Goal: Task Accomplishment & Management: Manage account settings

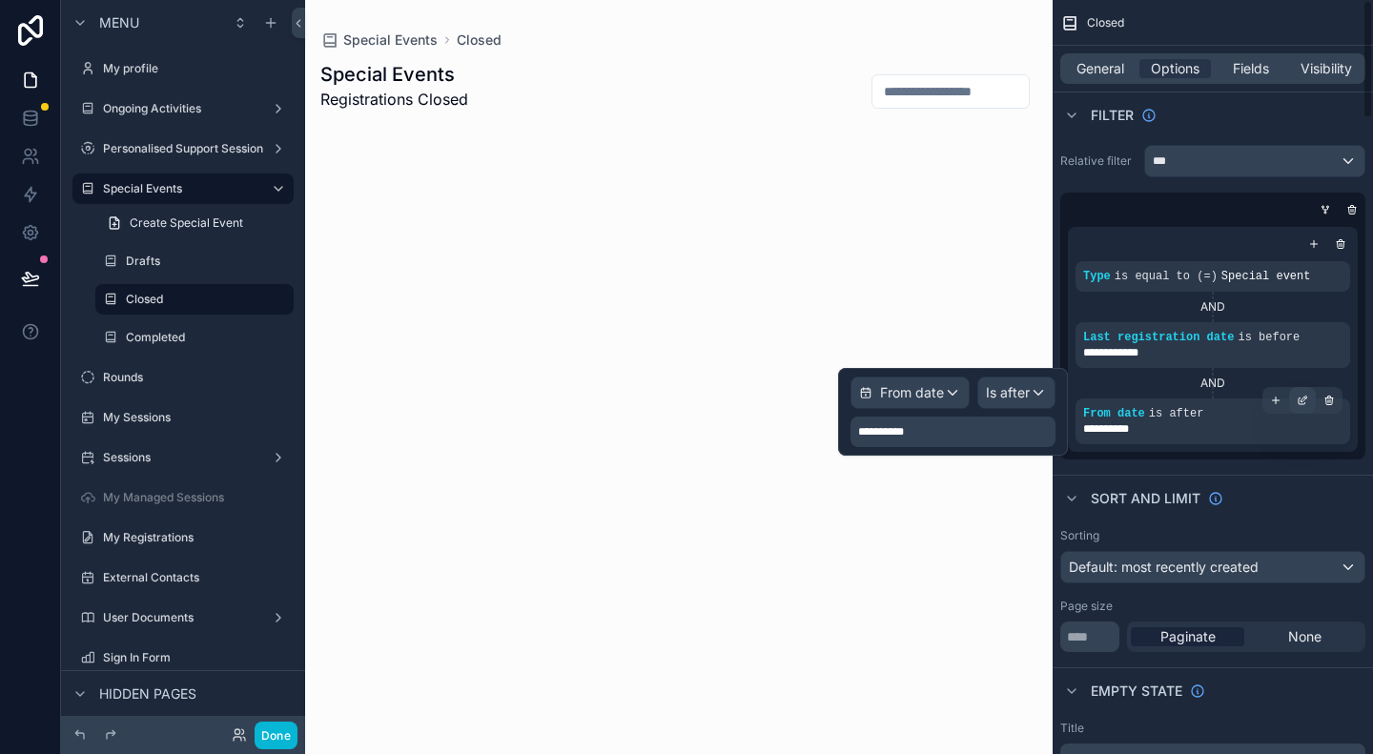
click at [1300, 405] on icon "scrollable content" at bounding box center [1301, 400] width 11 height 11
click at [1019, 390] on span "Is after" at bounding box center [1008, 392] width 44 height 19
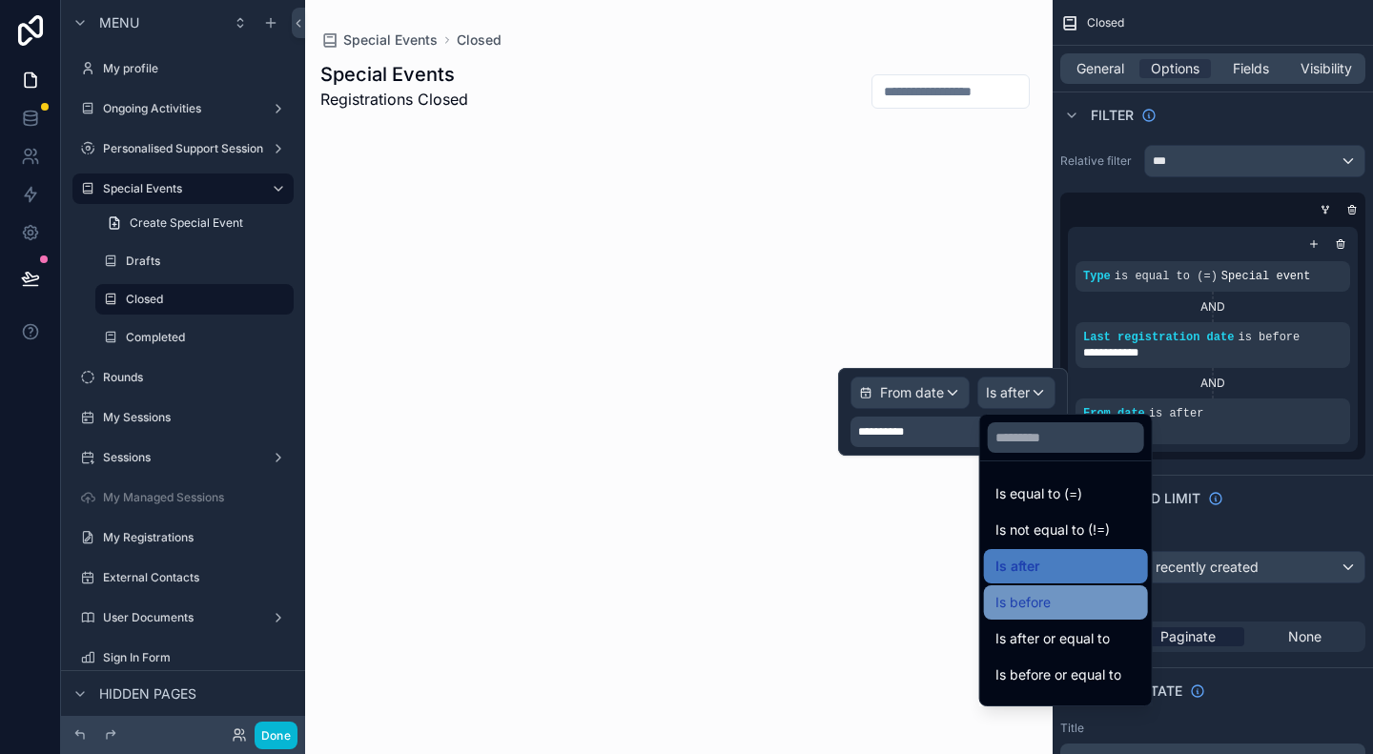
click at [1026, 606] on span "Is before" at bounding box center [1022, 602] width 55 height 23
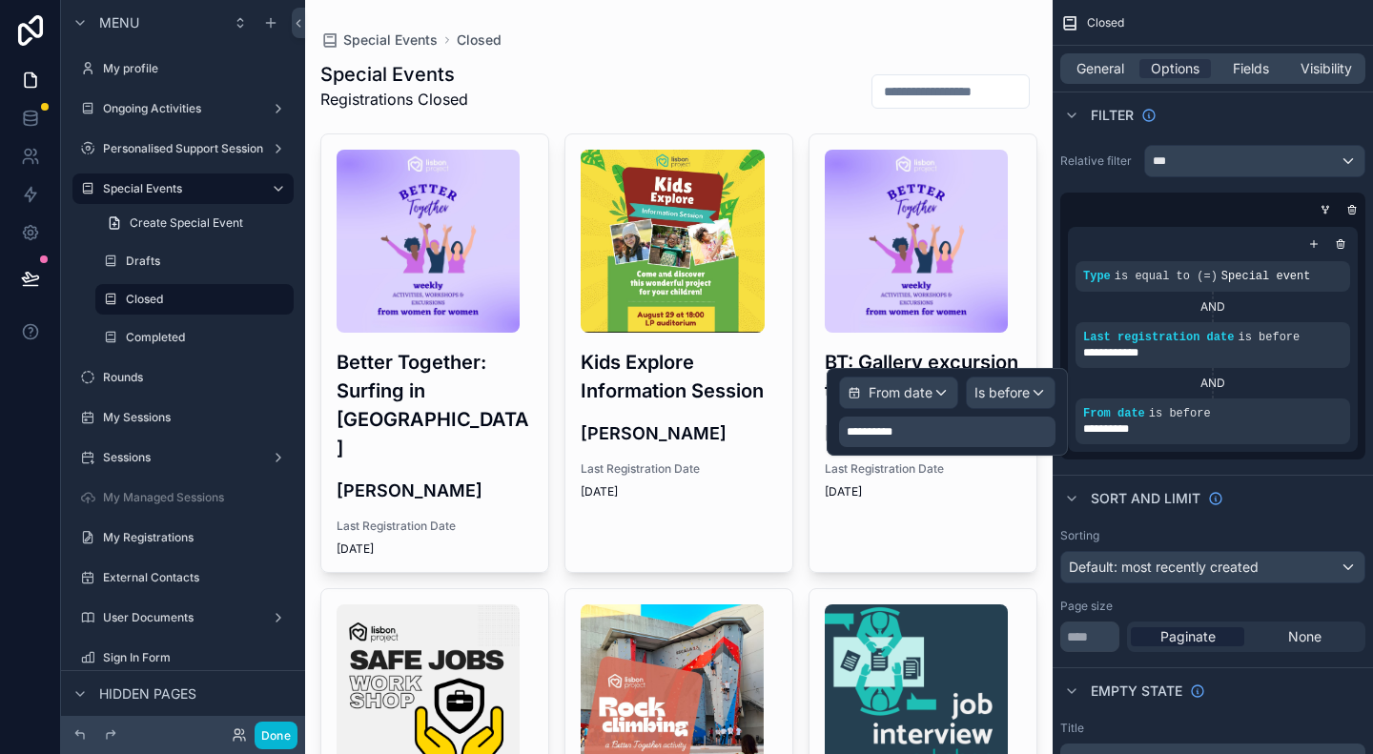
click at [1277, 459] on div "**********" at bounding box center [1212, 302] width 320 height 330
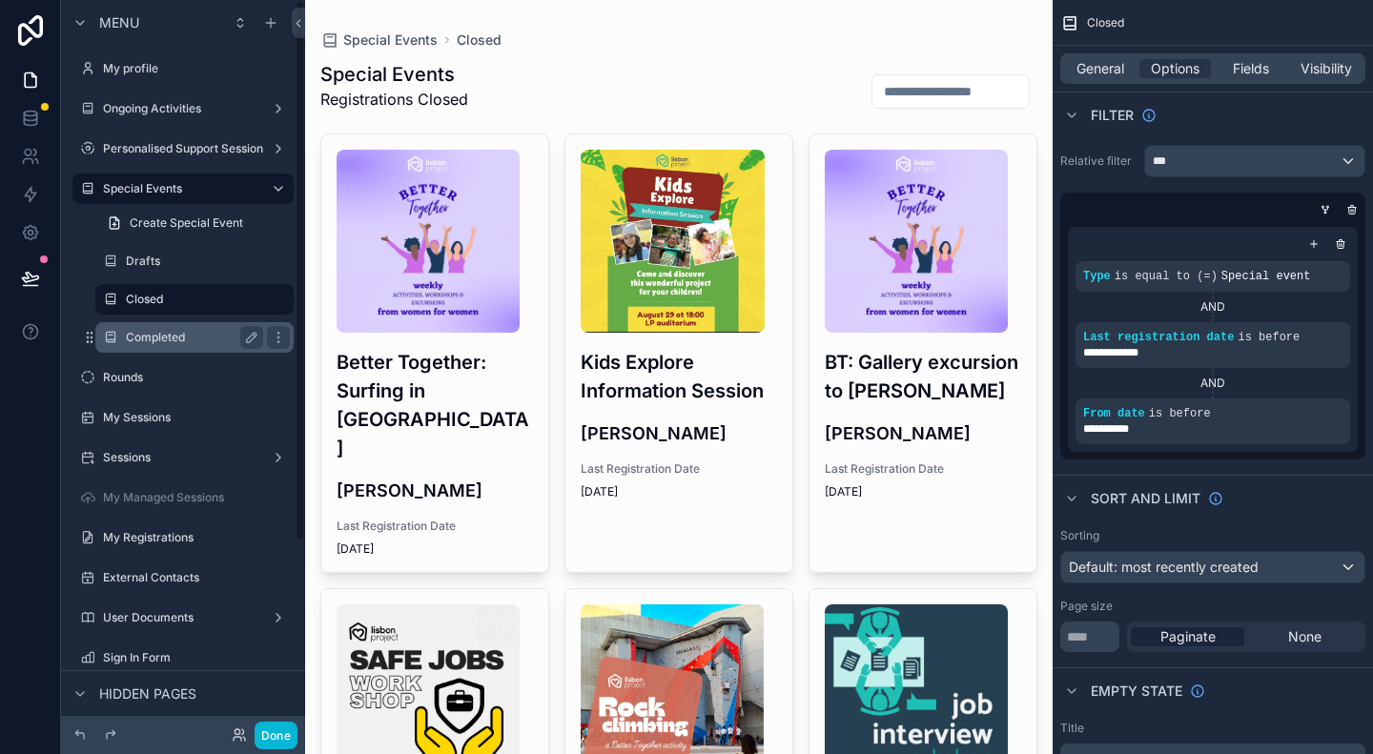
click at [188, 338] on label "Completed" at bounding box center [191, 337] width 130 height 15
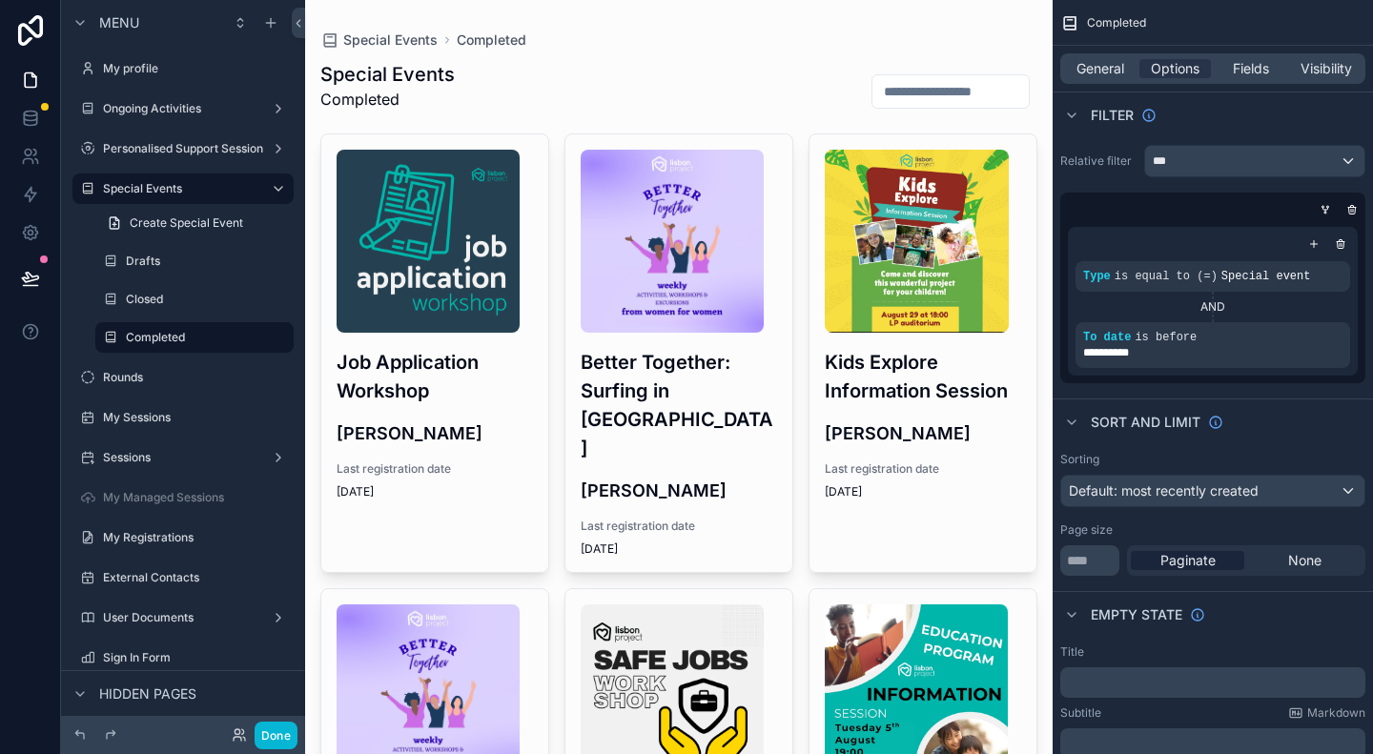
click at [473, 394] on h3 "Job Application Workshop" at bounding box center [434, 376] width 196 height 57
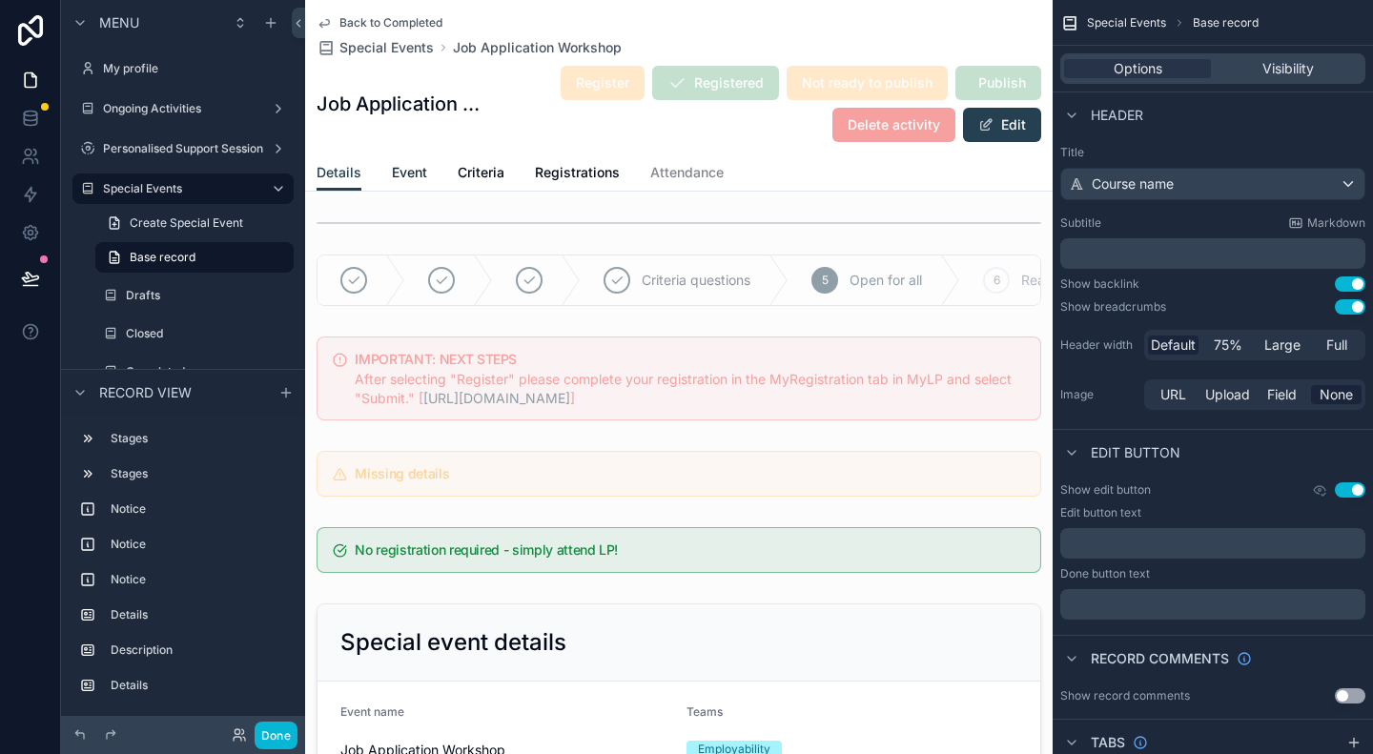
click at [398, 167] on span "Event" at bounding box center [409, 172] width 35 height 19
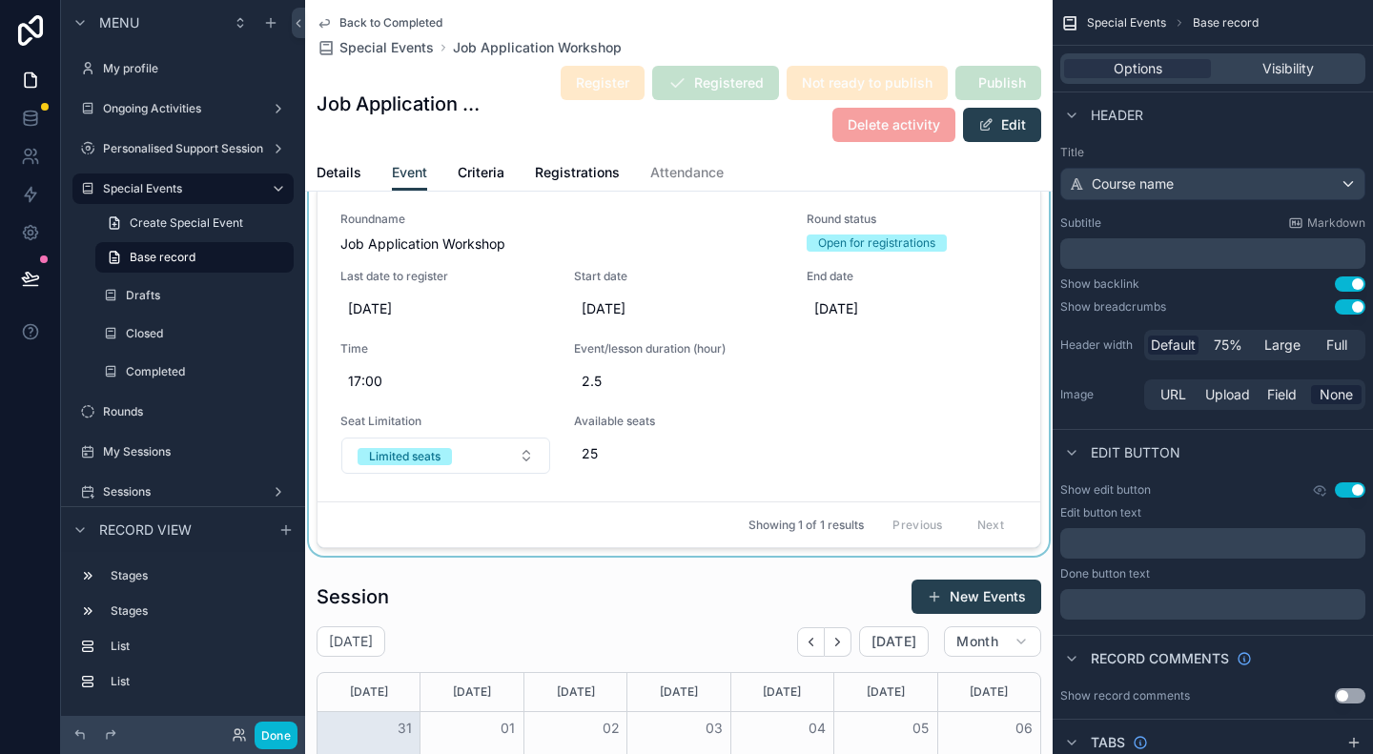
scroll to position [95, 0]
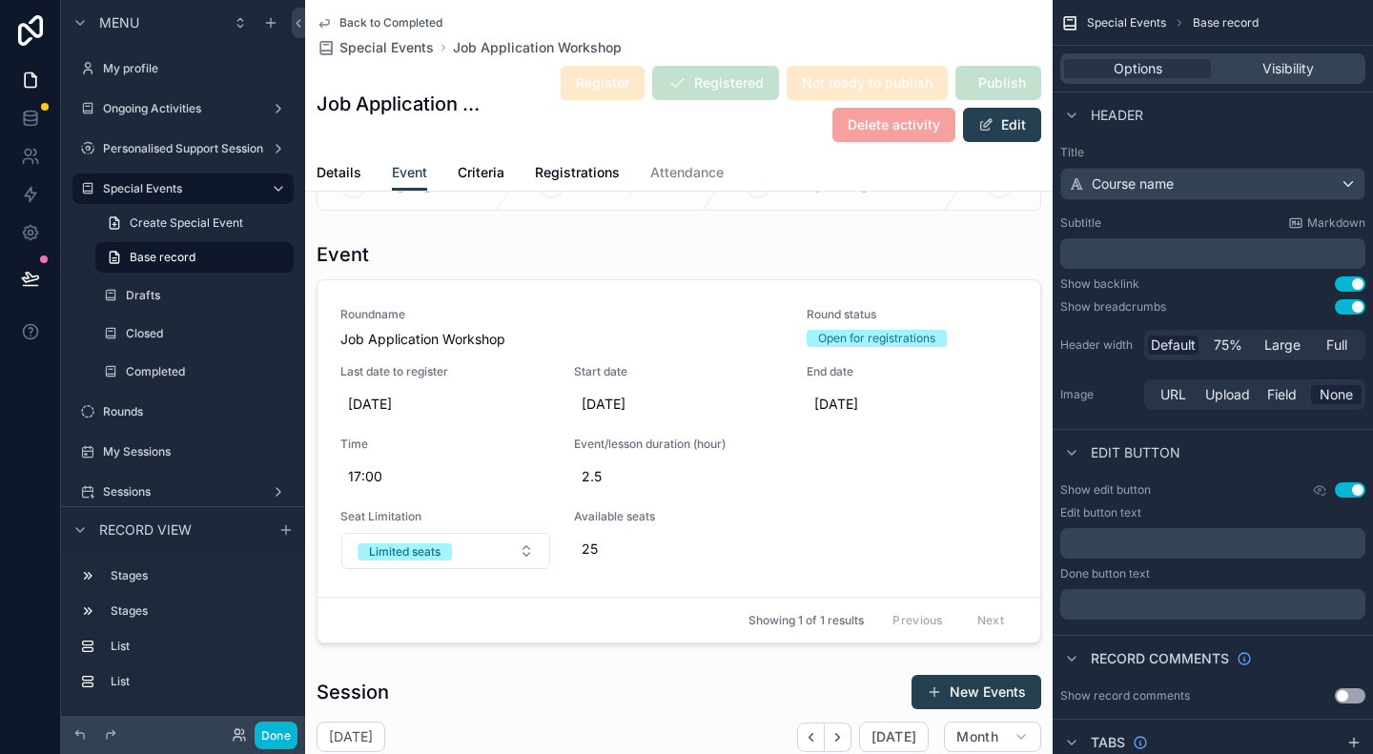
click at [376, 22] on span "Back to Completed" at bounding box center [390, 22] width 103 height 15
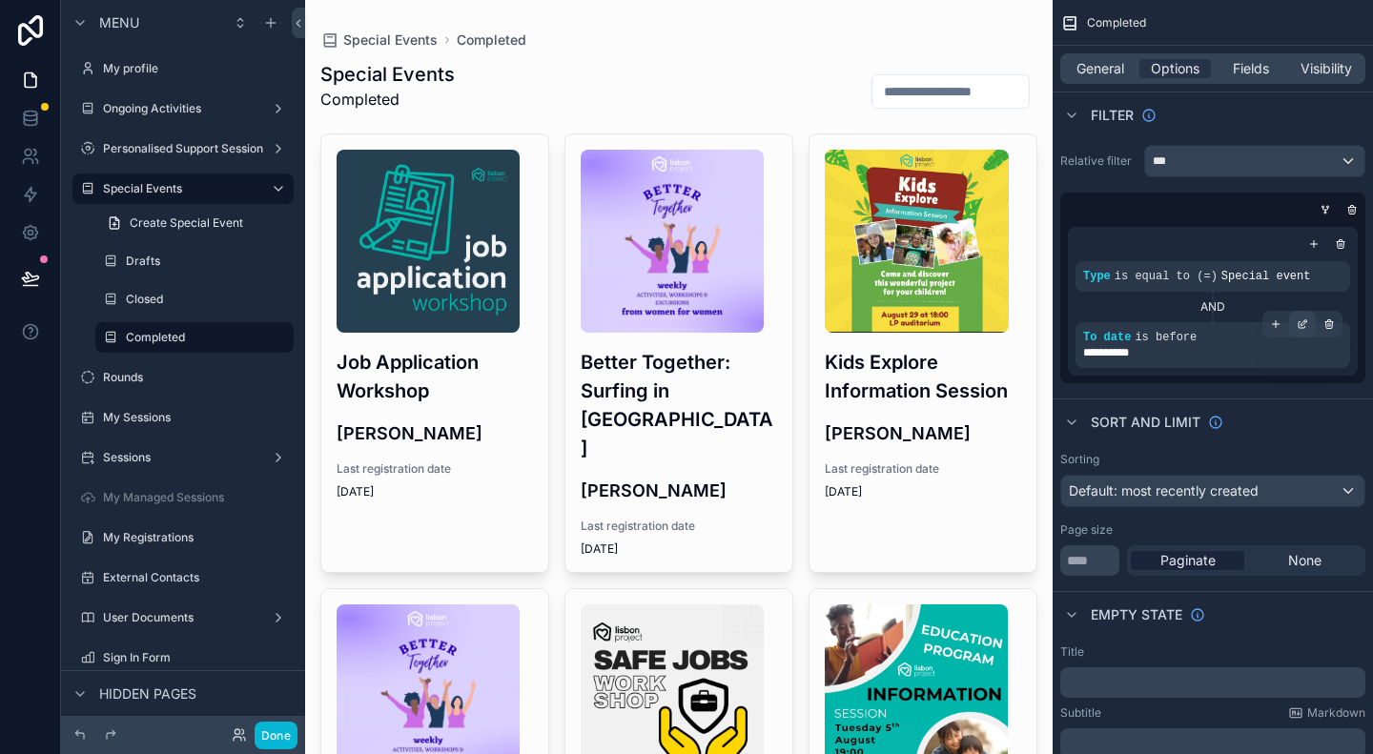
click at [1300, 327] on icon "scrollable content" at bounding box center [1301, 325] width 7 height 7
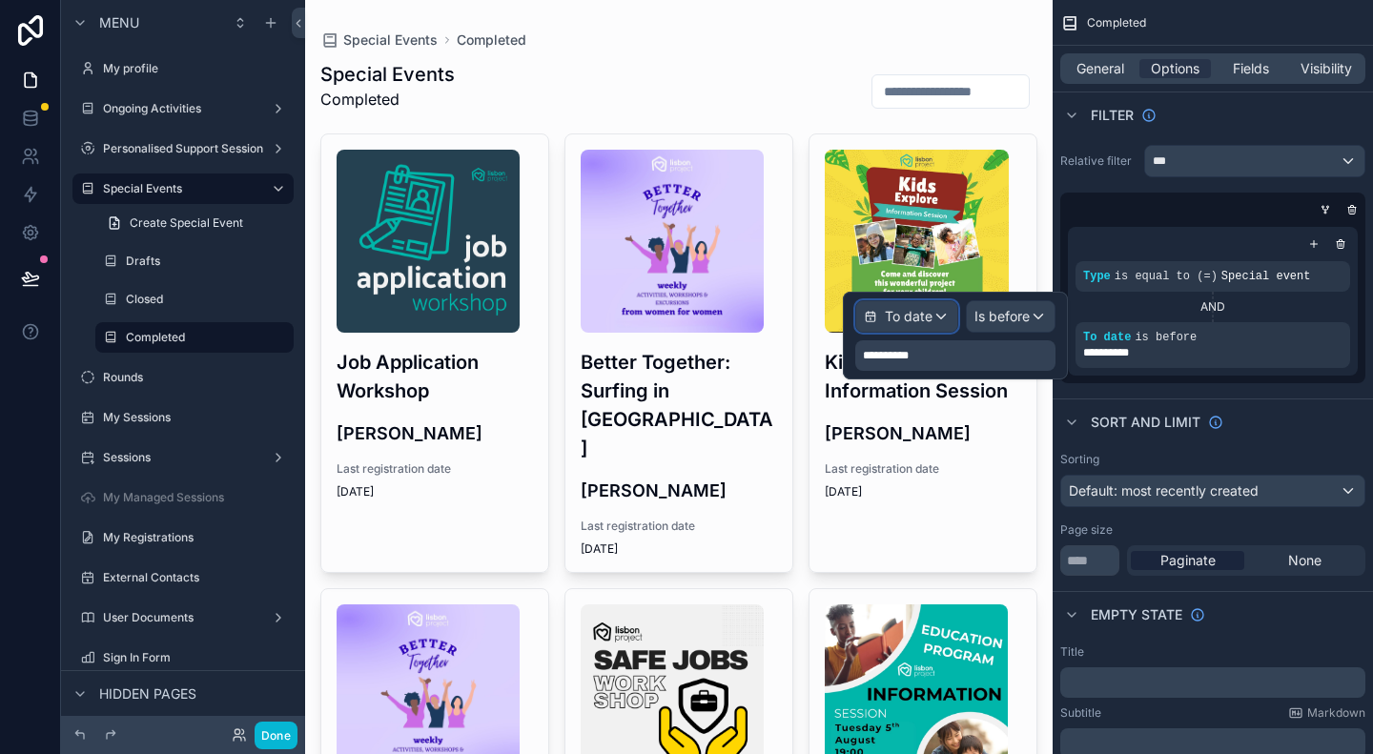
click at [940, 324] on div "To date" at bounding box center [906, 316] width 101 height 31
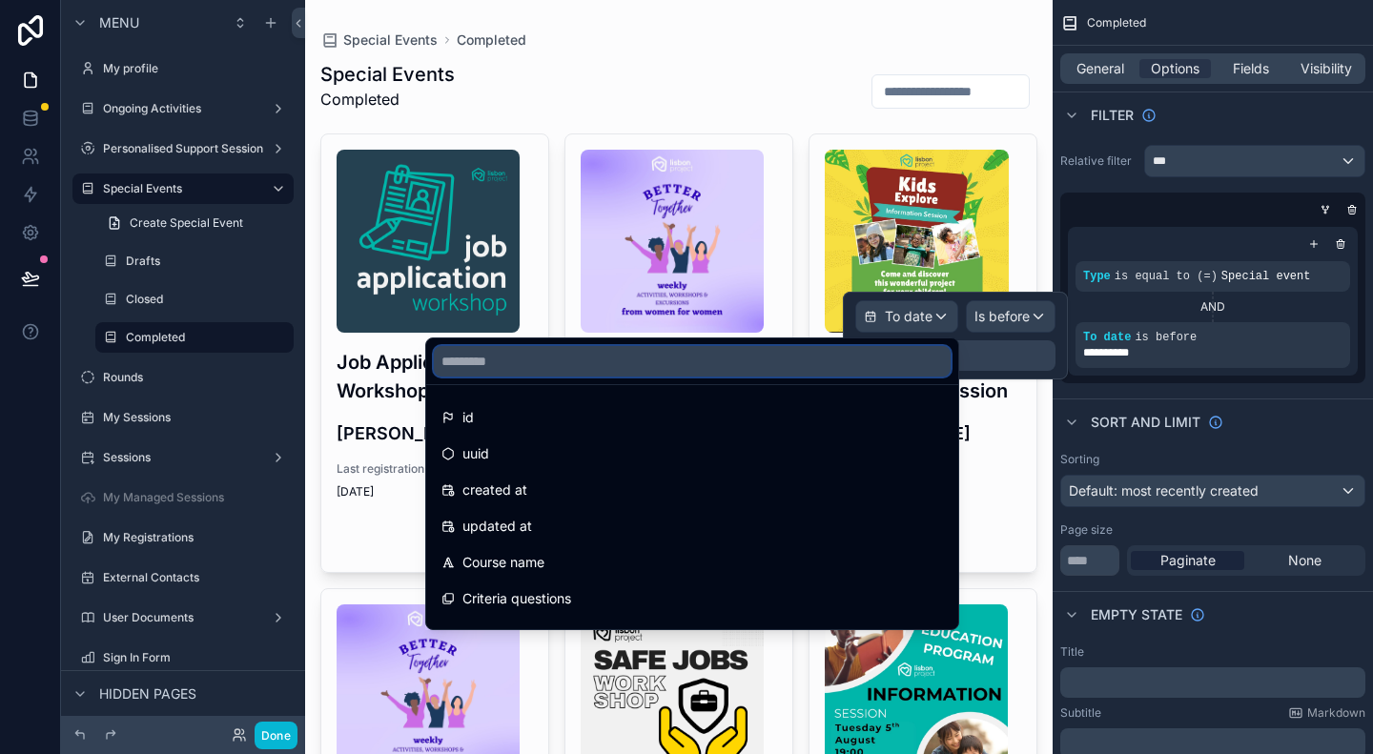
click at [856, 359] on input "text" at bounding box center [692, 361] width 517 height 31
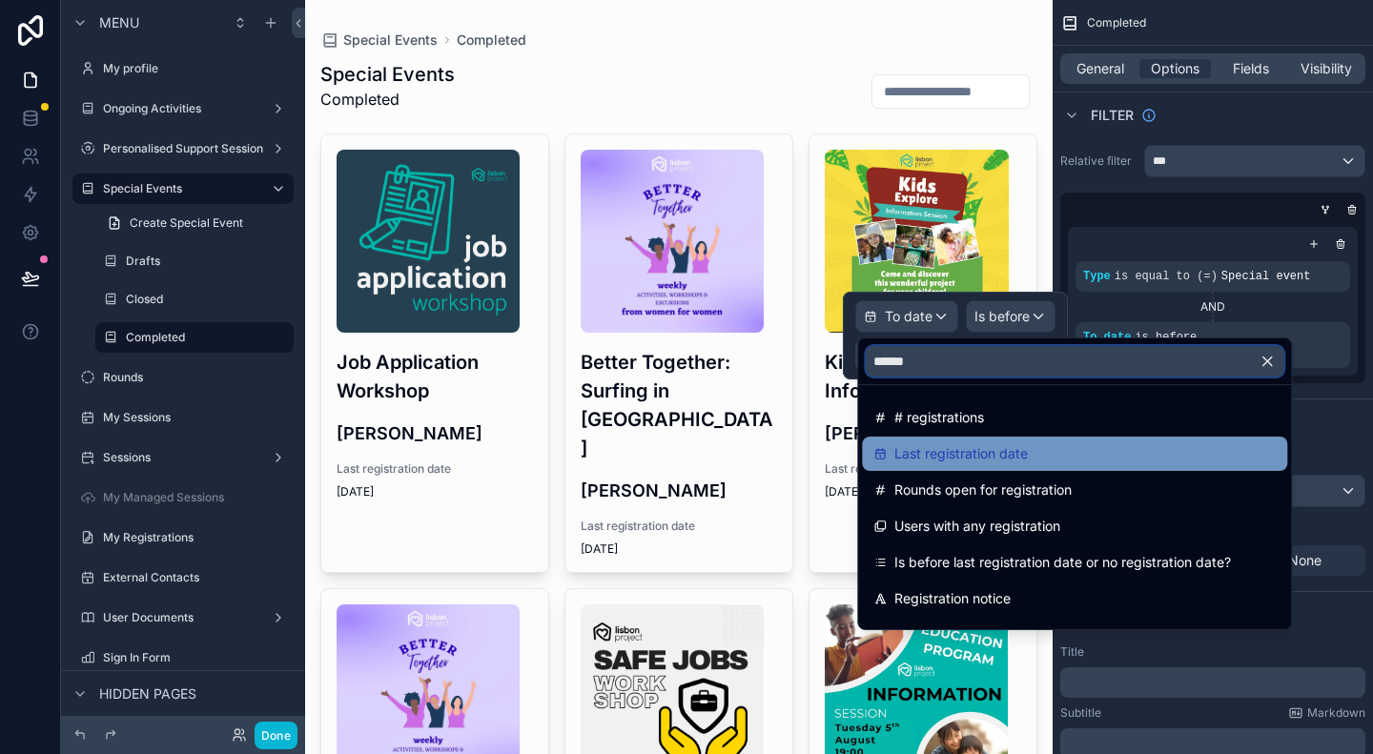
type input "******"
click at [947, 447] on span "Last registration date" at bounding box center [960, 453] width 133 height 23
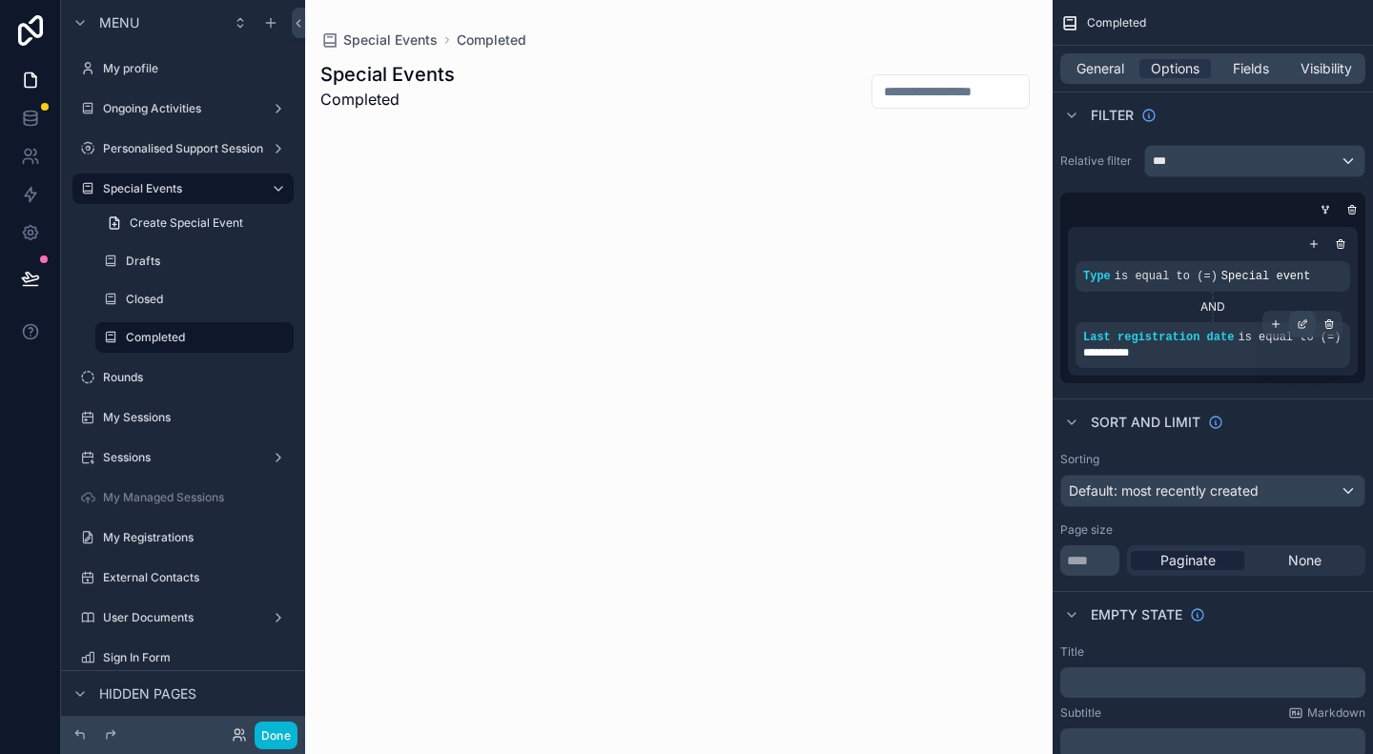
click at [1299, 329] on div "scrollable content" at bounding box center [1302, 324] width 27 height 27
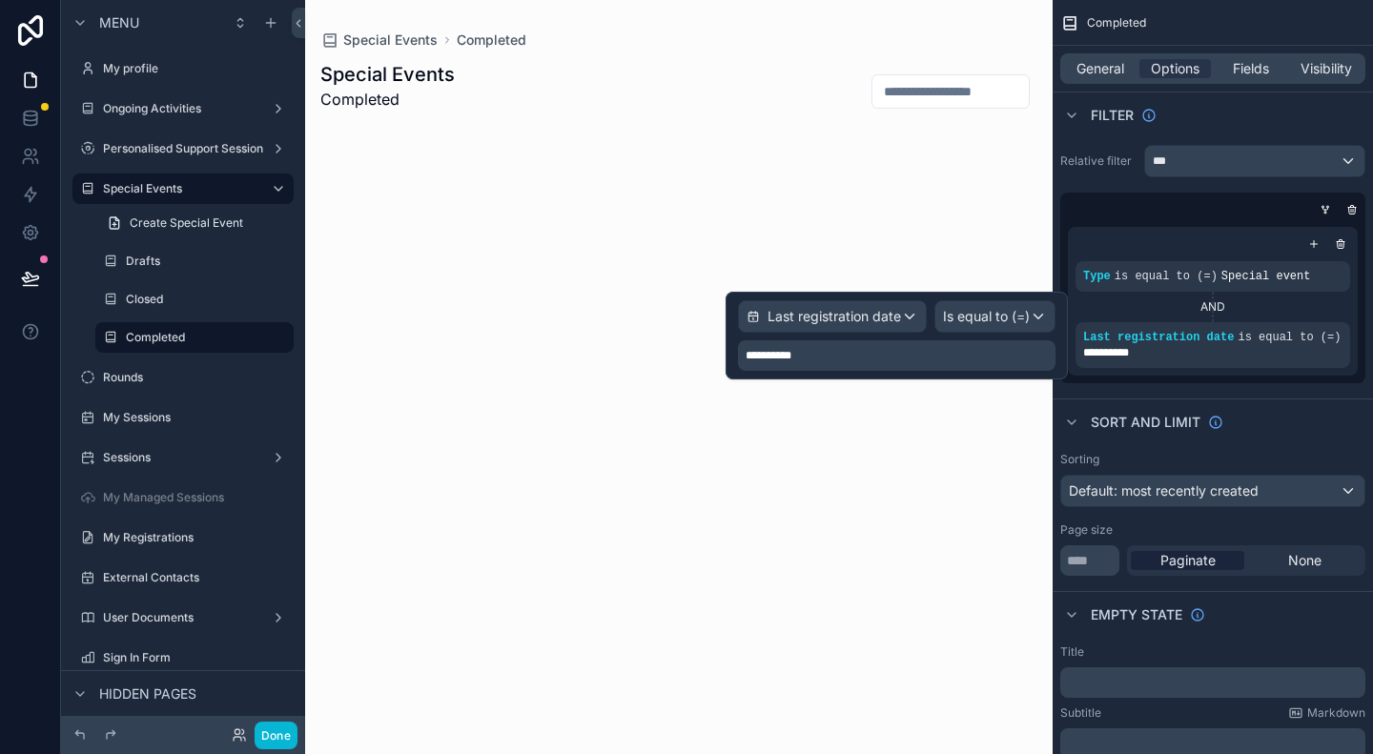
click at [980, 356] on div "**********" at bounding box center [896, 355] width 317 height 31
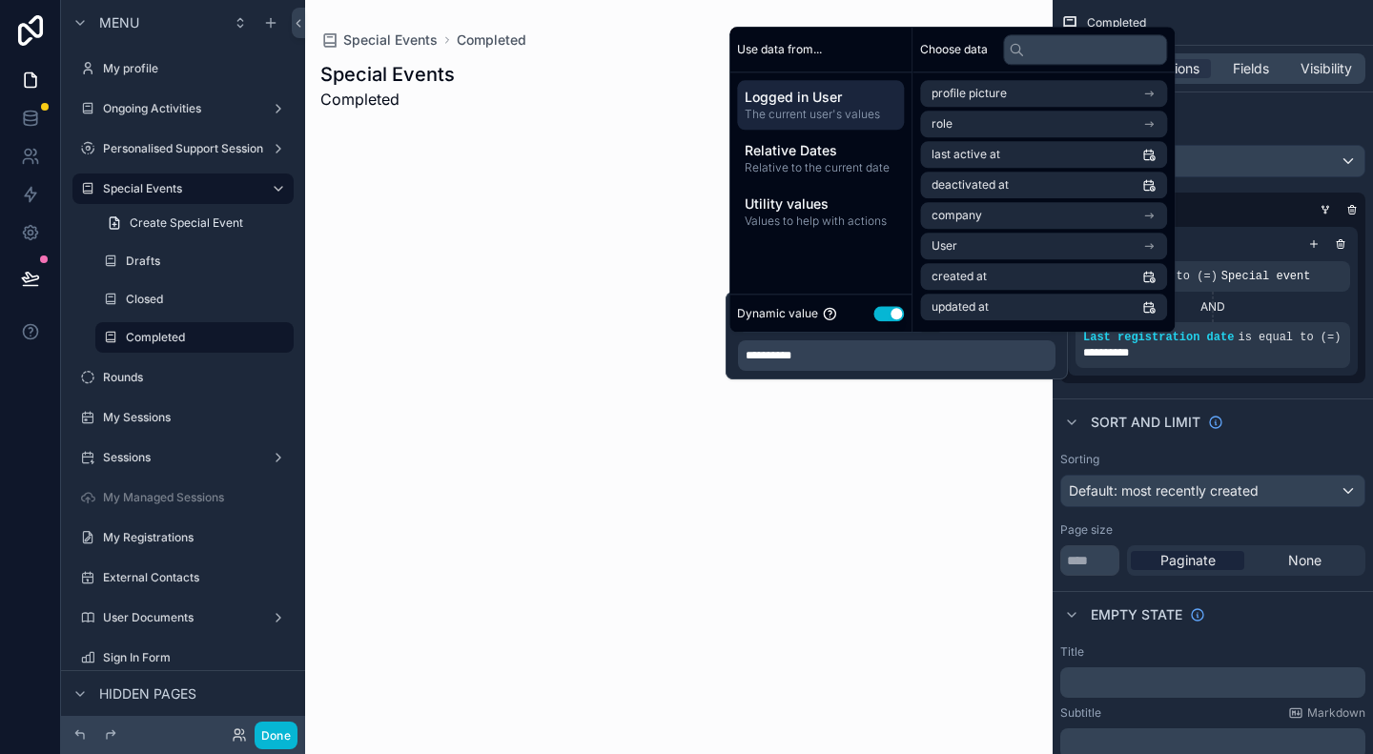
click at [886, 310] on button "Use setting" at bounding box center [888, 313] width 31 height 15
select select "****"
select select "*"
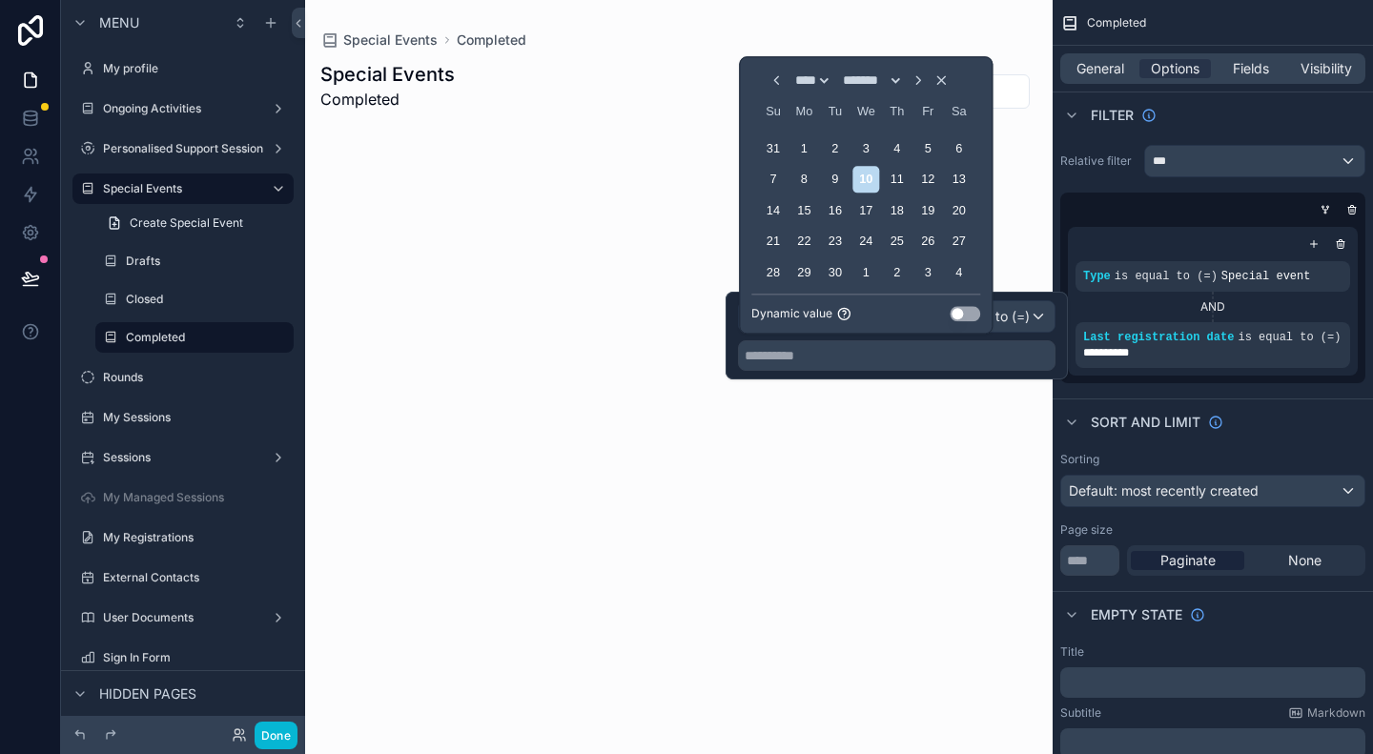
click at [960, 313] on button "Use setting" at bounding box center [964, 313] width 31 height 15
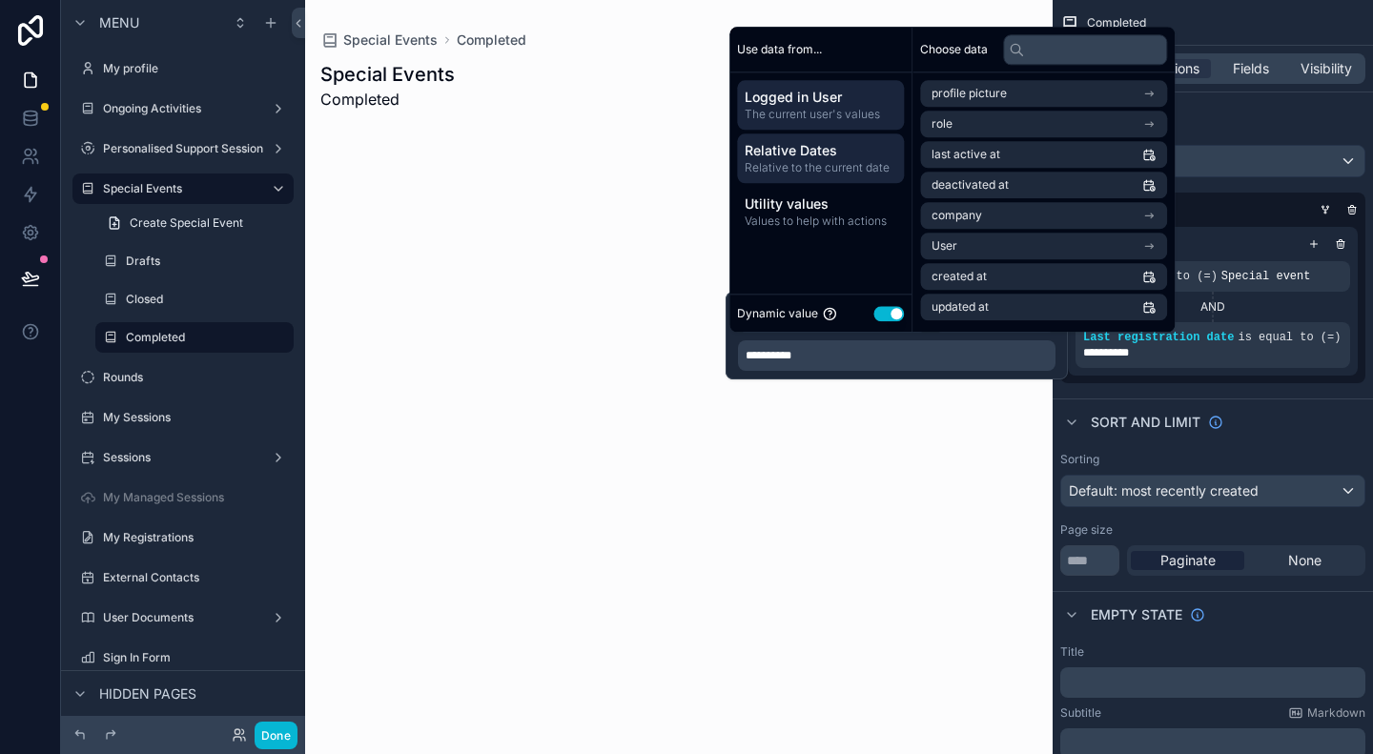
click at [821, 157] on span "Relative Dates" at bounding box center [820, 150] width 152 height 19
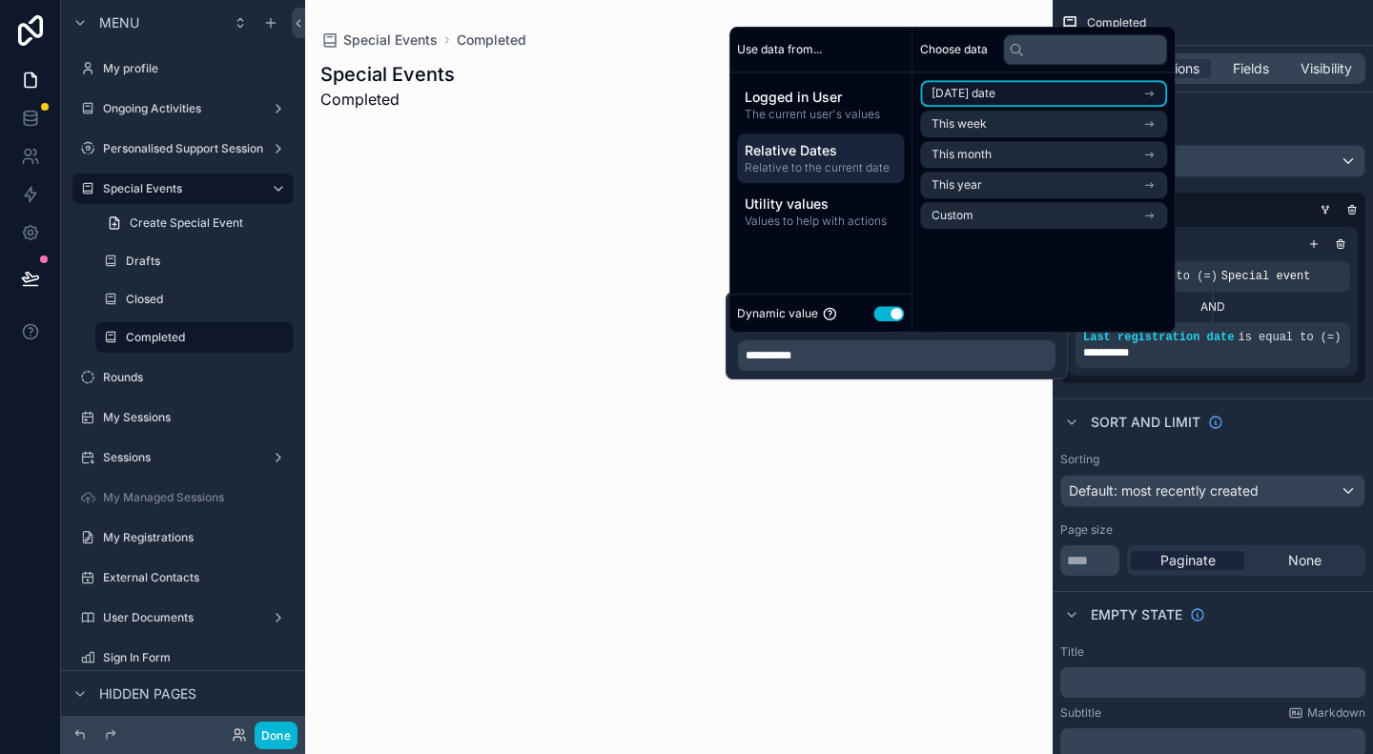
click at [974, 85] on li "Today's date" at bounding box center [1043, 93] width 247 height 27
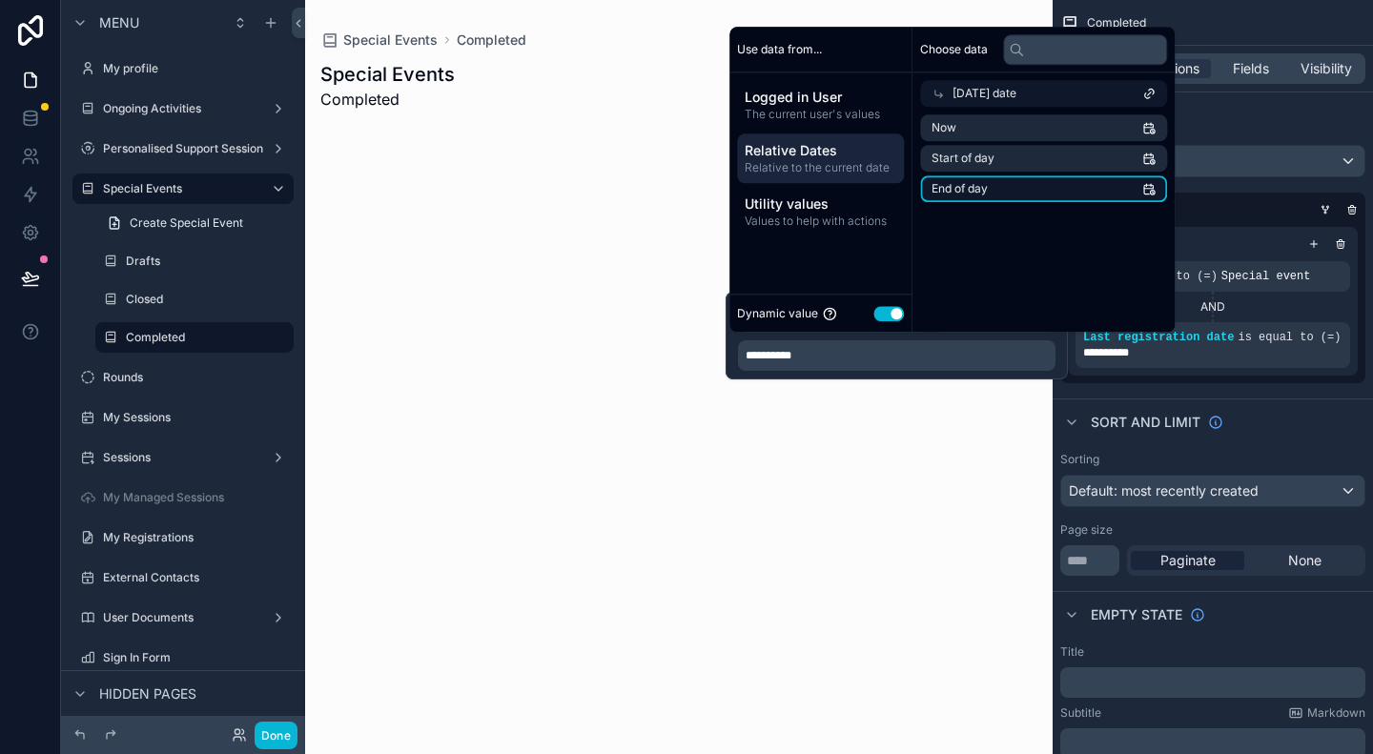
click at [988, 186] on span "End of day" at bounding box center [959, 188] width 56 height 15
click at [1001, 192] on li "End of day" at bounding box center [1043, 188] width 247 height 27
click at [970, 356] on div "**********" at bounding box center [896, 355] width 317 height 31
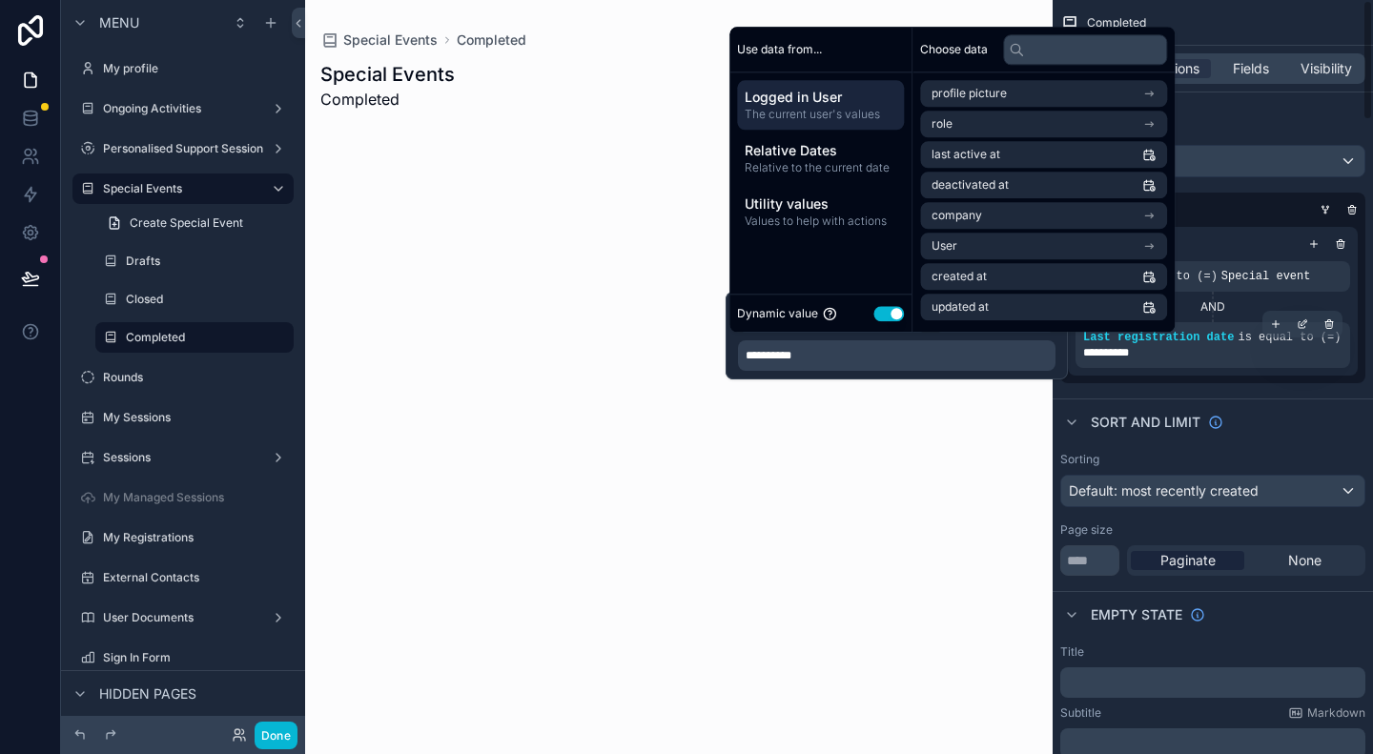
click at [1115, 354] on span "**********" at bounding box center [1114, 352] width 63 height 15
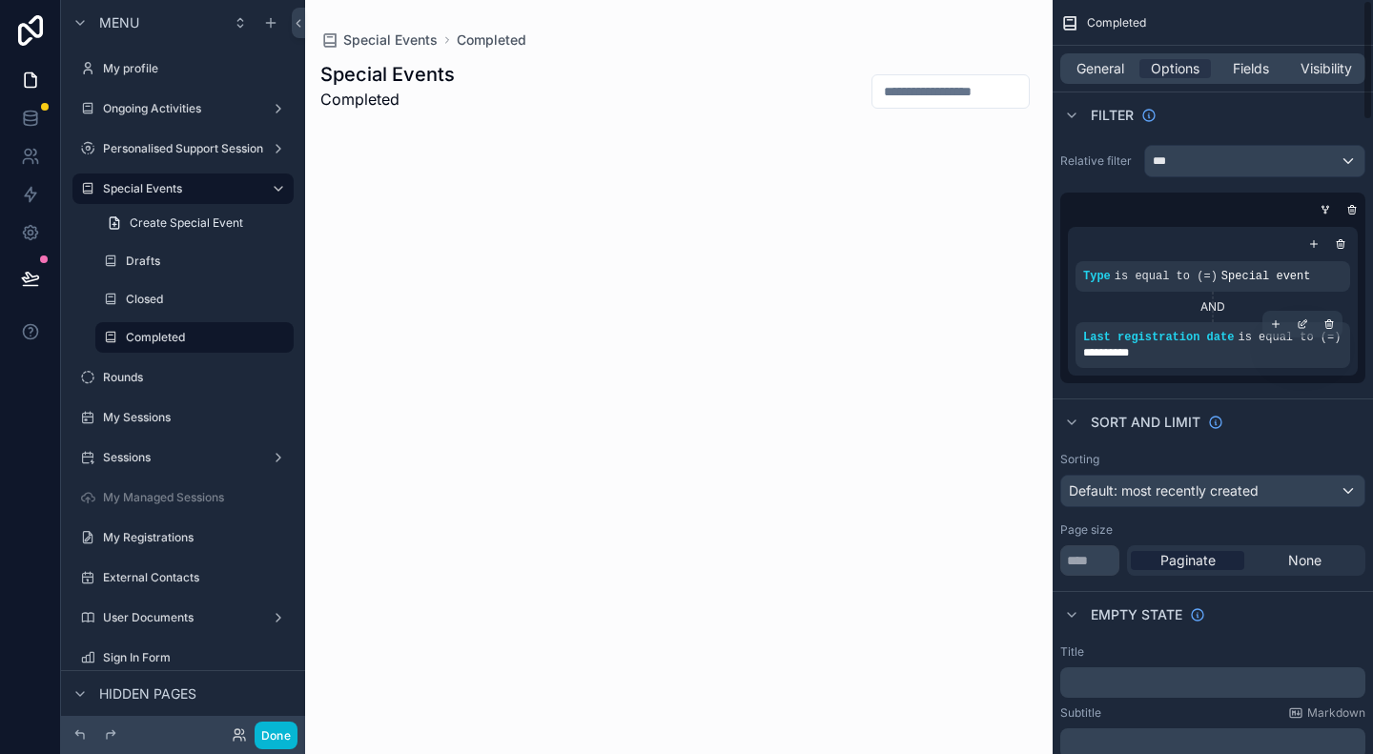
click at [1225, 346] on div "**********" at bounding box center [1212, 352] width 259 height 15
click at [1304, 322] on icon "scrollable content" at bounding box center [1304, 322] width 6 height 6
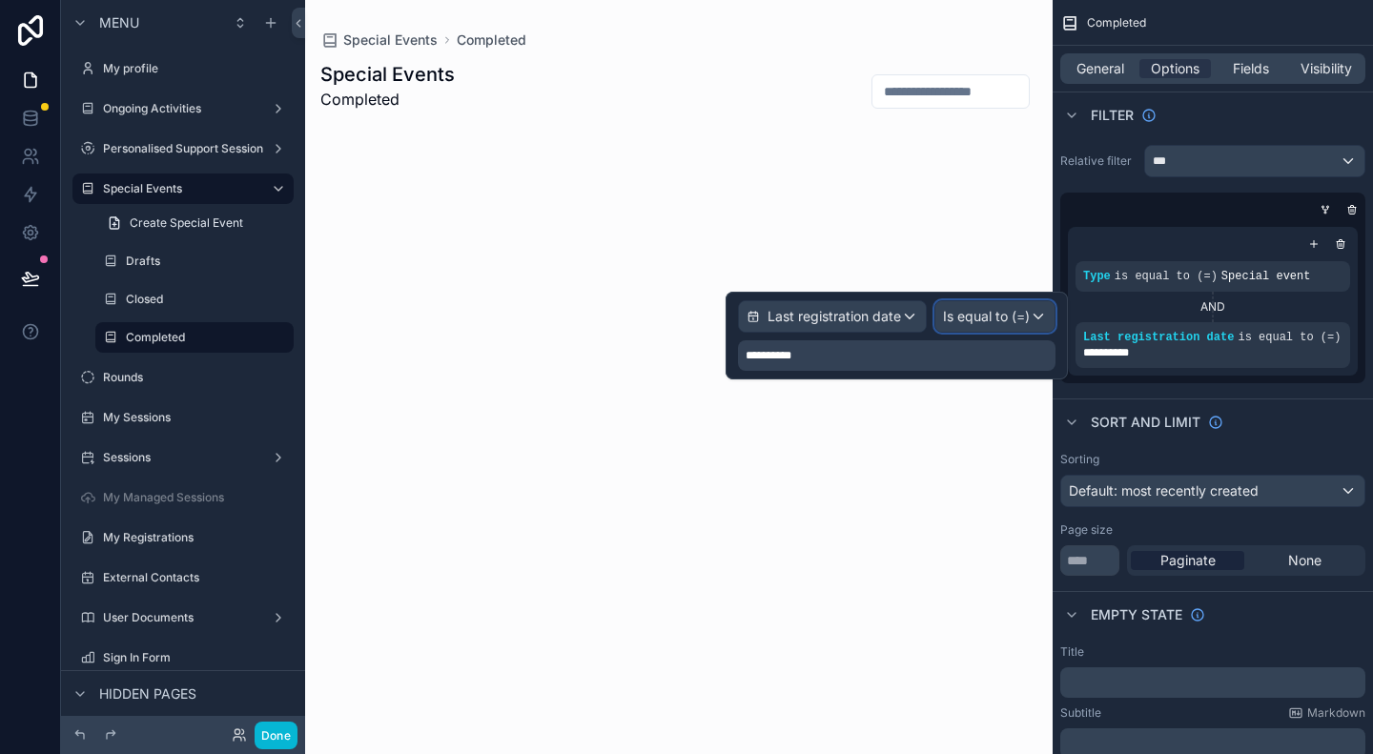
click at [1012, 313] on span "Is equal to (=)" at bounding box center [986, 316] width 87 height 19
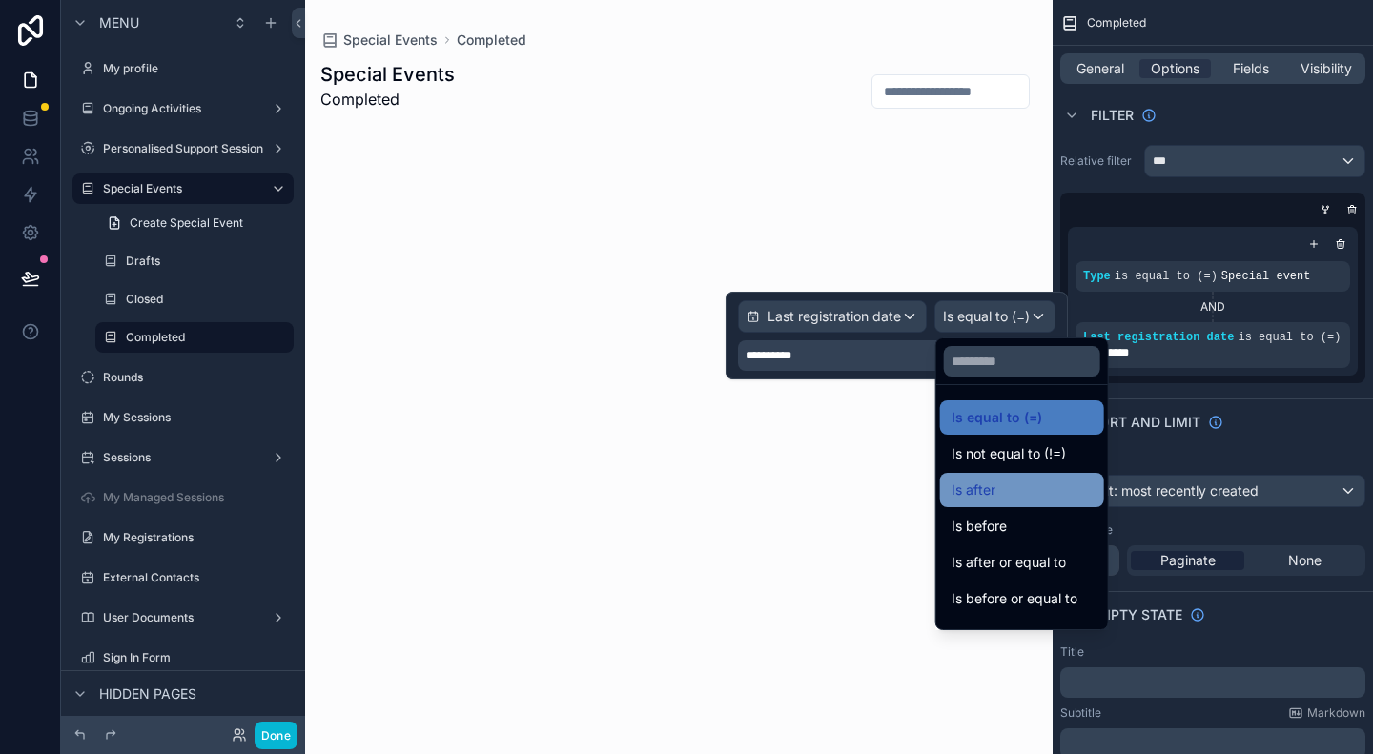
click at [1021, 494] on div "Is after" at bounding box center [1021, 490] width 141 height 23
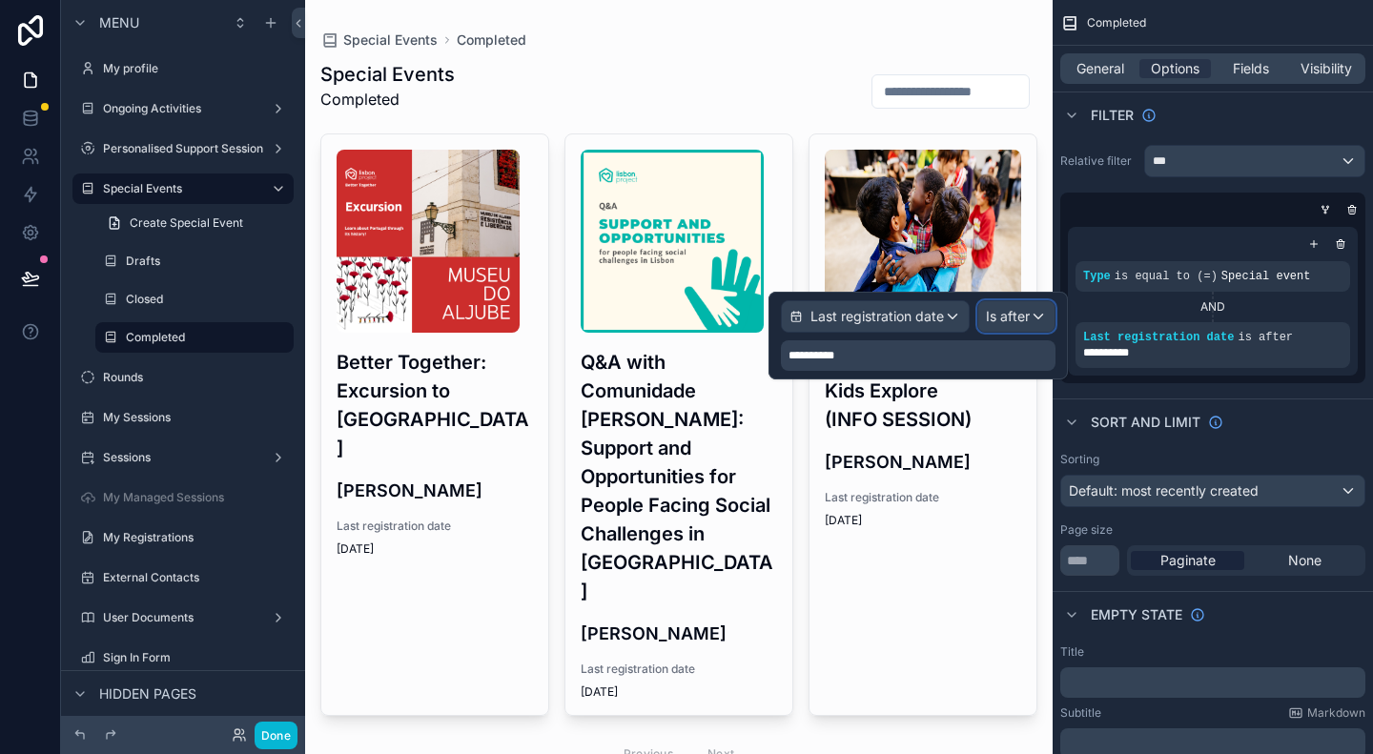
click at [1025, 321] on span "Is after" at bounding box center [1008, 316] width 44 height 19
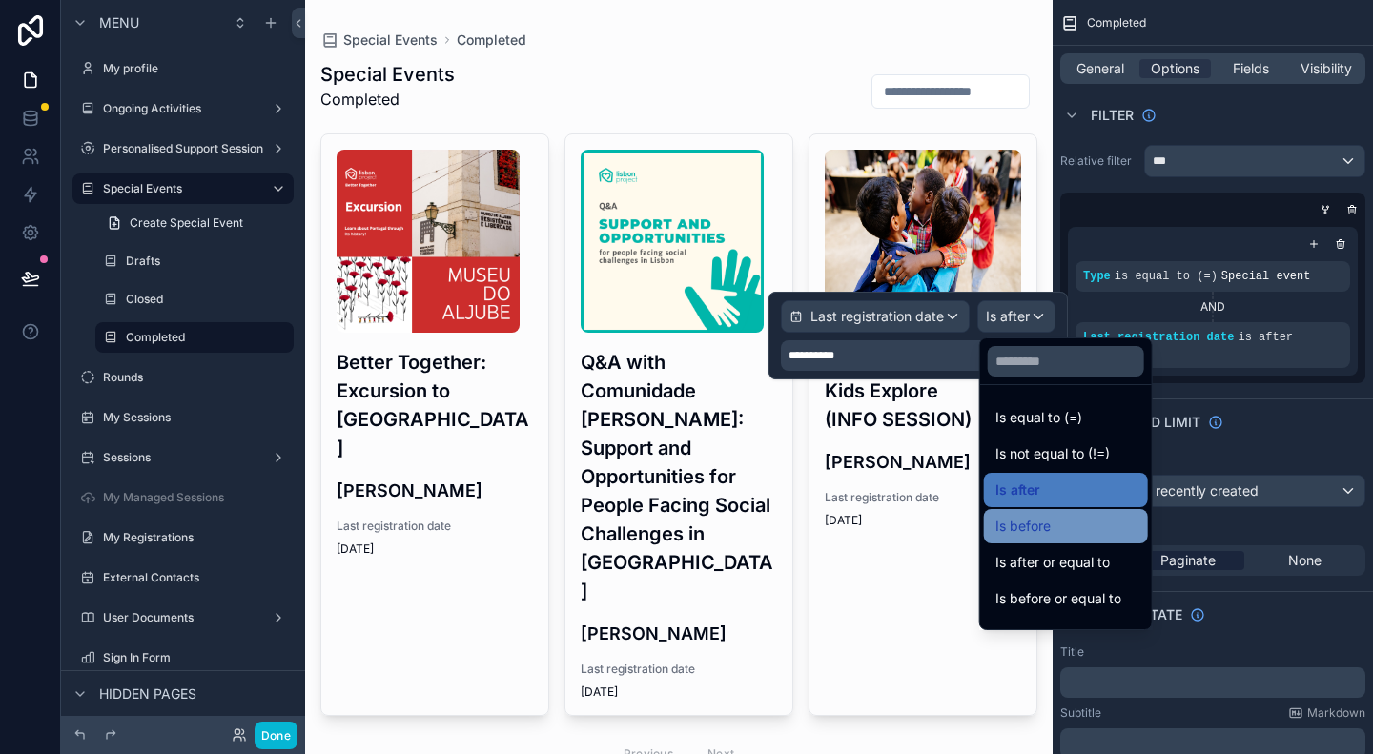
click at [1054, 530] on div "Is before" at bounding box center [1065, 526] width 141 height 23
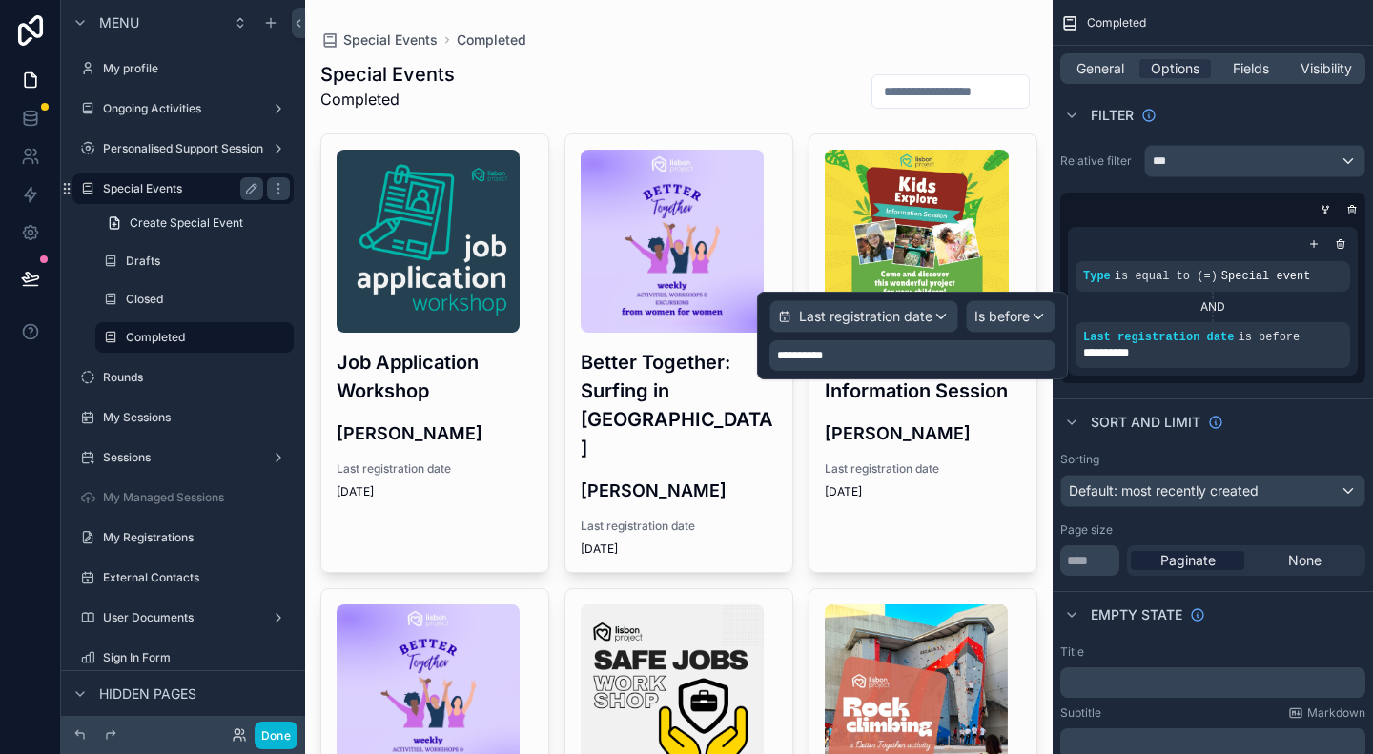
click at [165, 190] on label "Special Events" at bounding box center [179, 188] width 153 height 15
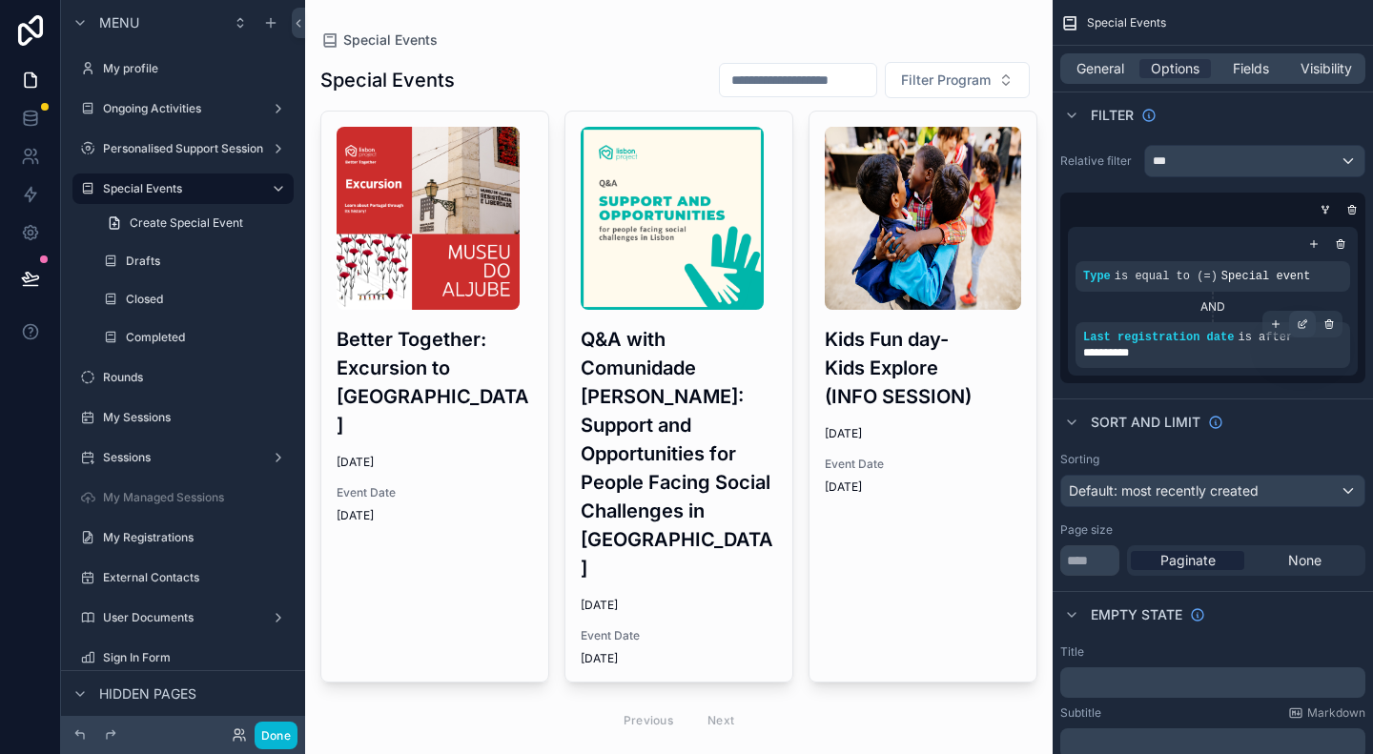
click at [1296, 326] on icon "scrollable content" at bounding box center [1301, 323] width 11 height 11
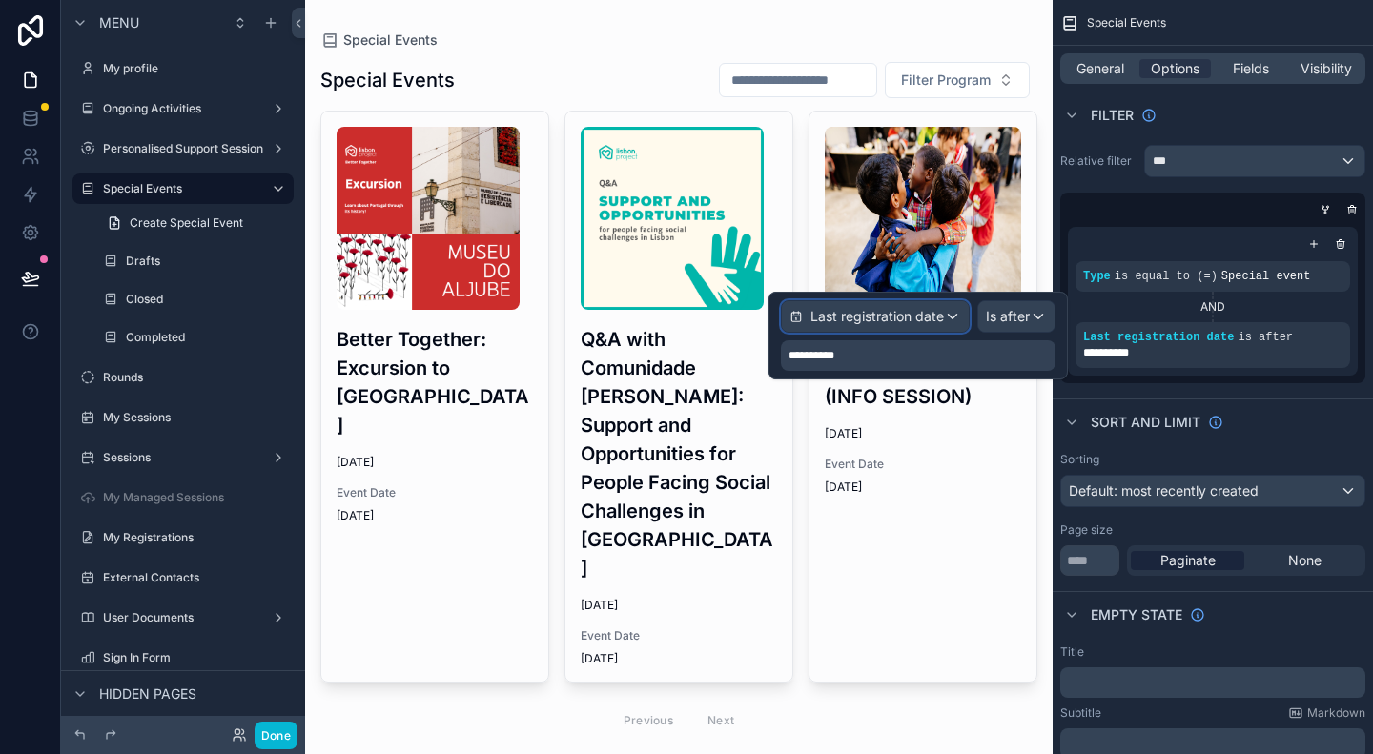
click at [886, 315] on span "Last registration date" at bounding box center [876, 316] width 133 height 19
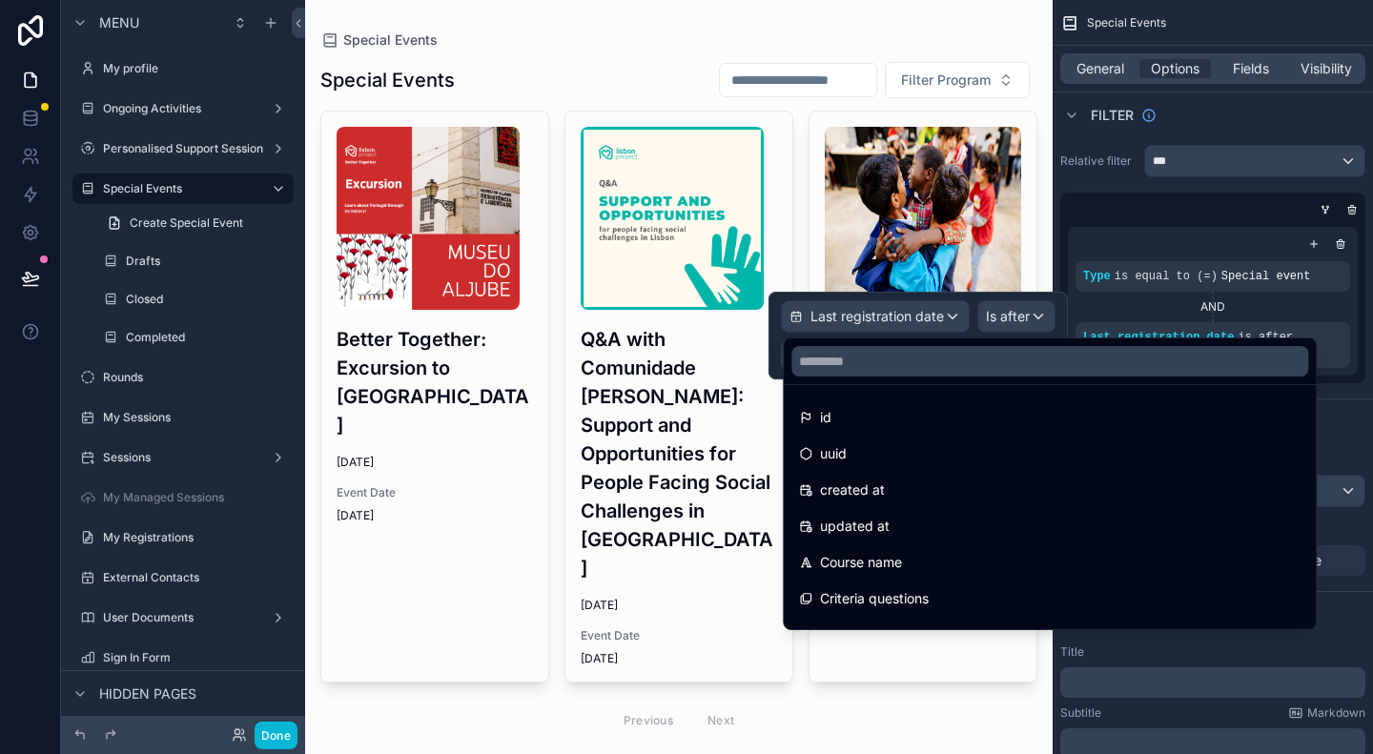
click at [936, 317] on div at bounding box center [917, 336] width 299 height 88
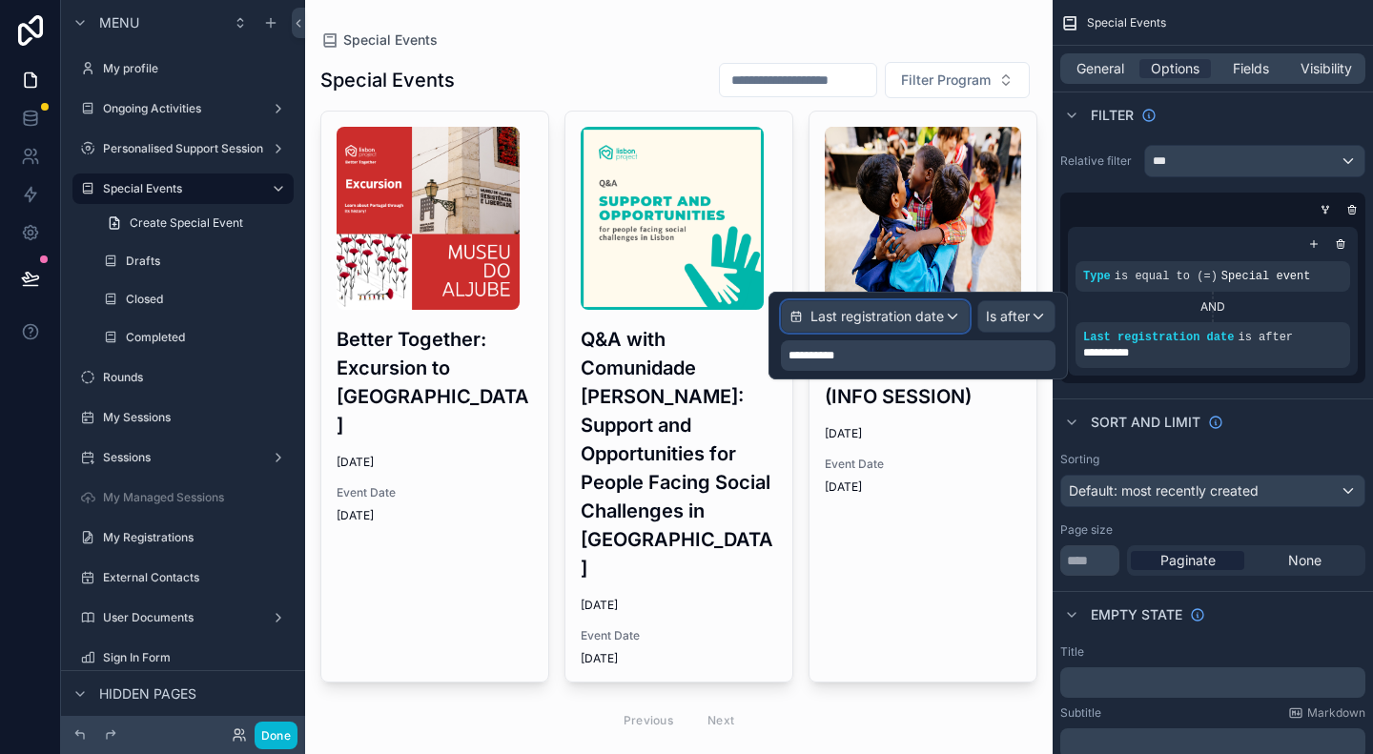
click at [936, 317] on span "Last registration date" at bounding box center [876, 316] width 133 height 19
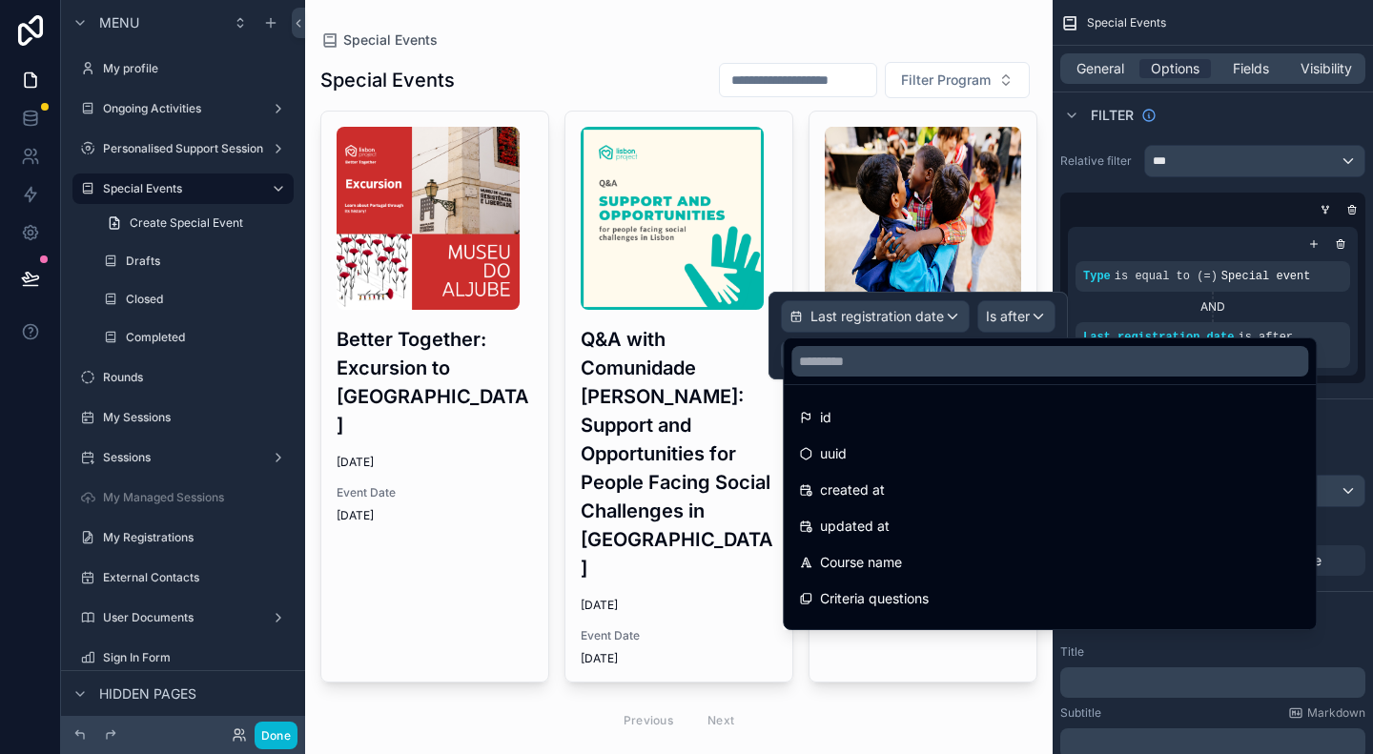
click at [1077, 214] on div "scrollable content" at bounding box center [1208, 209] width 305 height 19
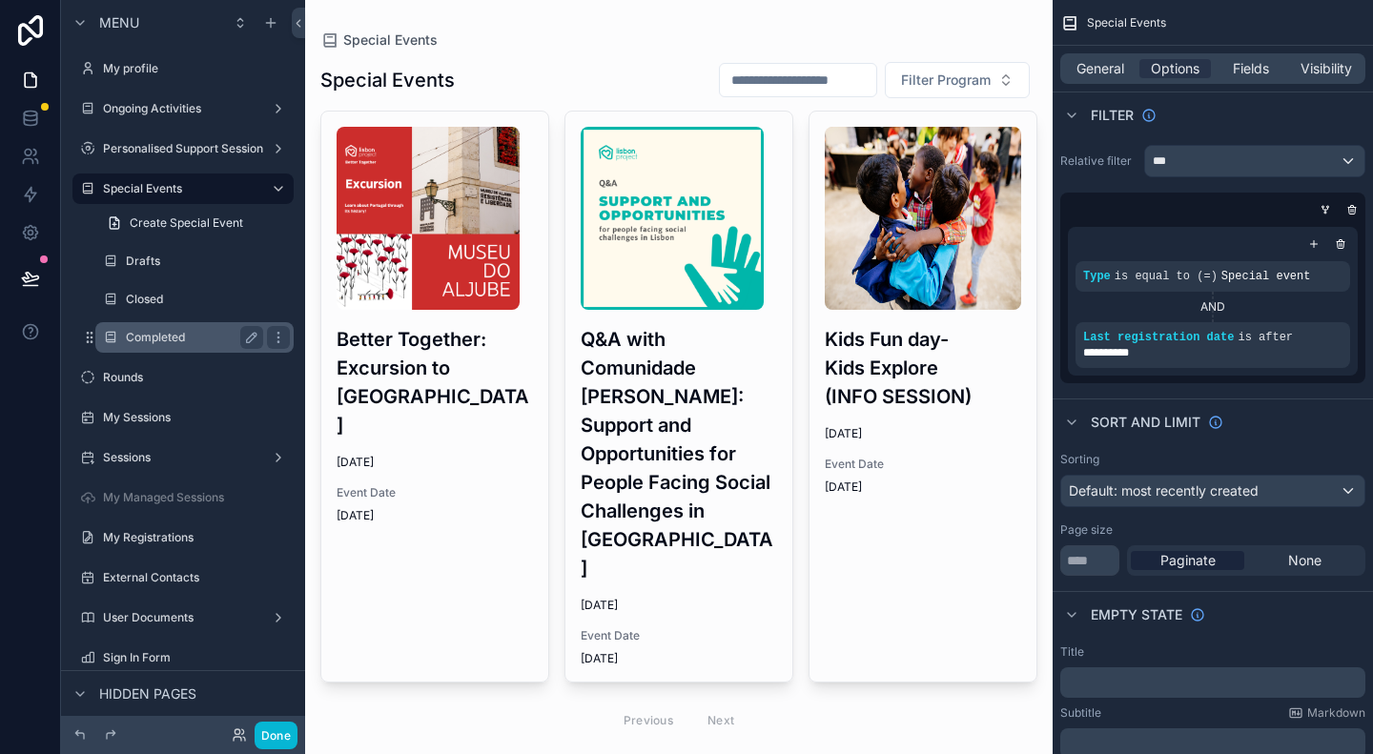
click at [165, 333] on label "Completed" at bounding box center [191, 337] width 130 height 15
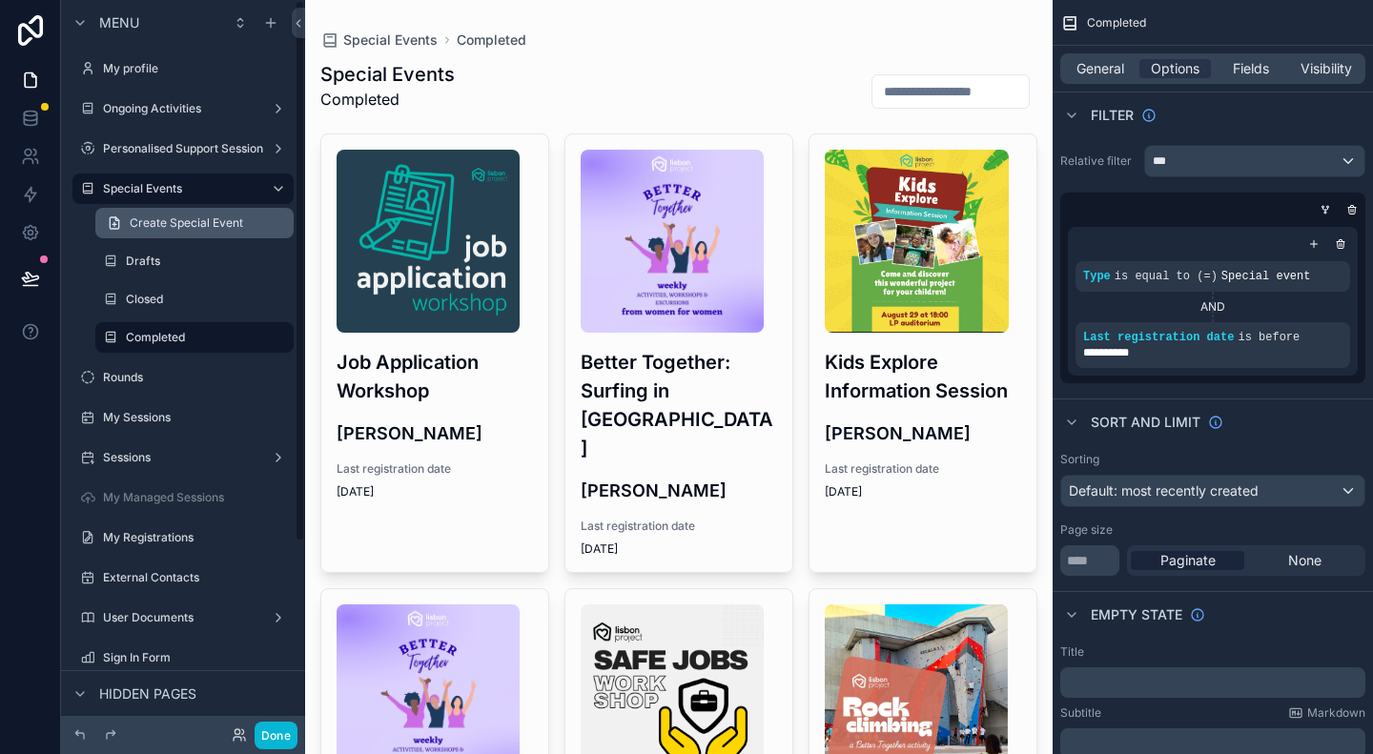
click at [198, 232] on link "Create Special Event" at bounding box center [194, 223] width 198 height 31
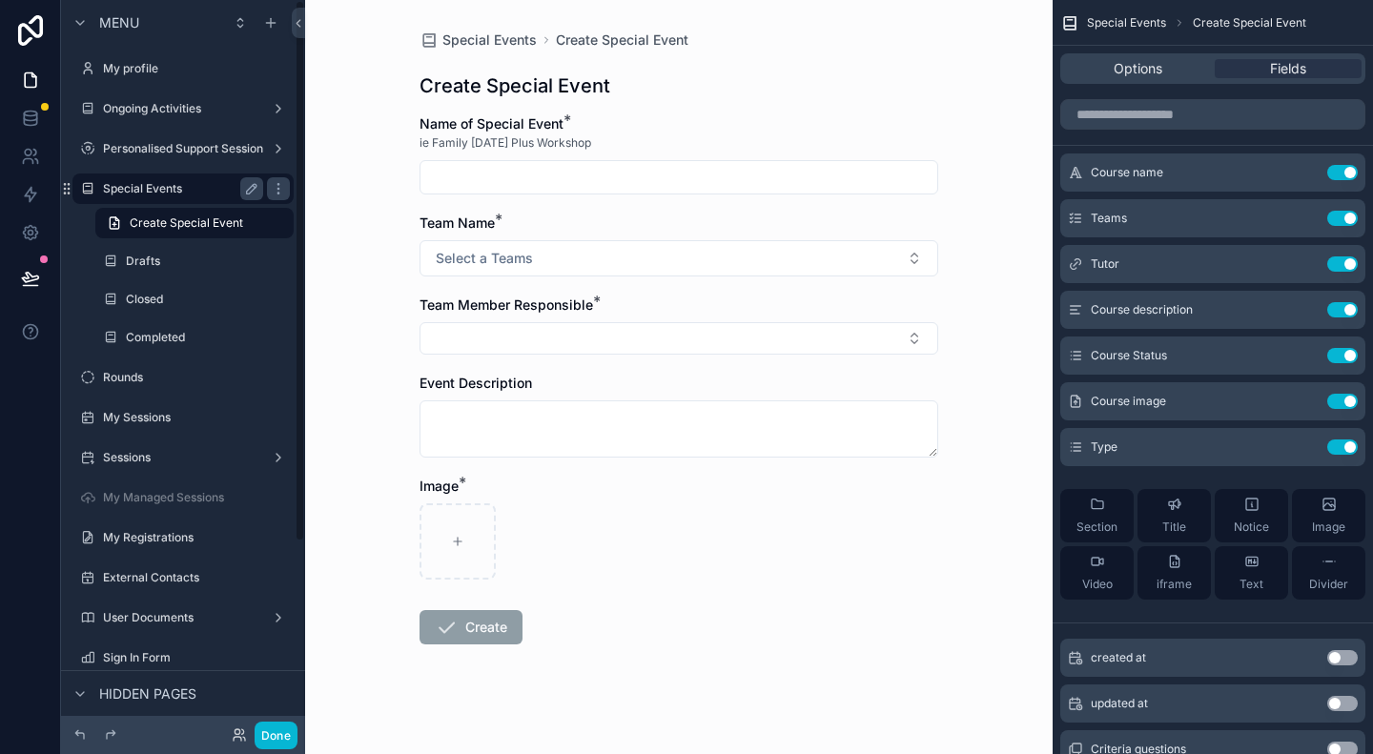
click at [202, 188] on label "Special Events" at bounding box center [179, 188] width 153 height 15
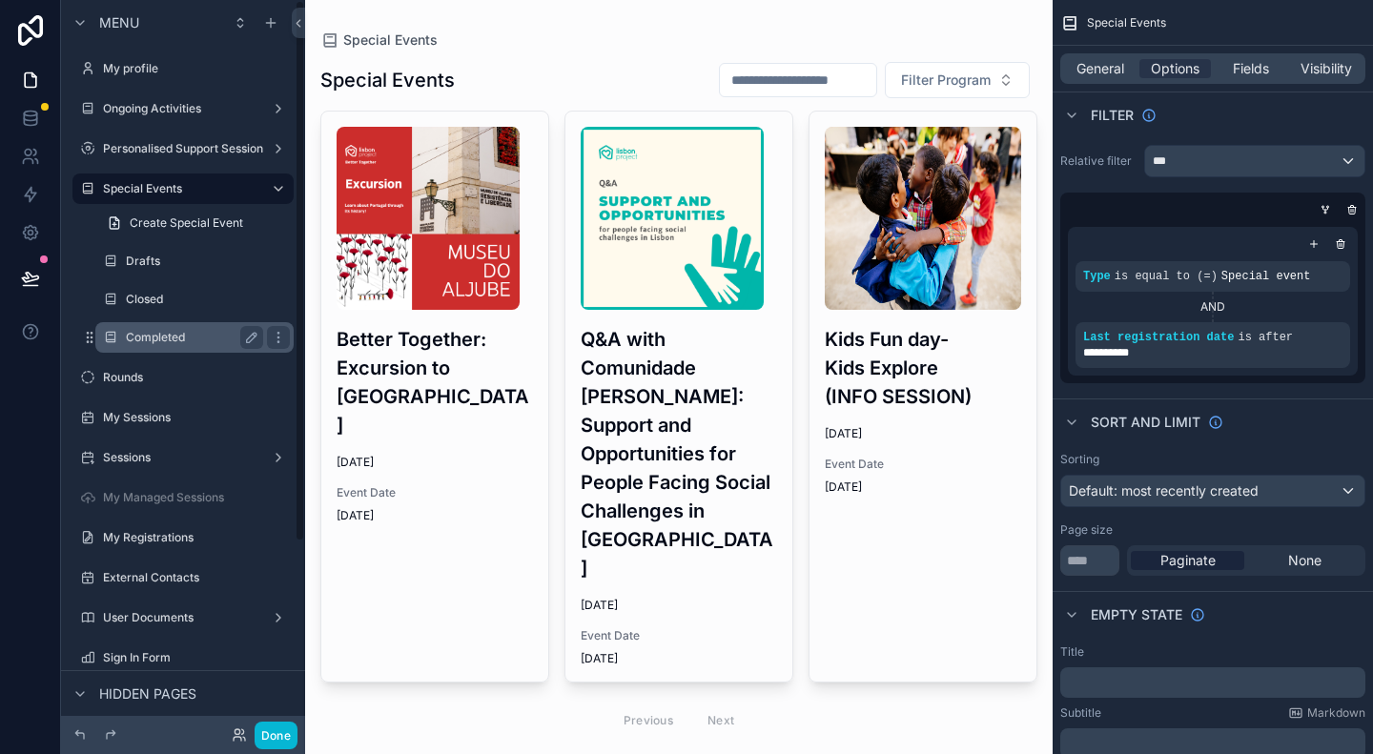
click at [145, 344] on label "Completed" at bounding box center [191, 337] width 130 height 15
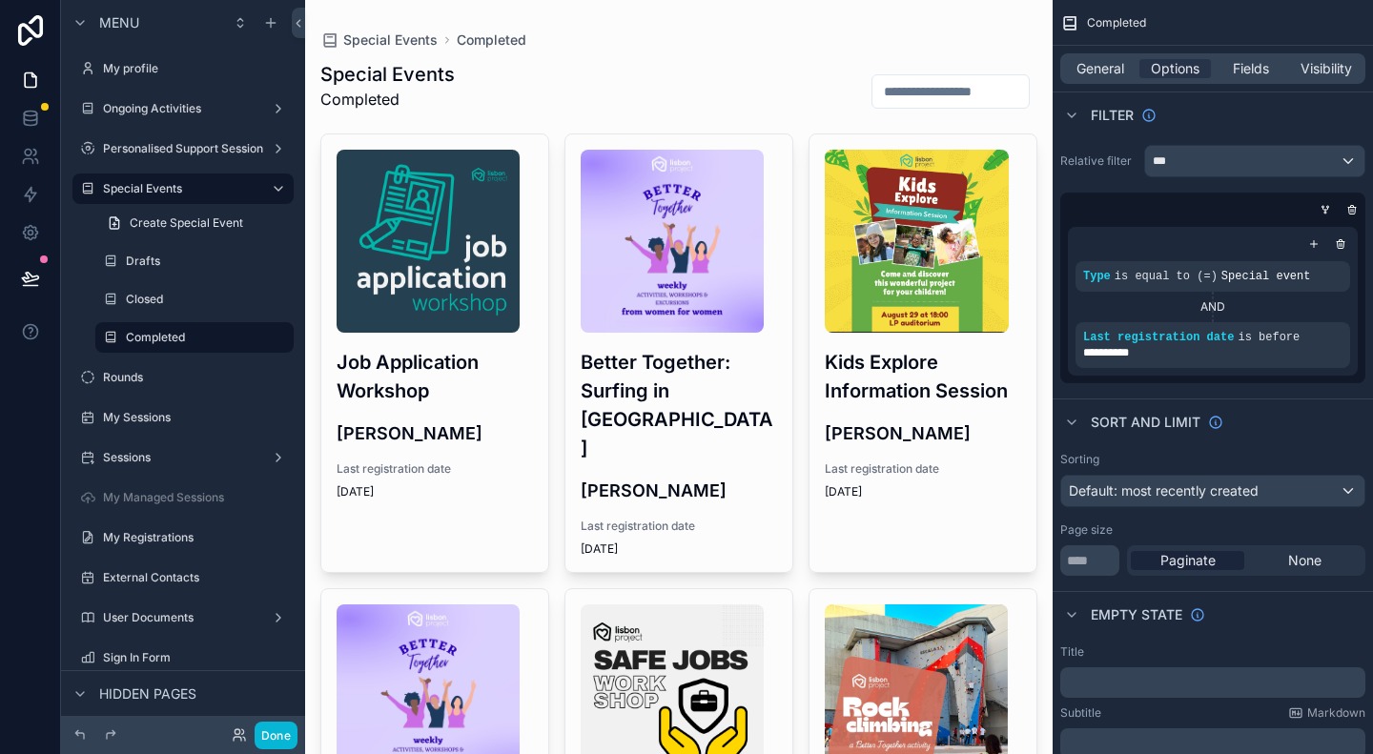
click at [1296, 323] on icon "scrollable content" at bounding box center [1301, 323] width 11 height 11
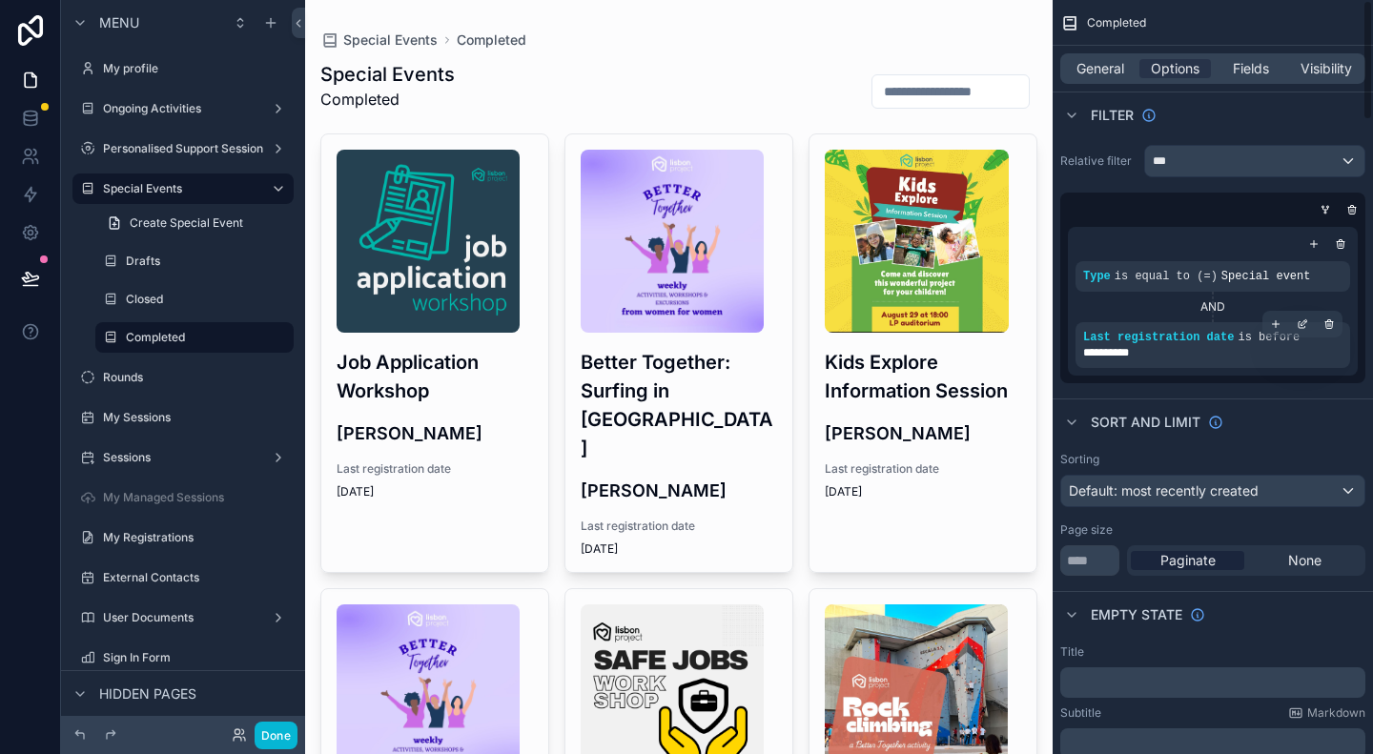
click at [1251, 352] on div "**********" at bounding box center [1212, 352] width 259 height 15
click at [1298, 325] on icon "scrollable content" at bounding box center [1301, 323] width 11 height 11
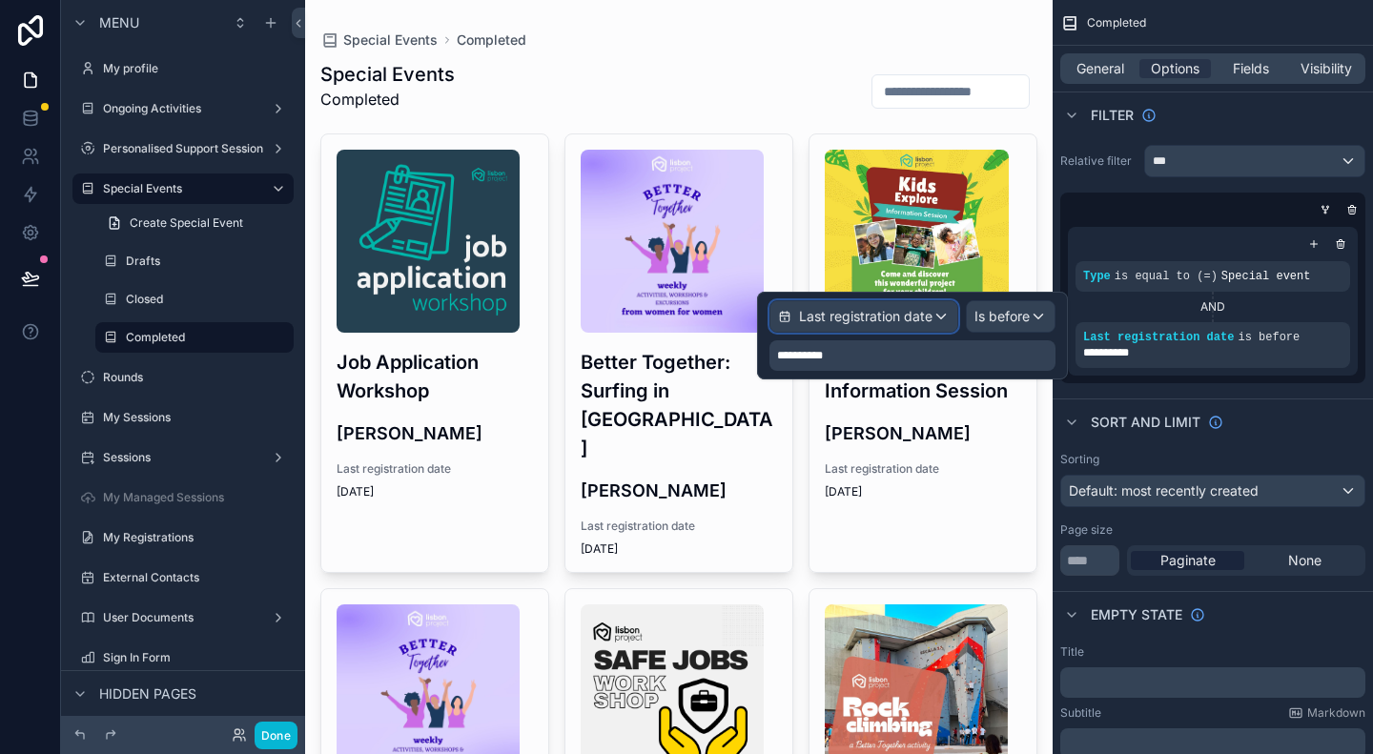
click at [913, 325] on span "Last registration date" at bounding box center [865, 316] width 133 height 19
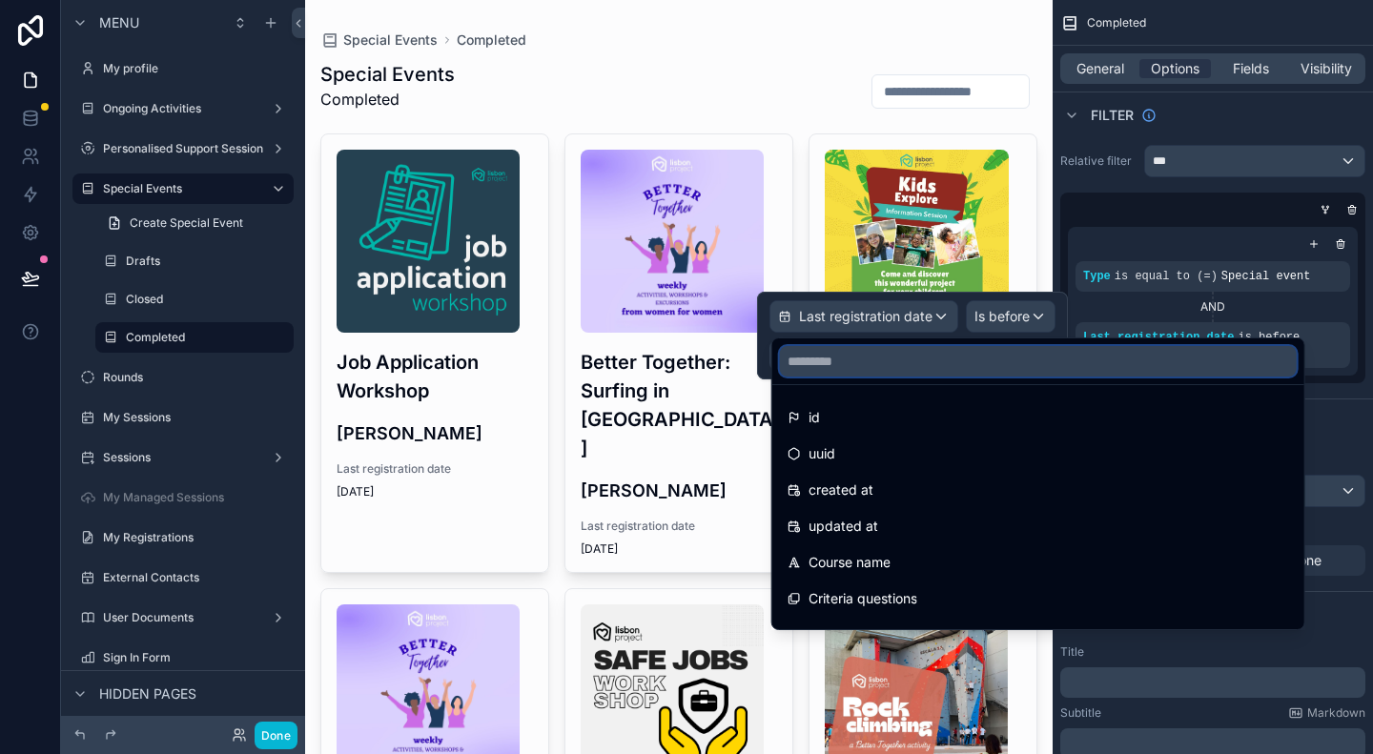
click at [898, 357] on input "text" at bounding box center [1038, 361] width 517 height 31
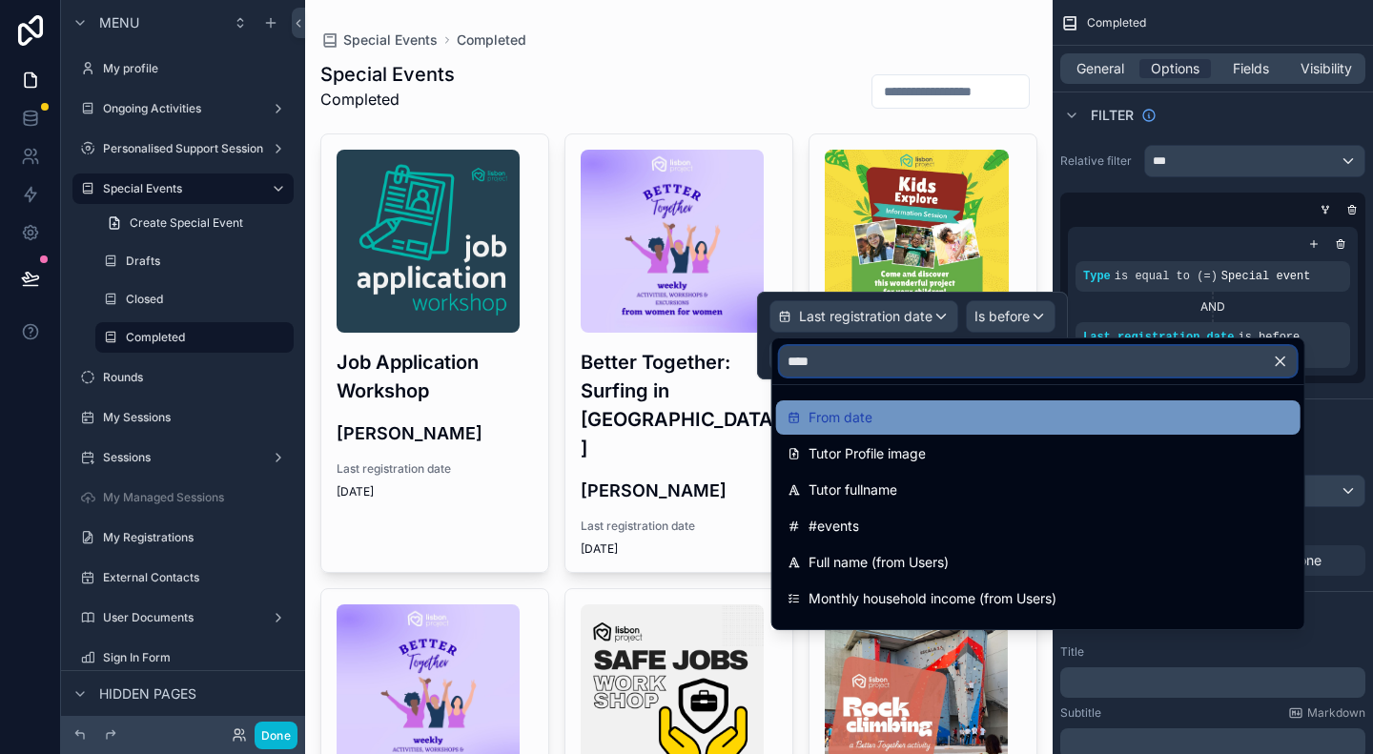
type input "****"
click at [870, 413] on span "From date" at bounding box center [840, 417] width 64 height 23
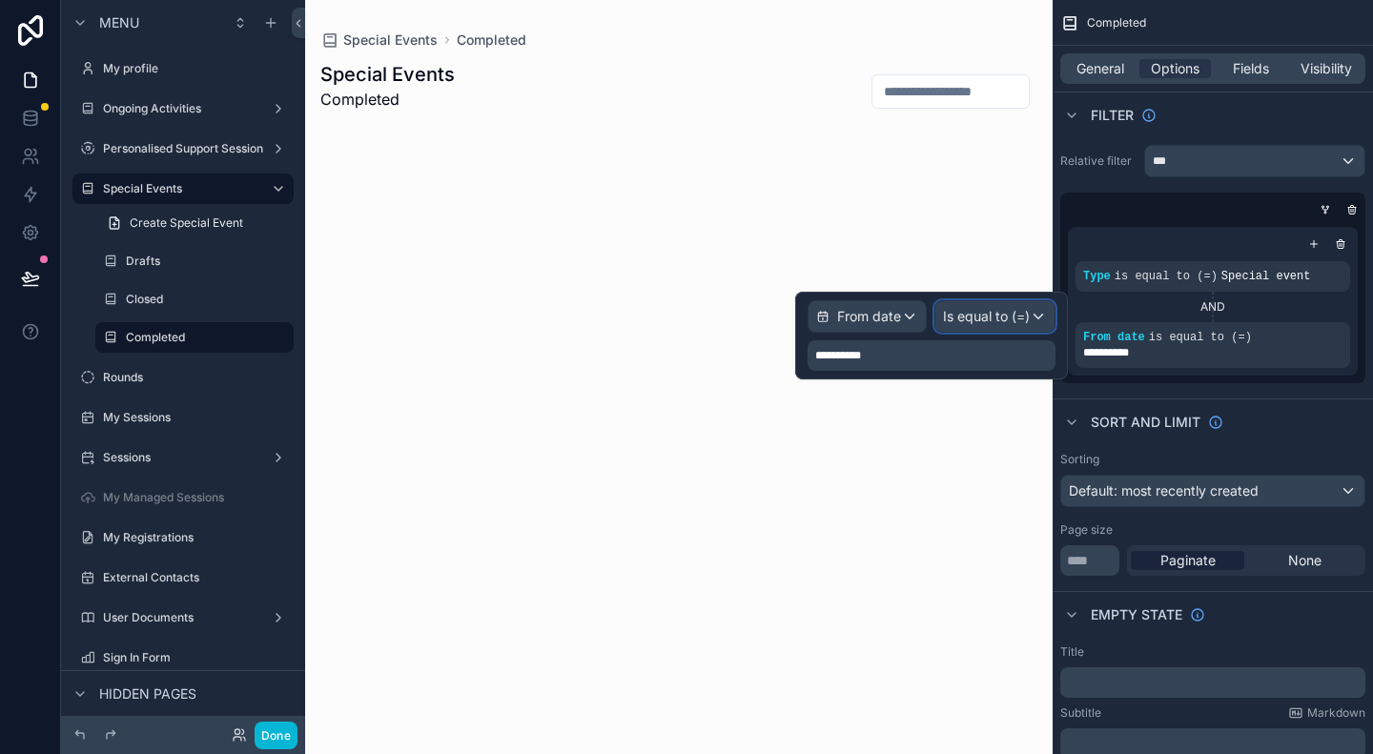
click at [1011, 314] on span "Is equal to (=)" at bounding box center [986, 316] width 87 height 19
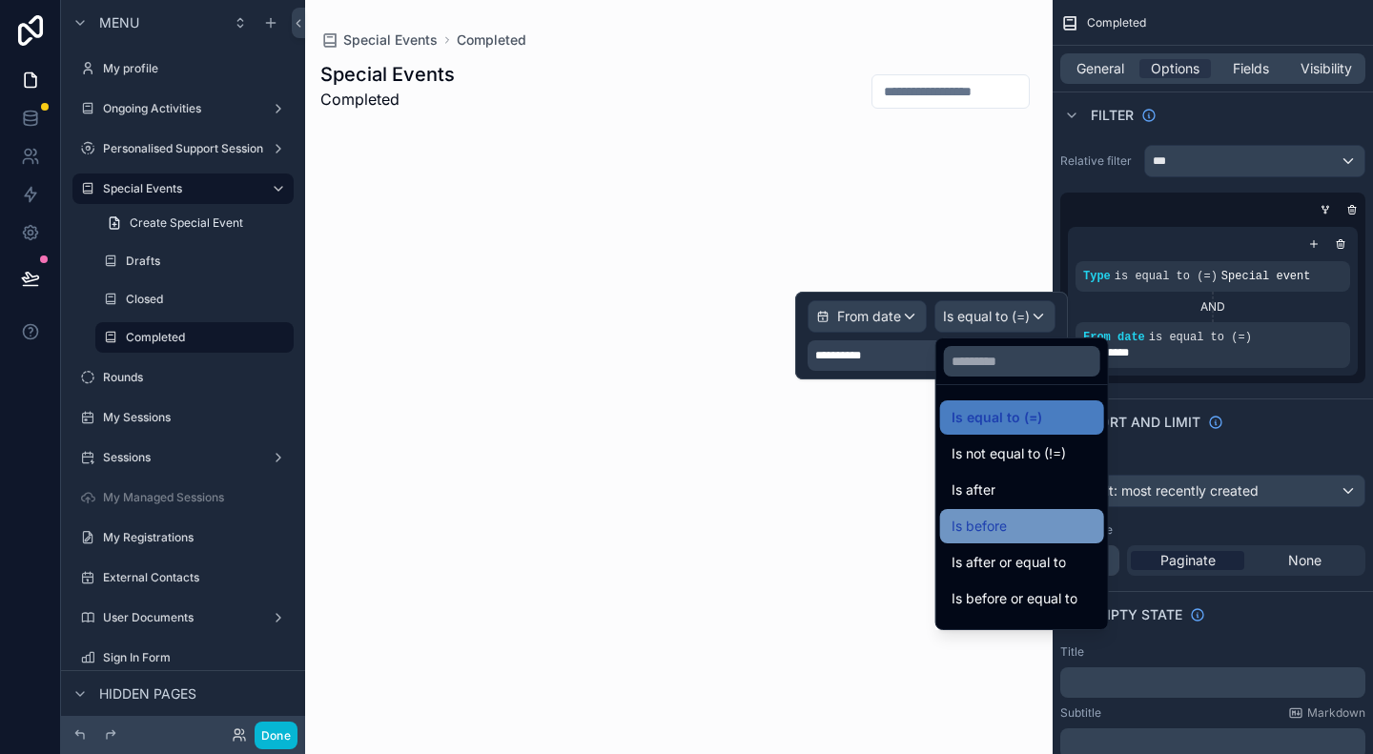
click at [1017, 518] on div "Is before" at bounding box center [1021, 526] width 141 height 23
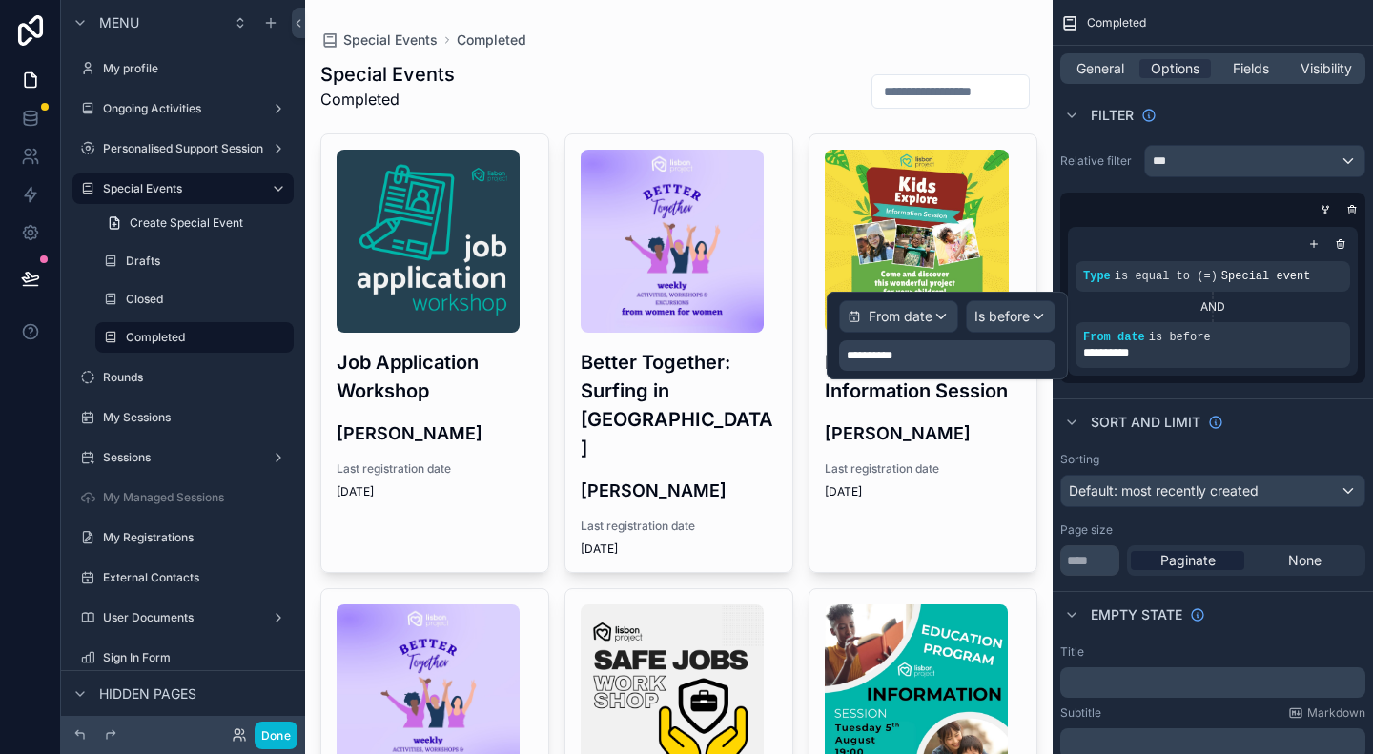
click at [973, 357] on div "**********" at bounding box center [947, 355] width 216 height 31
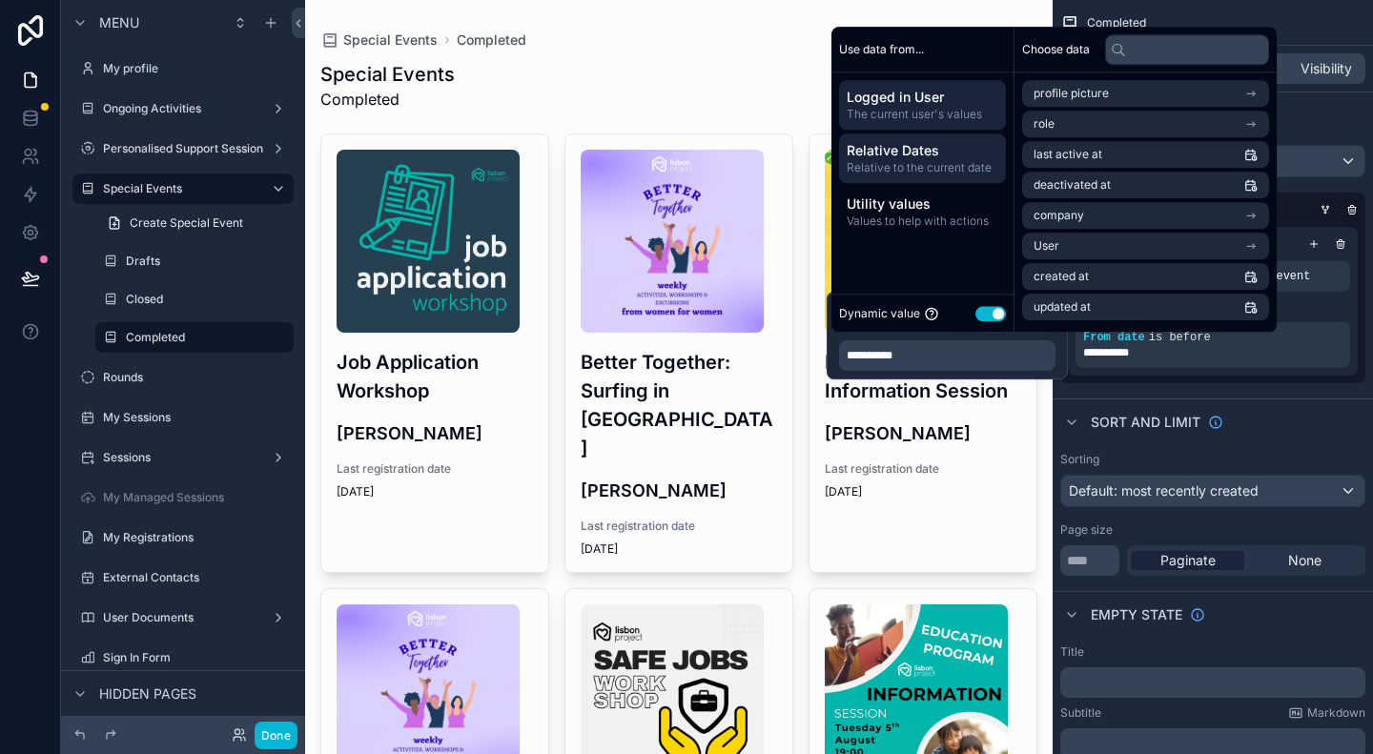
click at [898, 163] on span "Relative to the current date" at bounding box center [922, 167] width 152 height 15
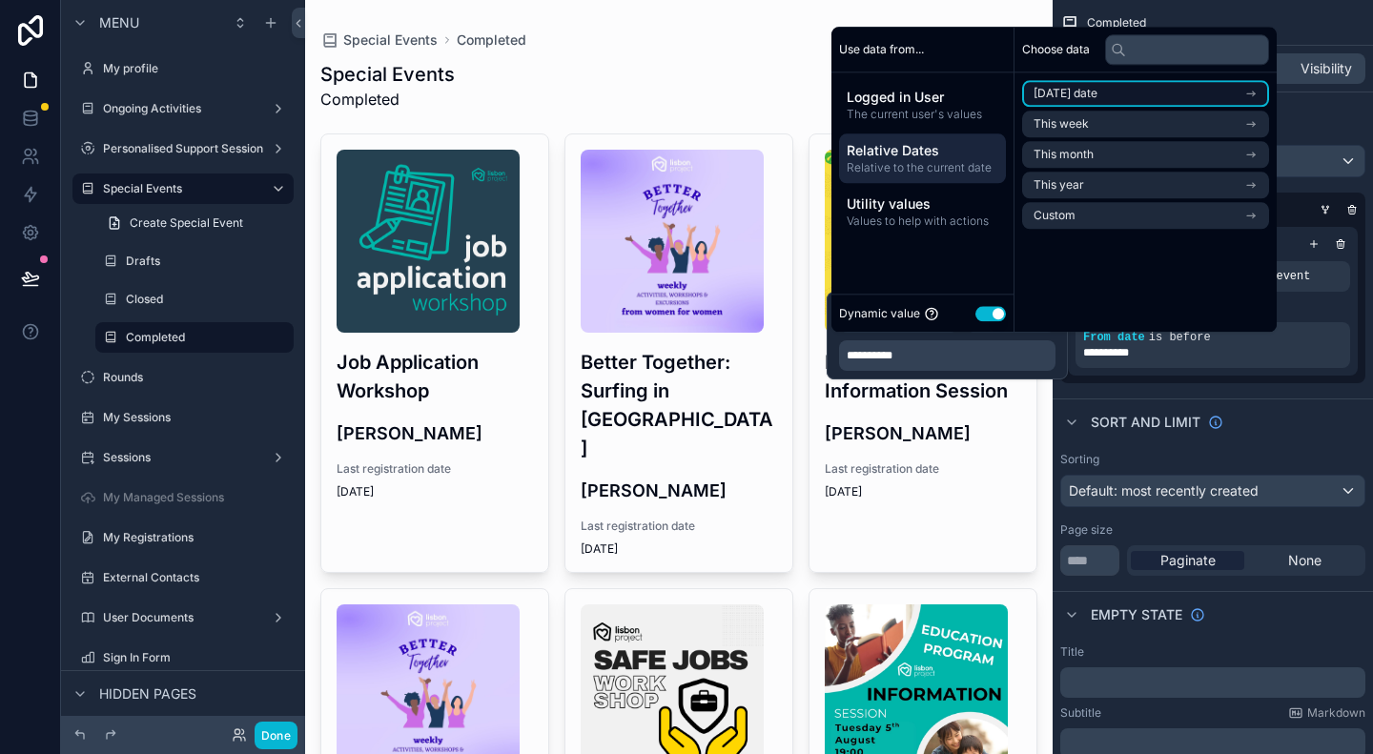
click at [1112, 91] on li "Today's date" at bounding box center [1145, 93] width 247 height 27
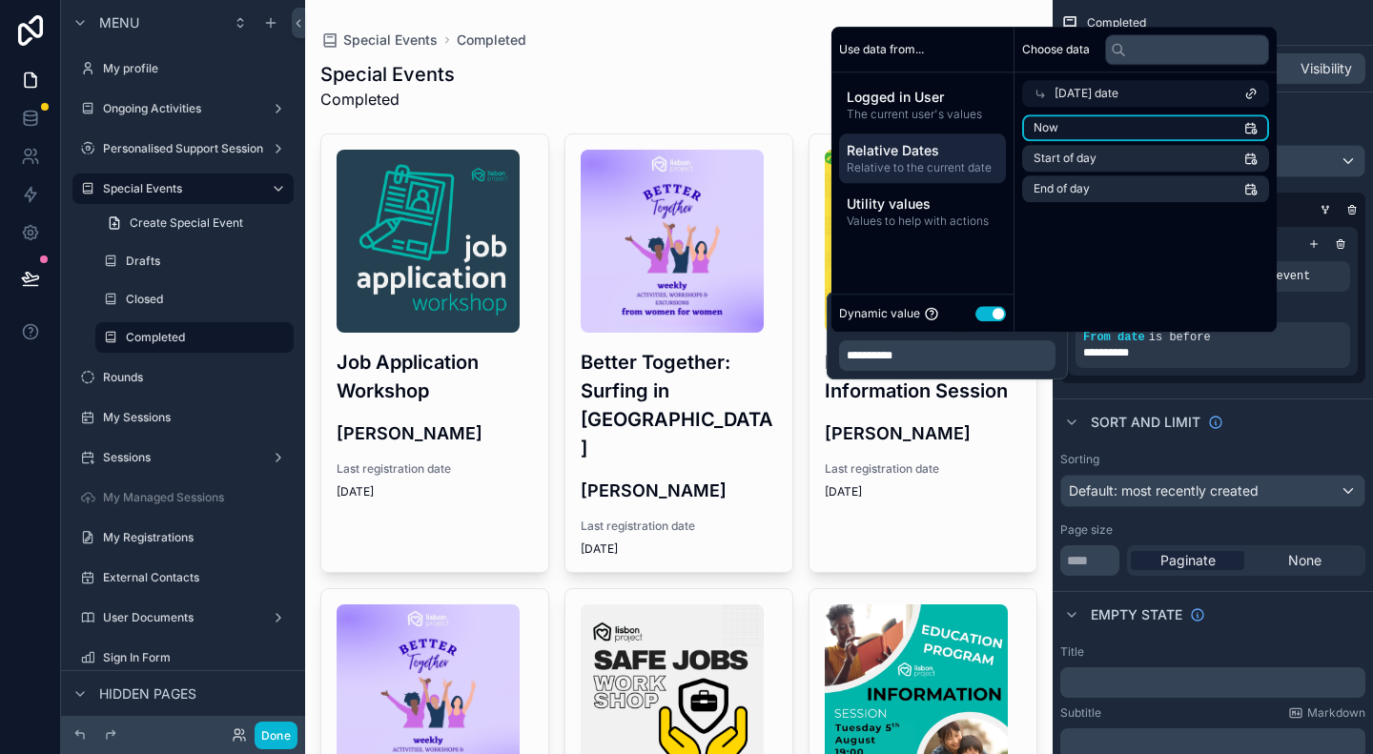
click at [1092, 125] on li "Now" at bounding box center [1145, 127] width 247 height 27
click at [1276, 411] on div "Sort And Limit" at bounding box center [1212, 421] width 320 height 46
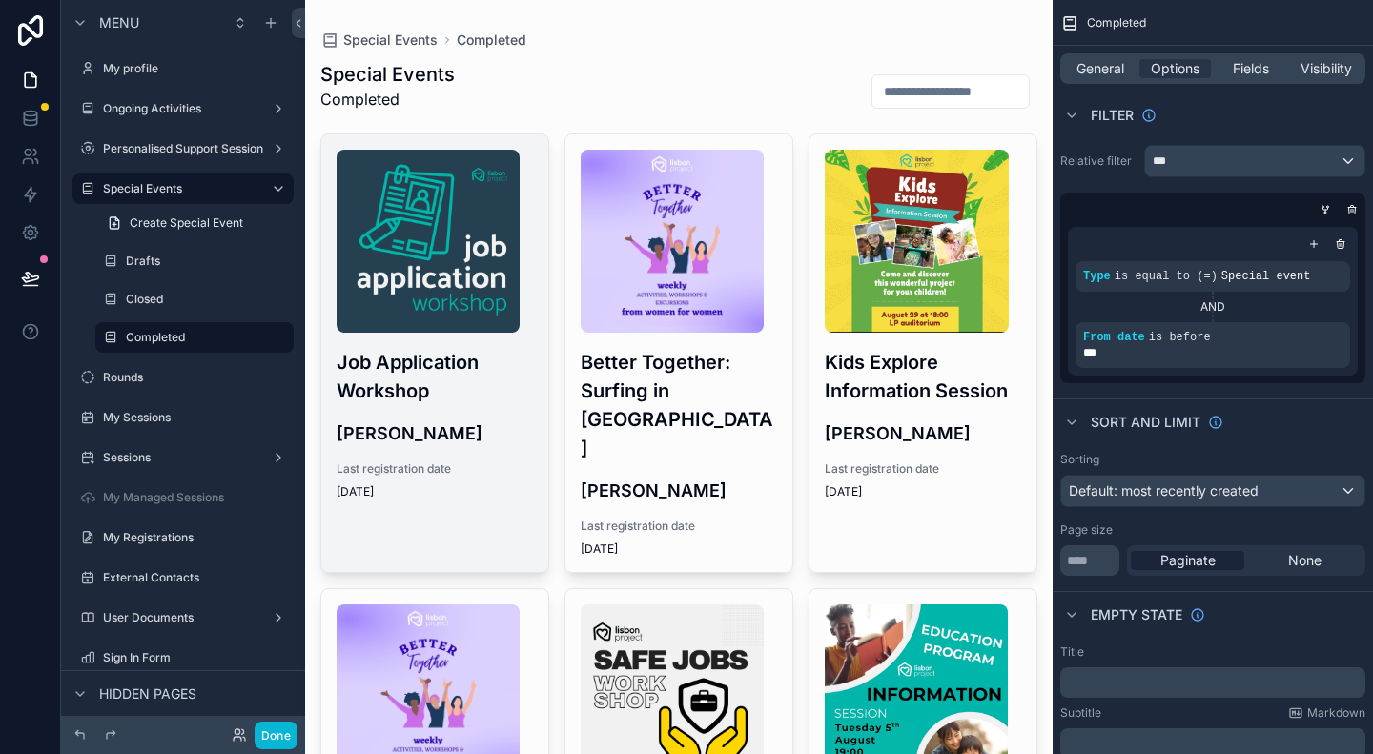
click at [479, 401] on h3 "Job Application Workshop" at bounding box center [434, 376] width 196 height 57
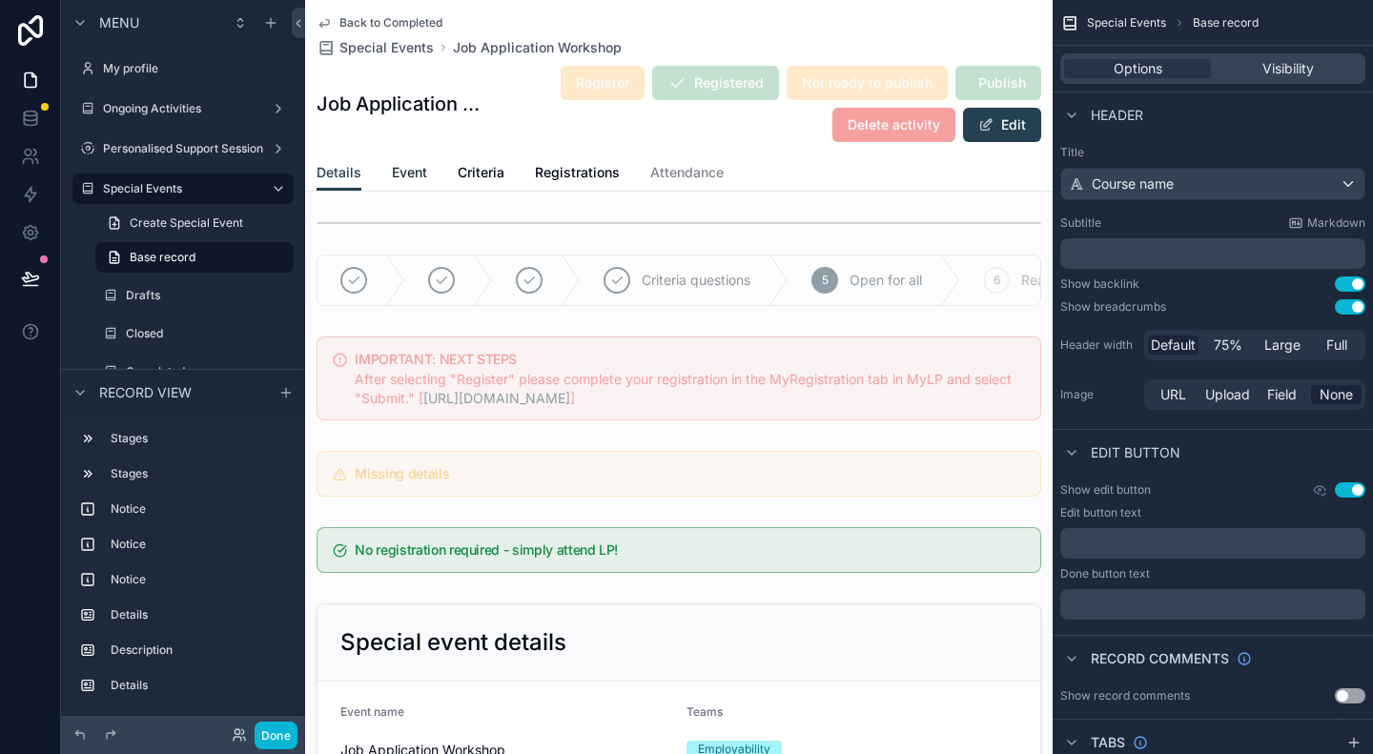
click at [416, 177] on span "Event" at bounding box center [409, 172] width 35 height 19
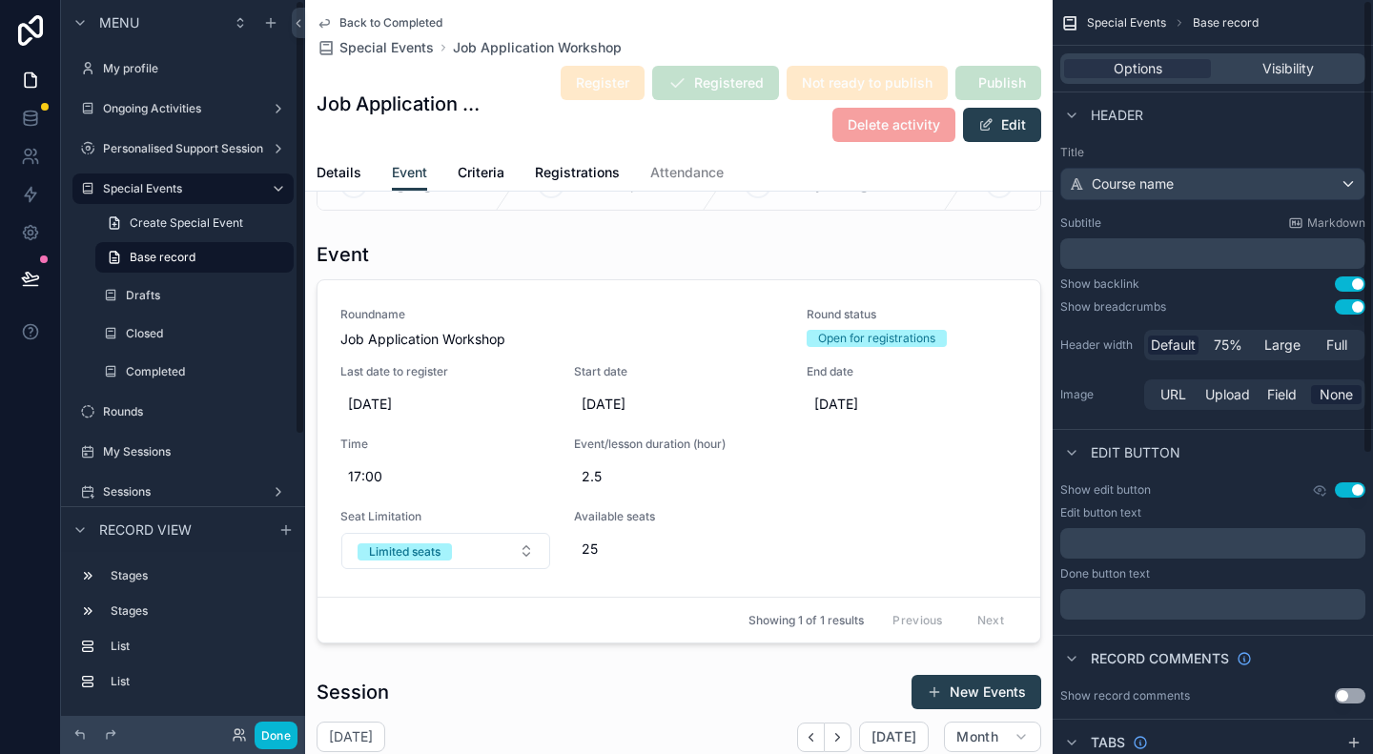
click at [366, 29] on span "Back to Completed" at bounding box center [390, 22] width 103 height 15
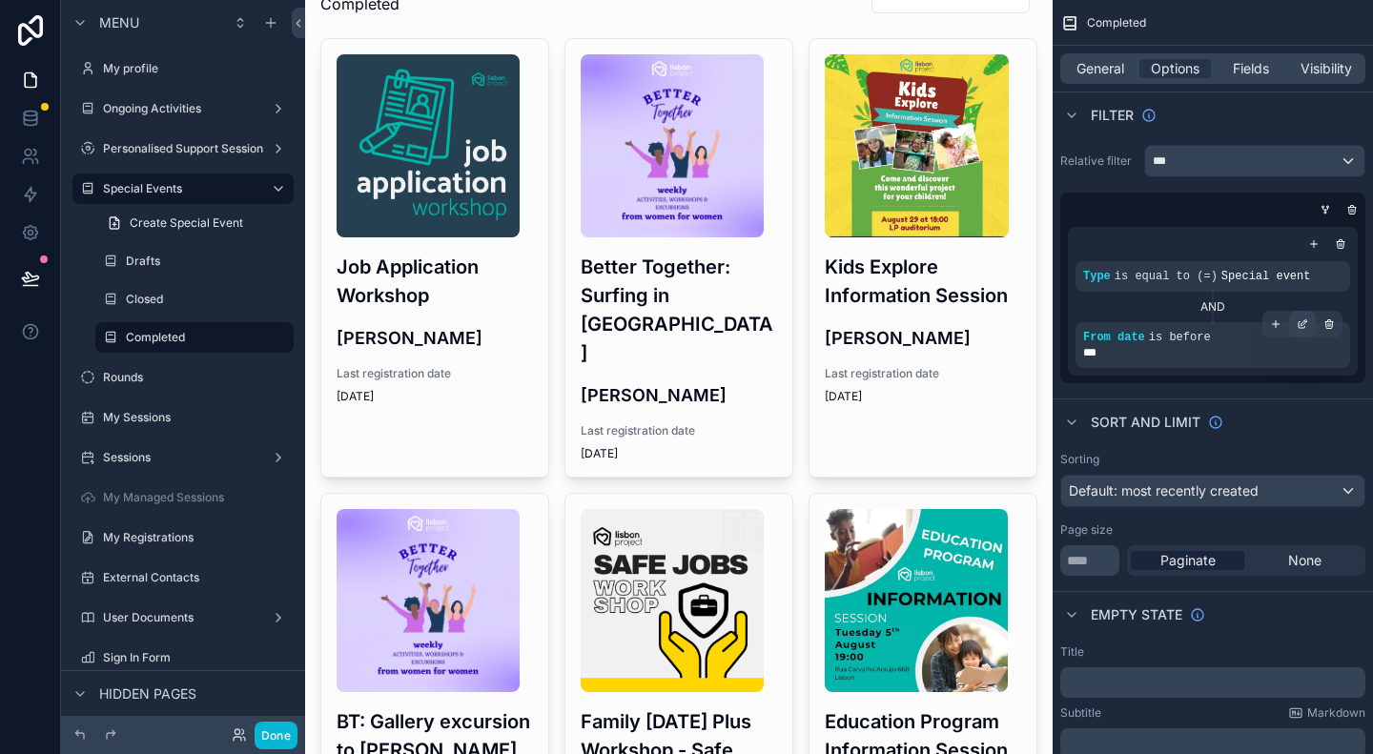
click at [1297, 316] on div "scrollable content" at bounding box center [1302, 324] width 27 height 27
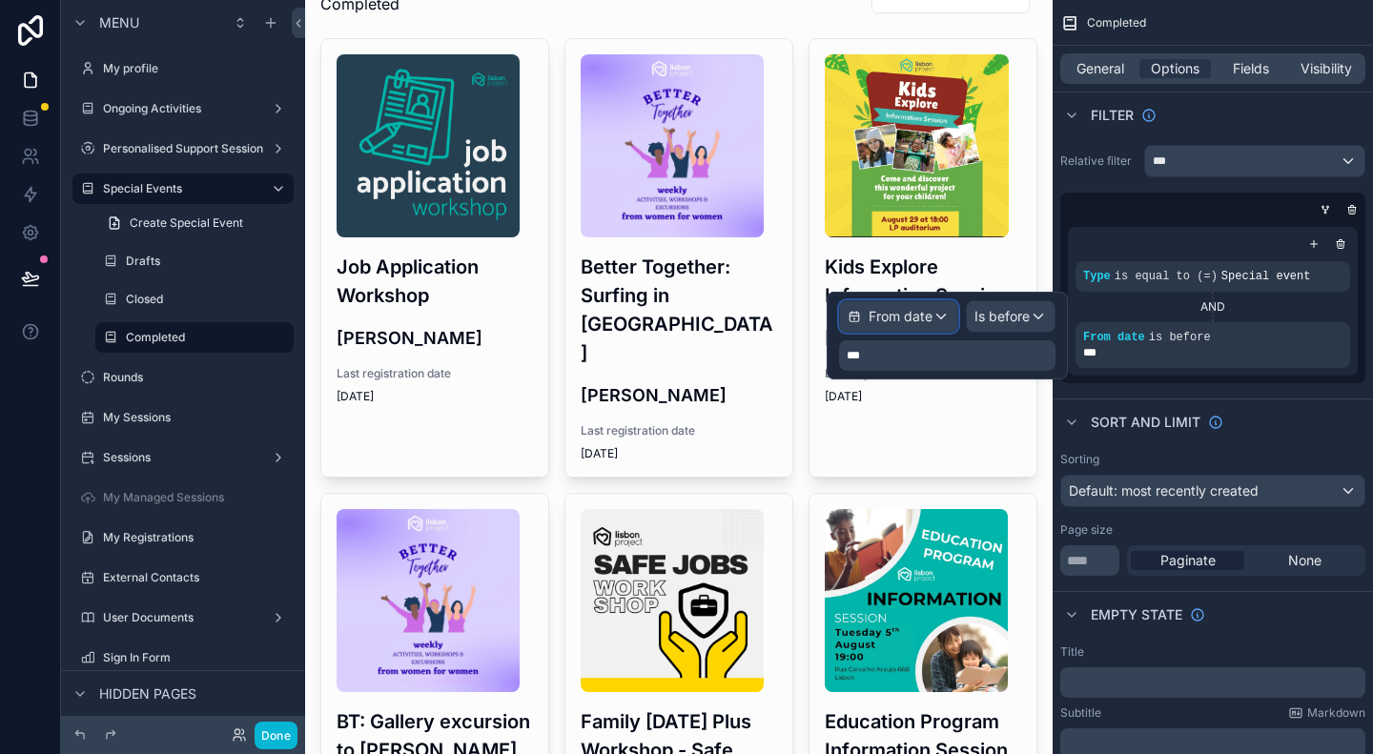
click at [926, 325] on span "From date" at bounding box center [900, 316] width 64 height 19
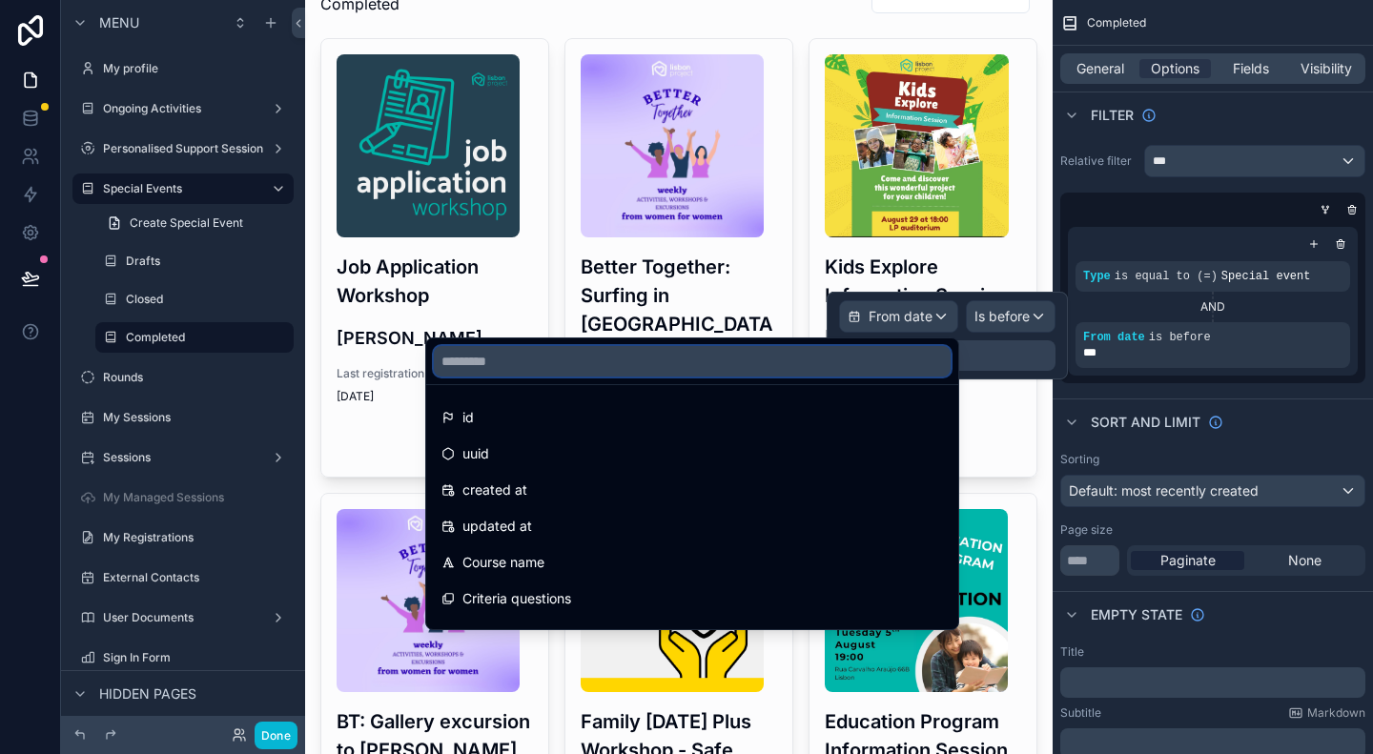
click at [819, 363] on input "text" at bounding box center [692, 361] width 517 height 31
type input "*"
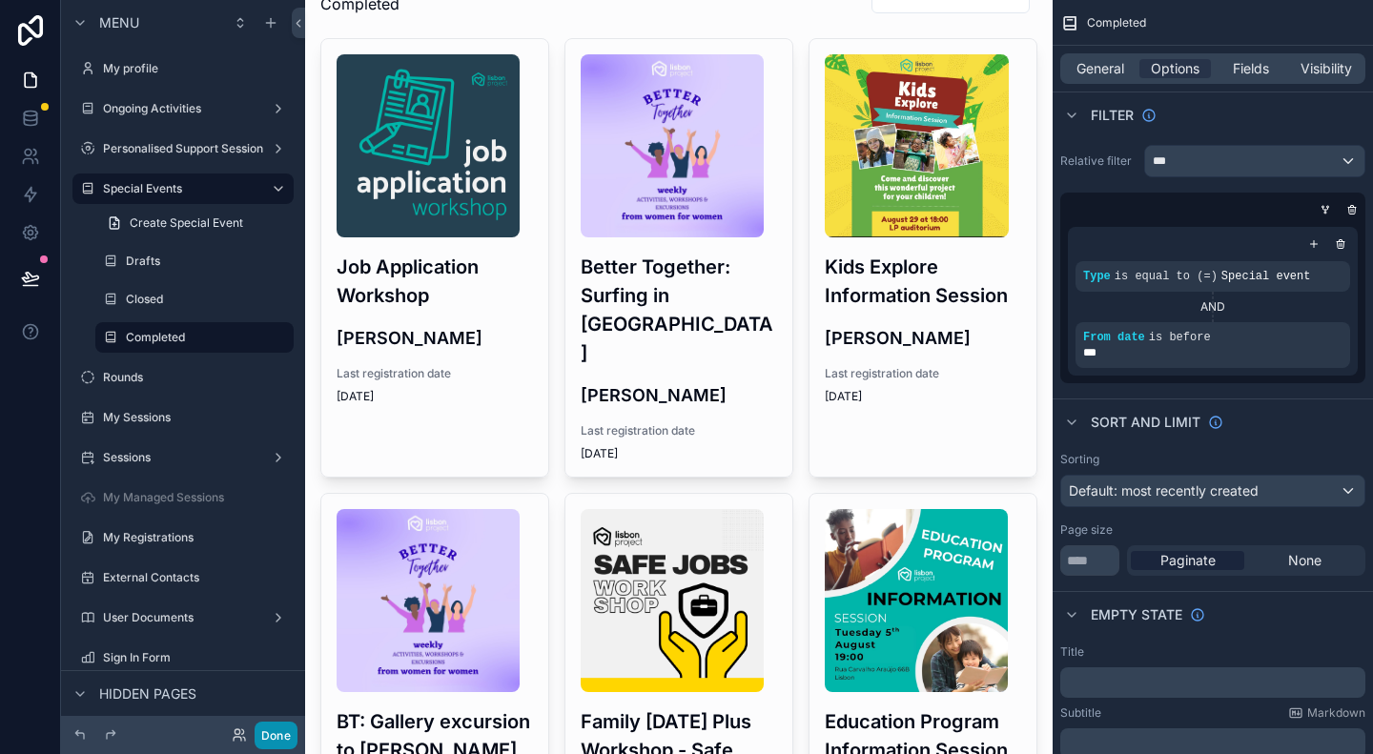
click at [289, 727] on button "Done" at bounding box center [276, 736] width 43 height 28
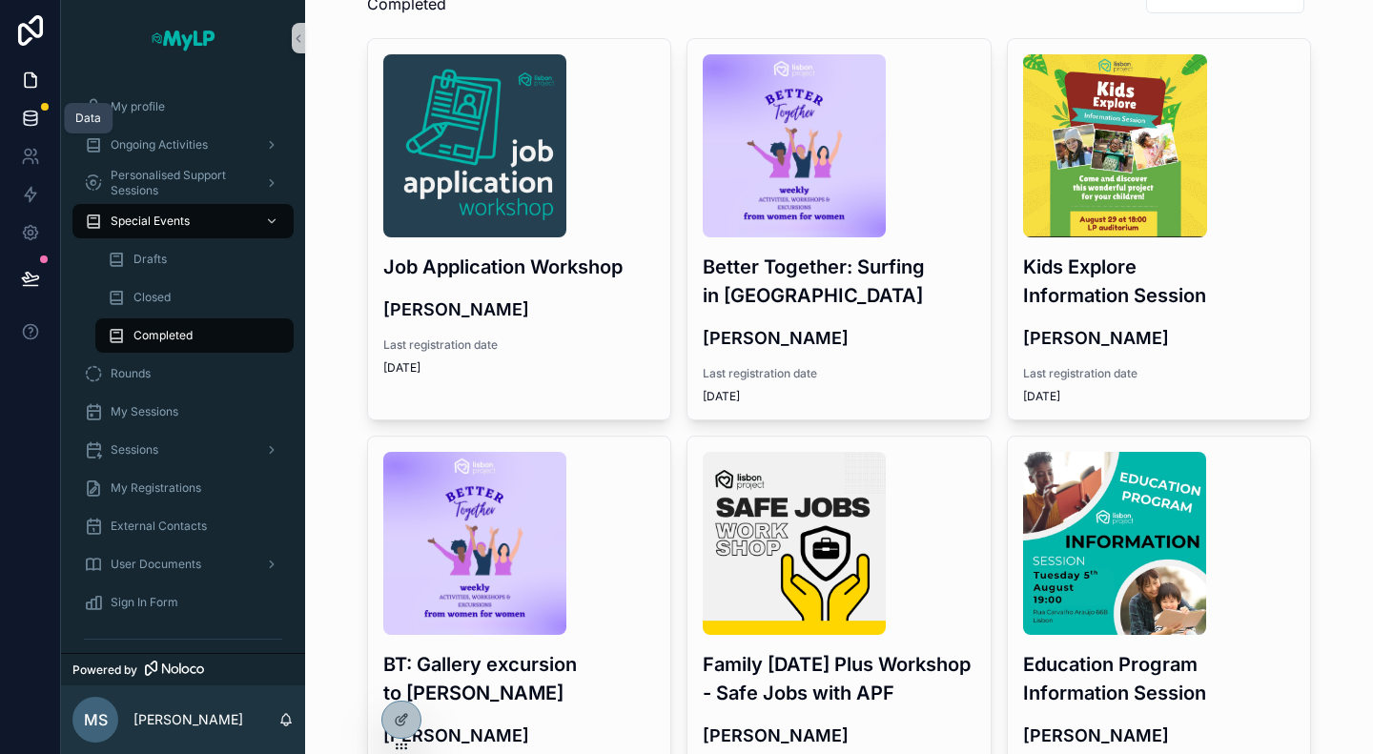
click at [40, 121] on link at bounding box center [30, 118] width 60 height 38
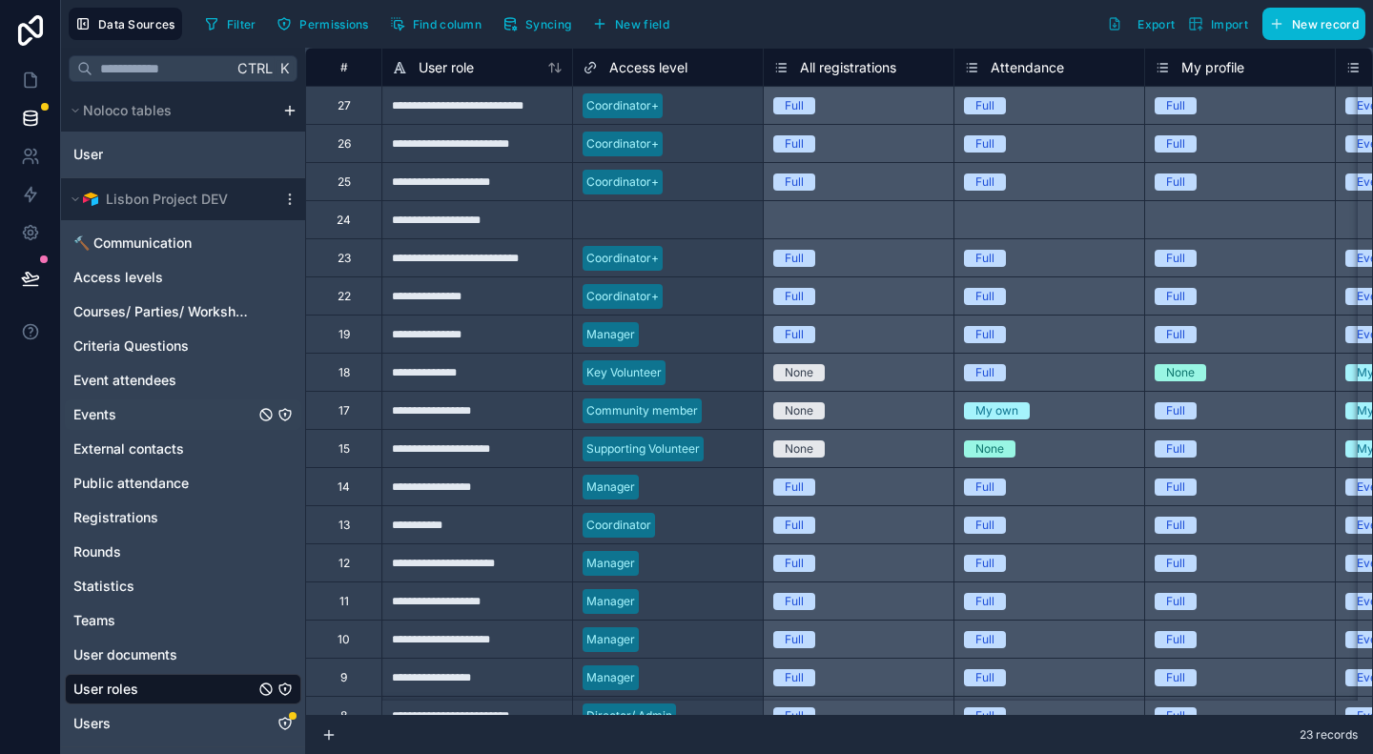
click at [95, 419] on span "Events" at bounding box center [94, 414] width 43 height 19
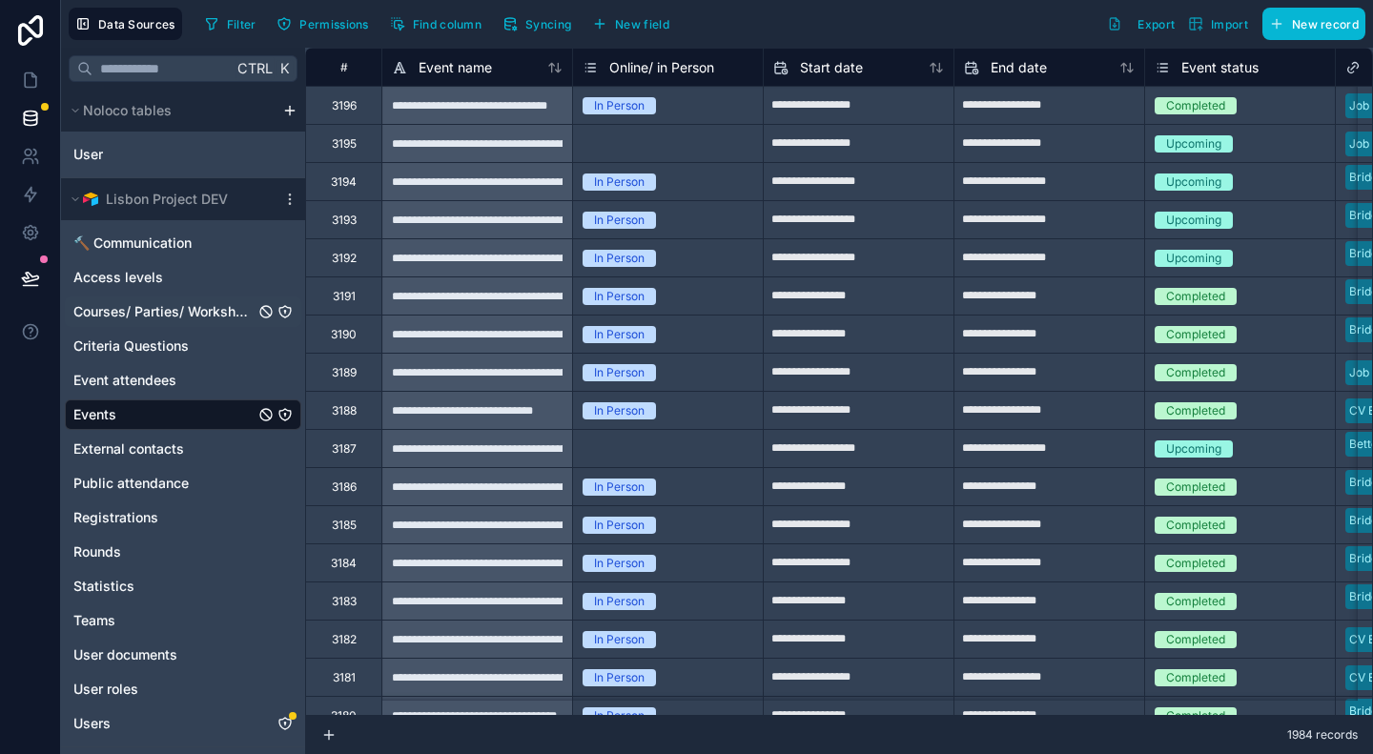
click at [137, 314] on span "Courses/ Parties/ Workshops" at bounding box center [163, 311] width 181 height 19
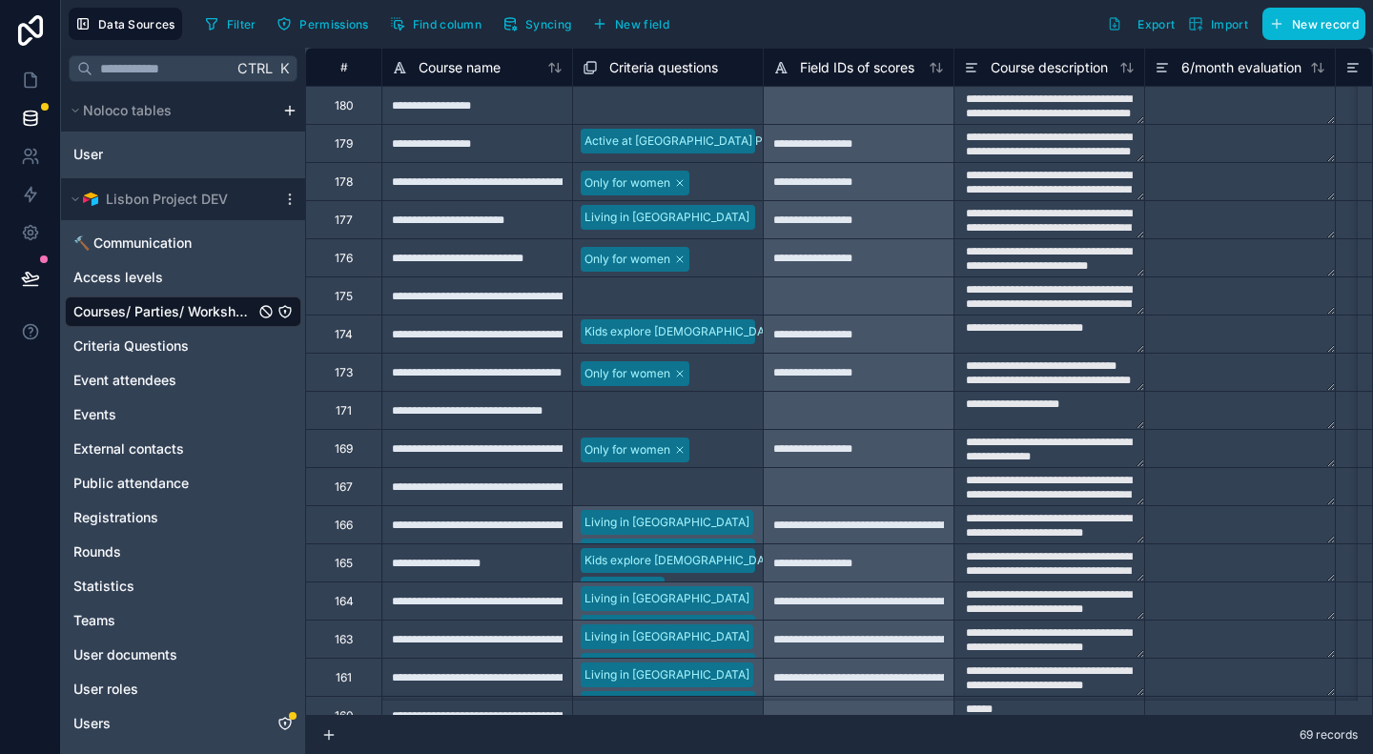
click at [345, 147] on div "179" at bounding box center [344, 143] width 18 height 15
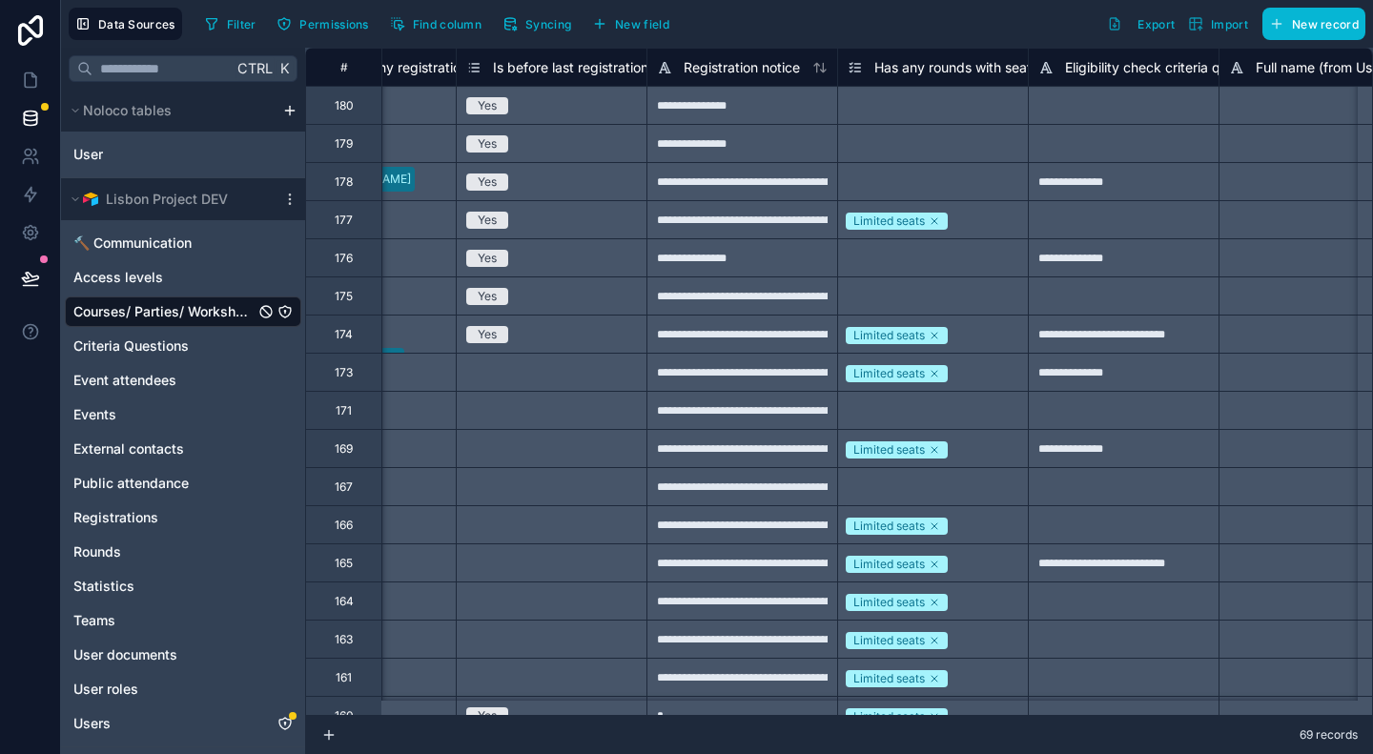
scroll to position [0, 5875]
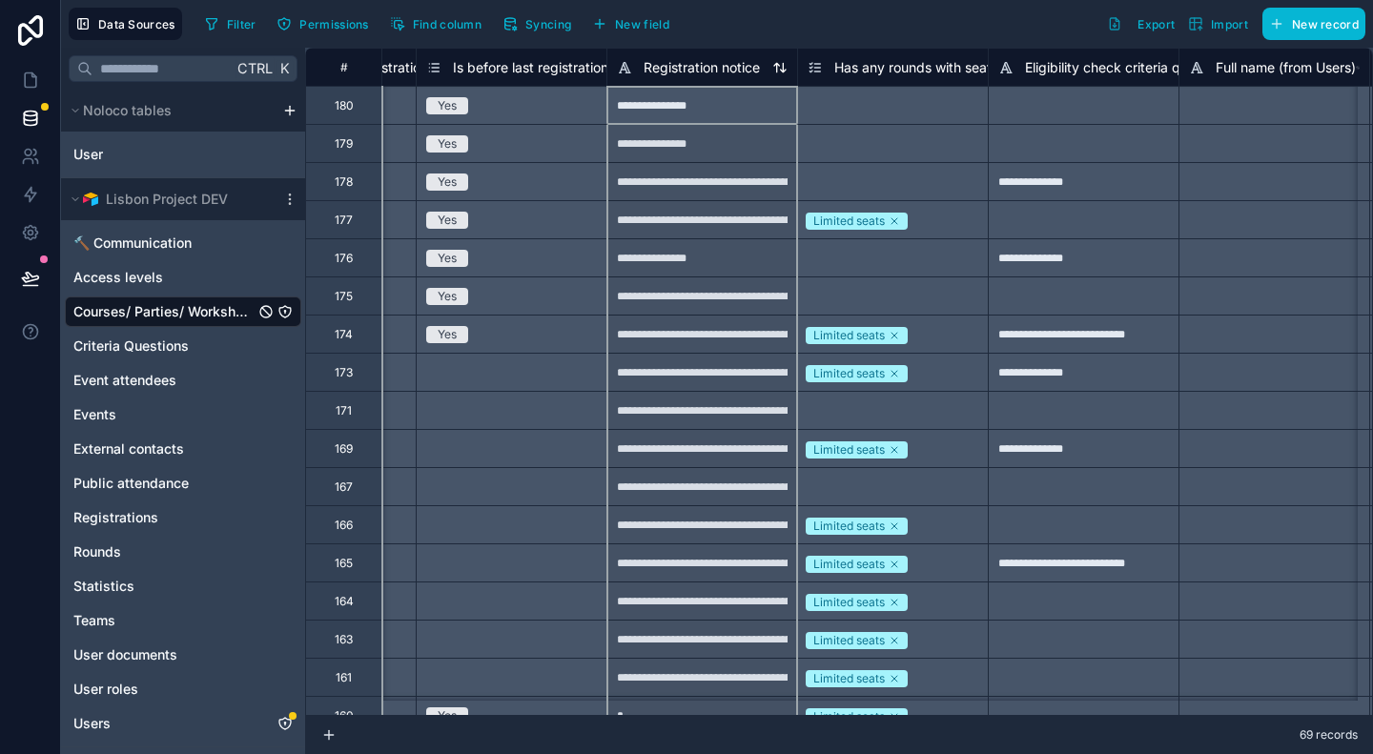
drag, startPoint x: 606, startPoint y: 68, endPoint x: 650, endPoint y: 67, distance: 43.9
click at [650, 67] on div "Registration notice" at bounding box center [702, 67] width 190 height 23
click at [580, 60] on span "Is before last registration date or no registration date?" at bounding box center [621, 67] width 336 height 19
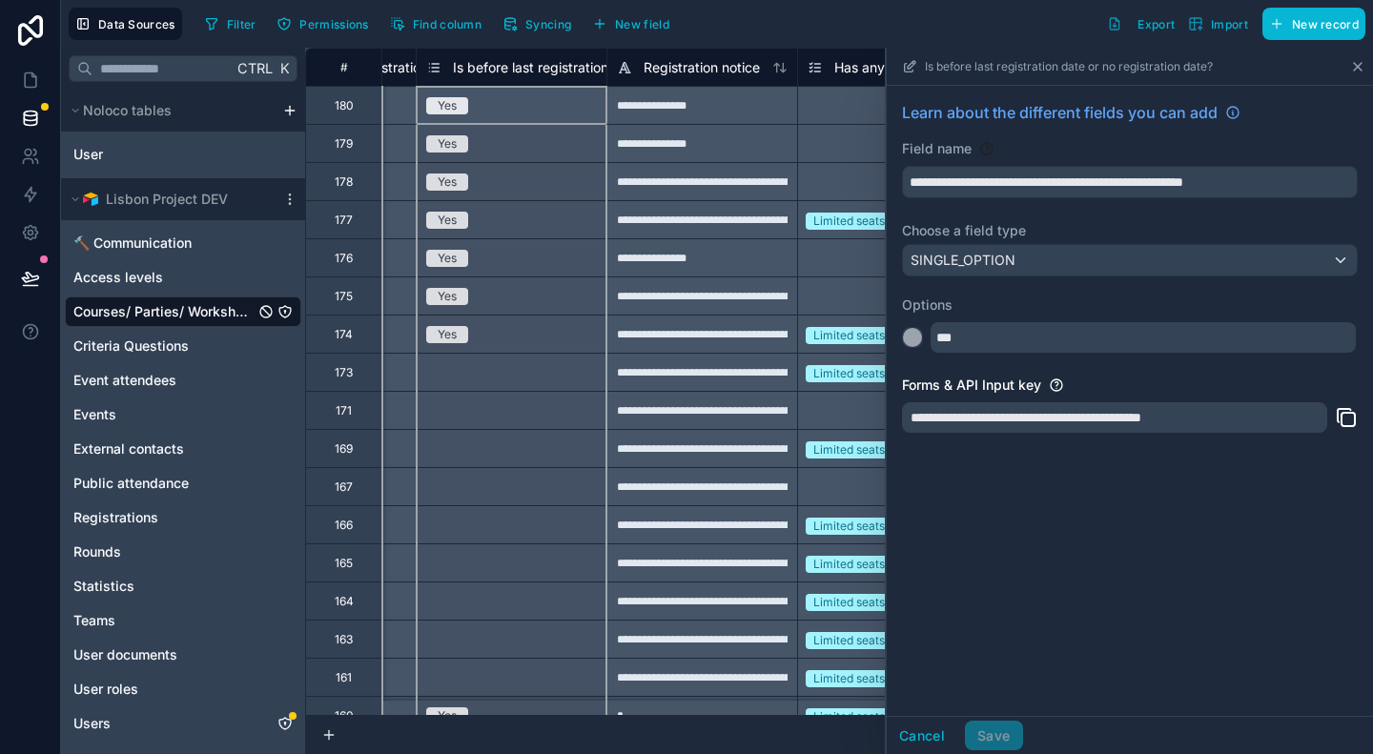
click at [1360, 63] on icon at bounding box center [1358, 67] width 8 height 8
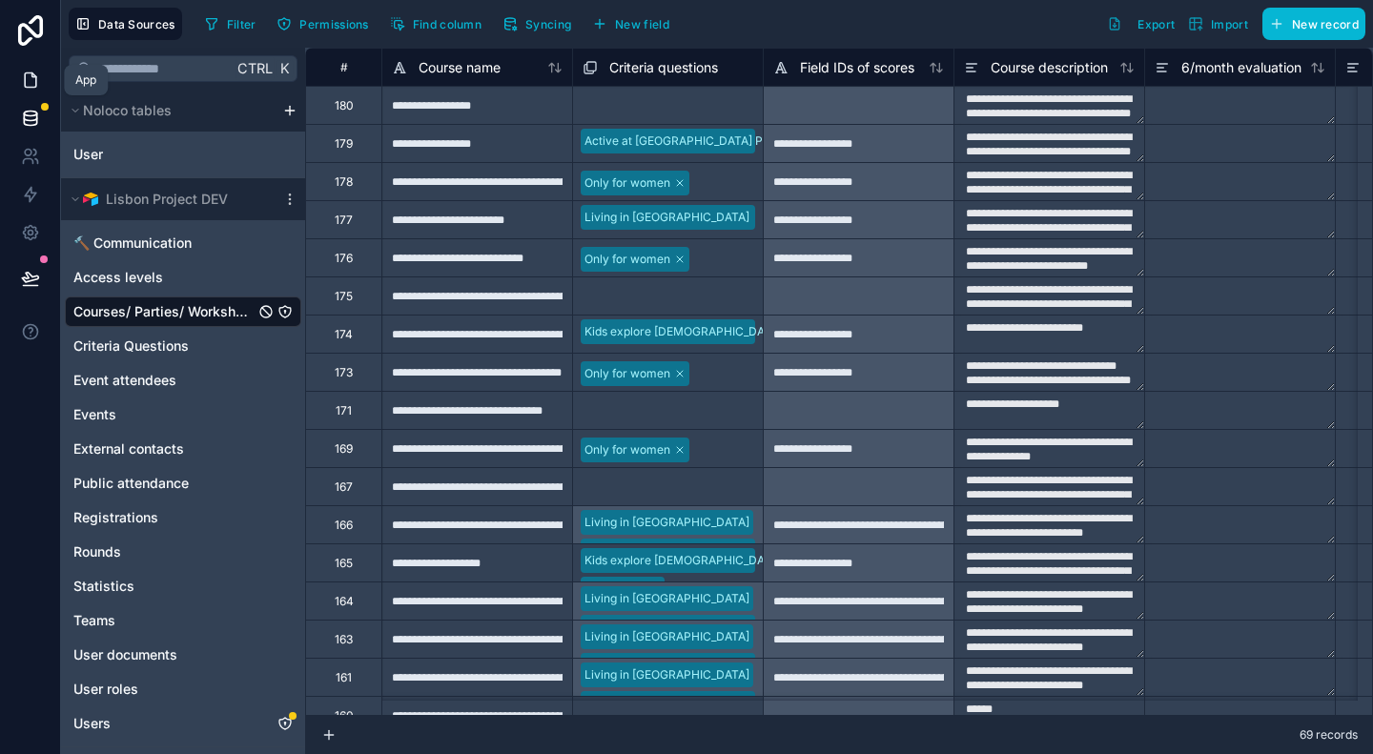
click at [33, 72] on icon at bounding box center [30, 80] width 19 height 19
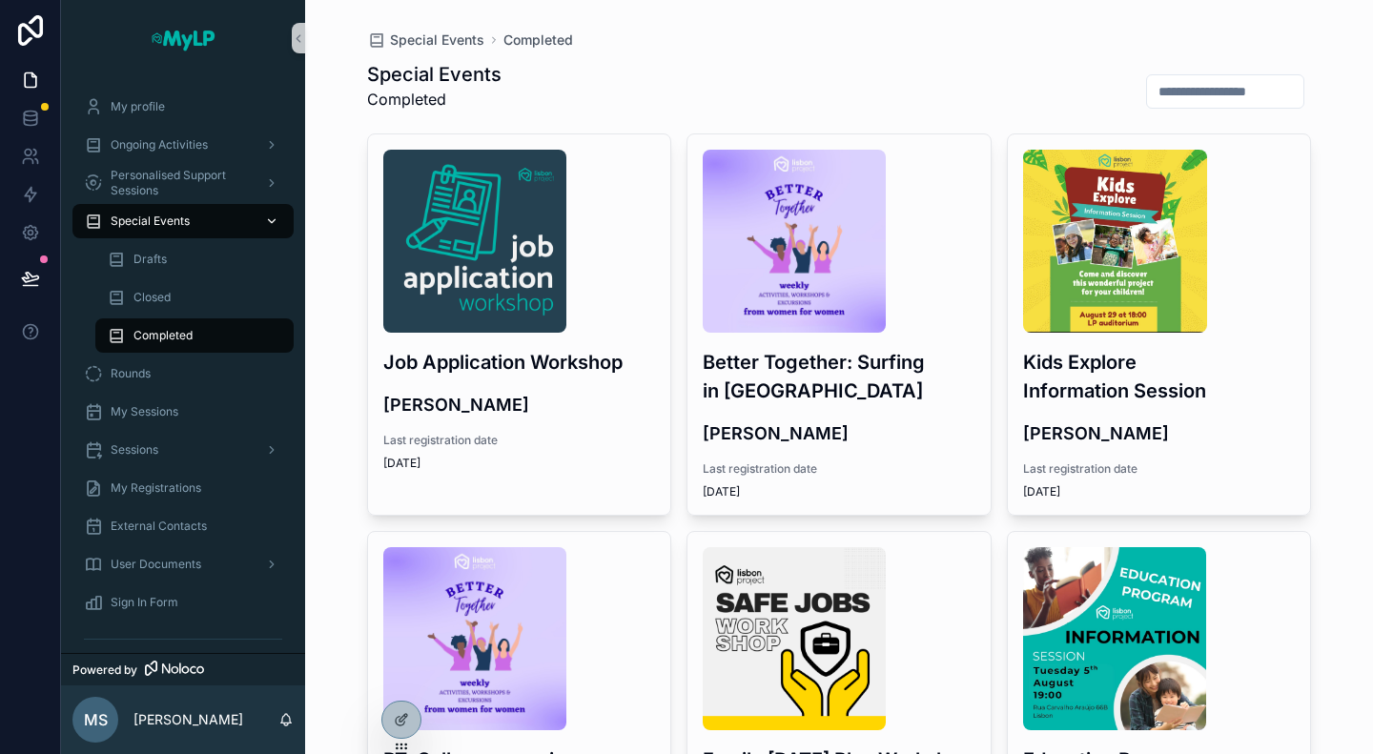
click at [166, 218] on span "Special Events" at bounding box center [150, 221] width 79 height 15
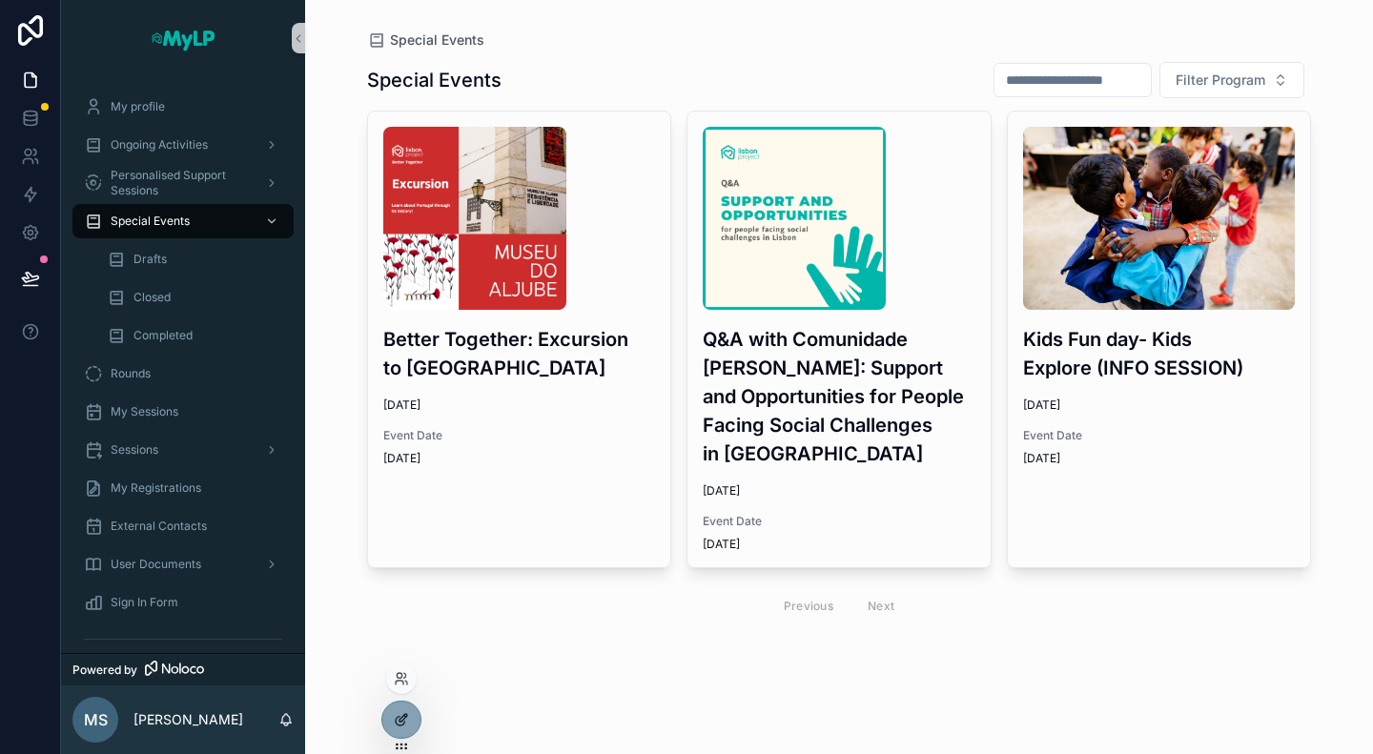
click at [403, 729] on div at bounding box center [401, 720] width 38 height 36
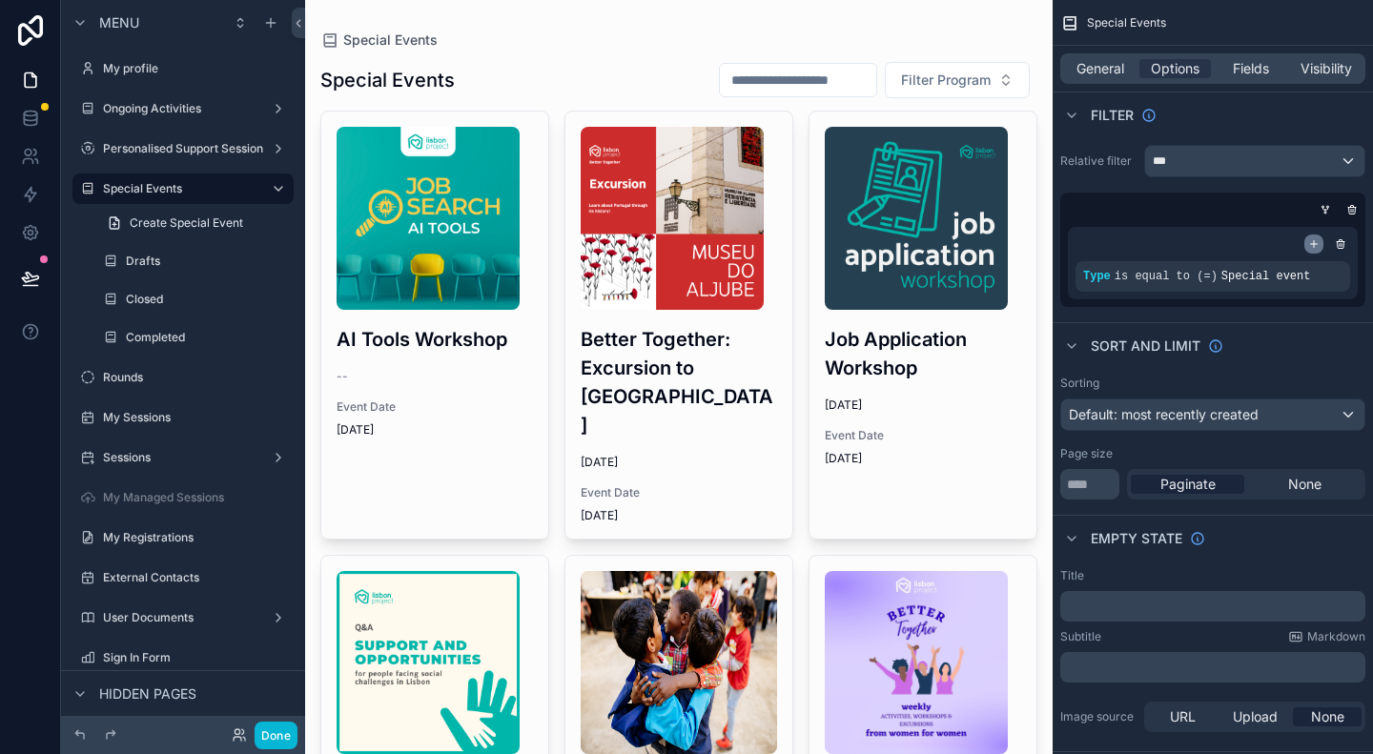
click at [1315, 245] on icon "scrollable content" at bounding box center [1313, 243] width 11 height 11
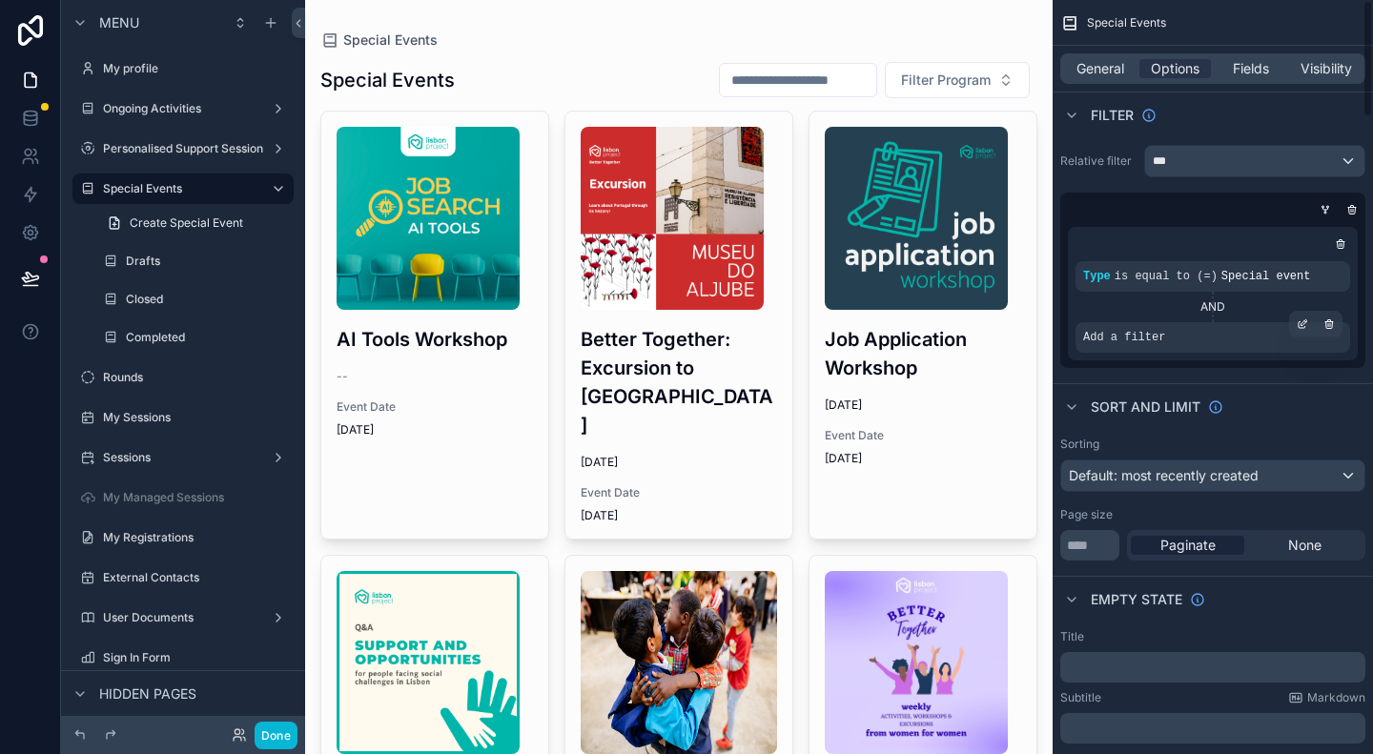
click at [1148, 340] on span "Add a filter" at bounding box center [1124, 337] width 82 height 15
click at [1299, 325] on icon "scrollable content" at bounding box center [1301, 323] width 11 height 11
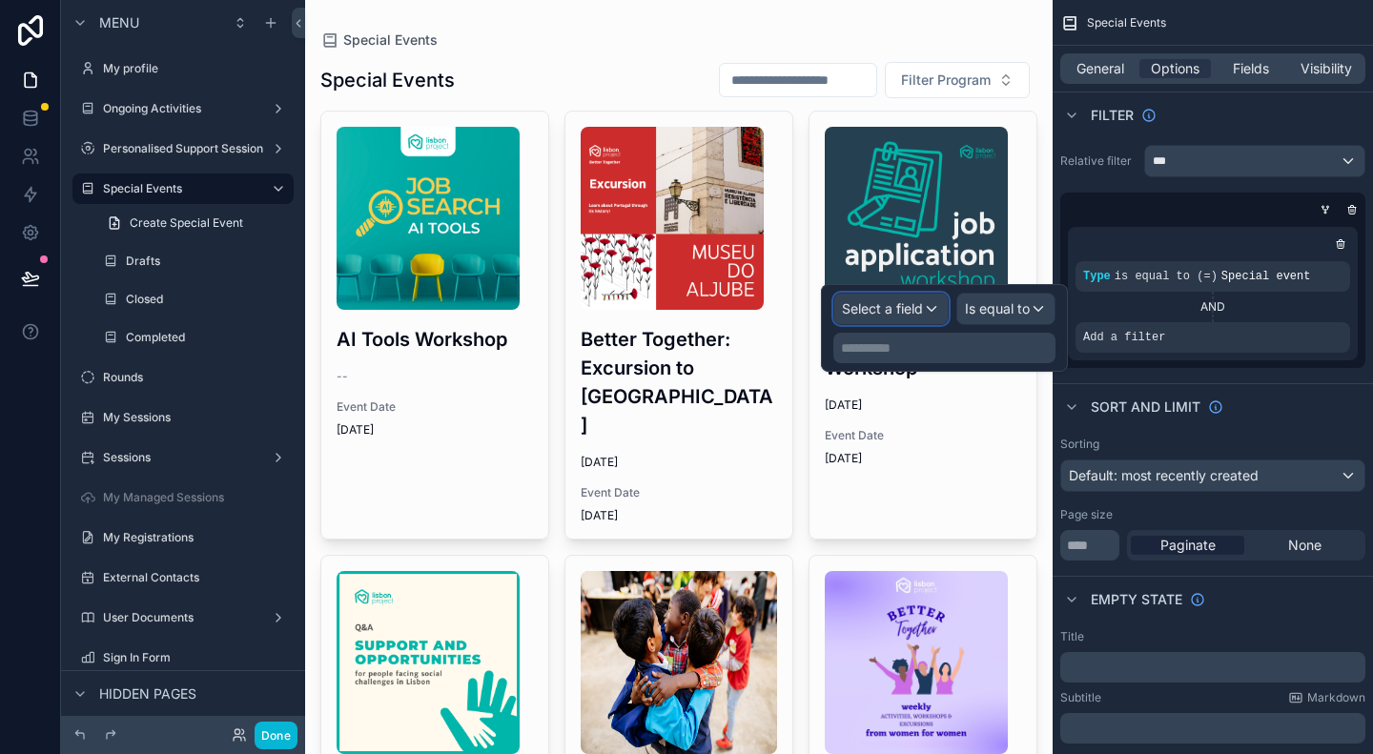
click at [924, 308] on div "Select a field" at bounding box center [890, 309] width 113 height 31
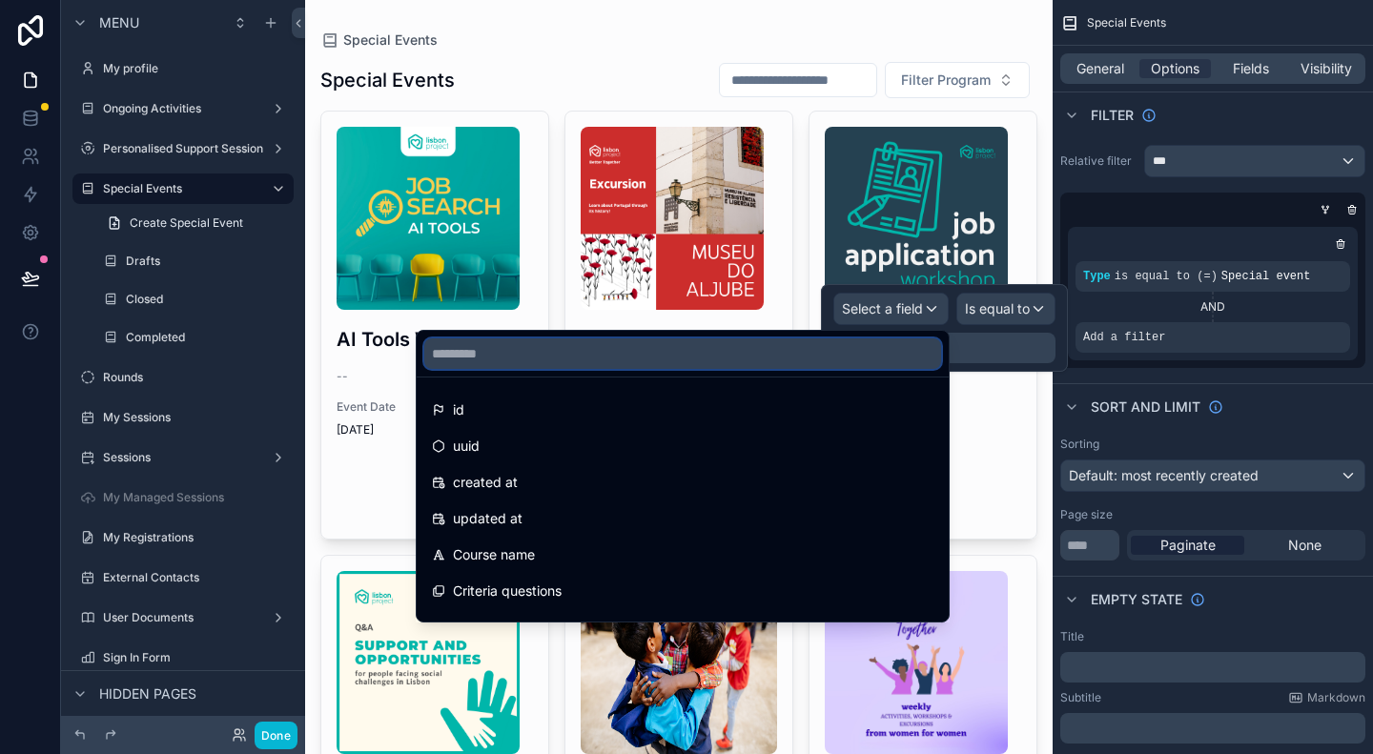
click at [883, 358] on input "text" at bounding box center [682, 353] width 517 height 31
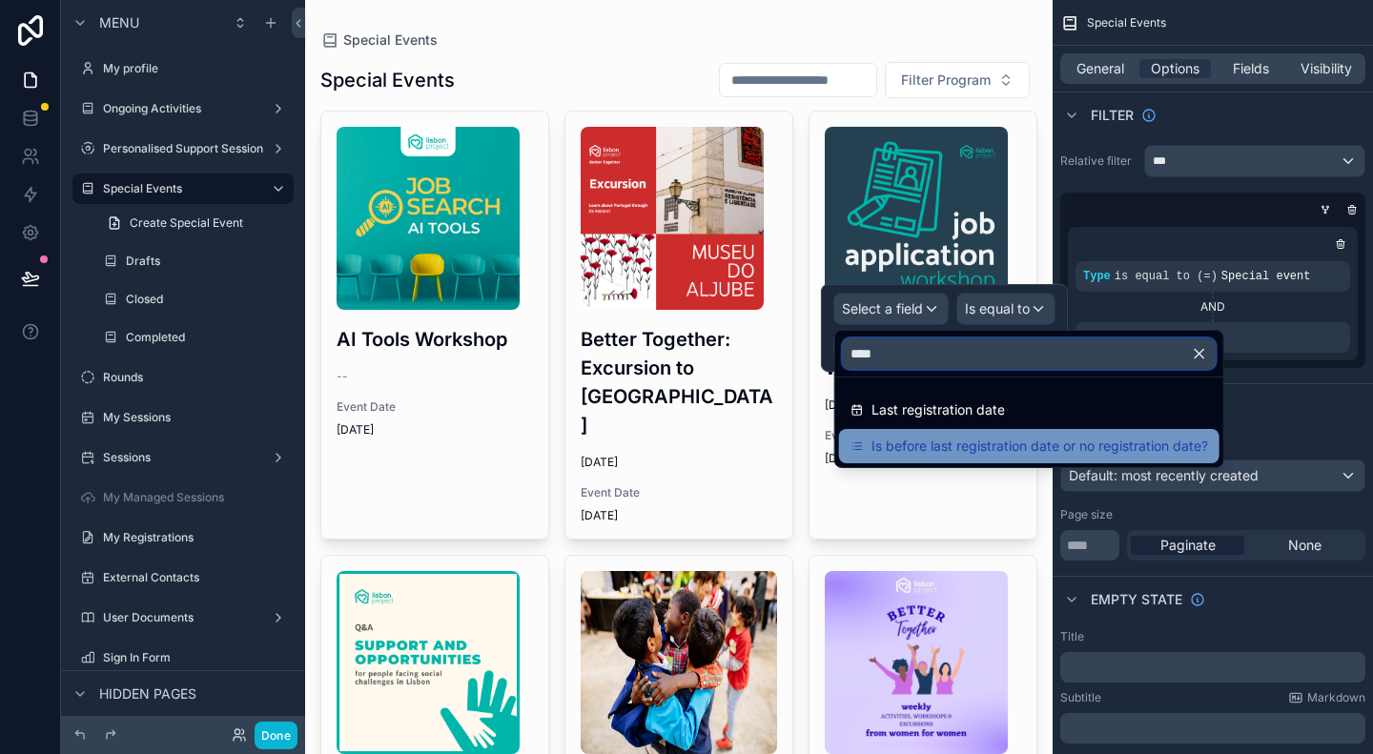
type input "****"
click at [944, 435] on span "Is before last registration date or no registration date?" at bounding box center [1039, 446] width 336 height 23
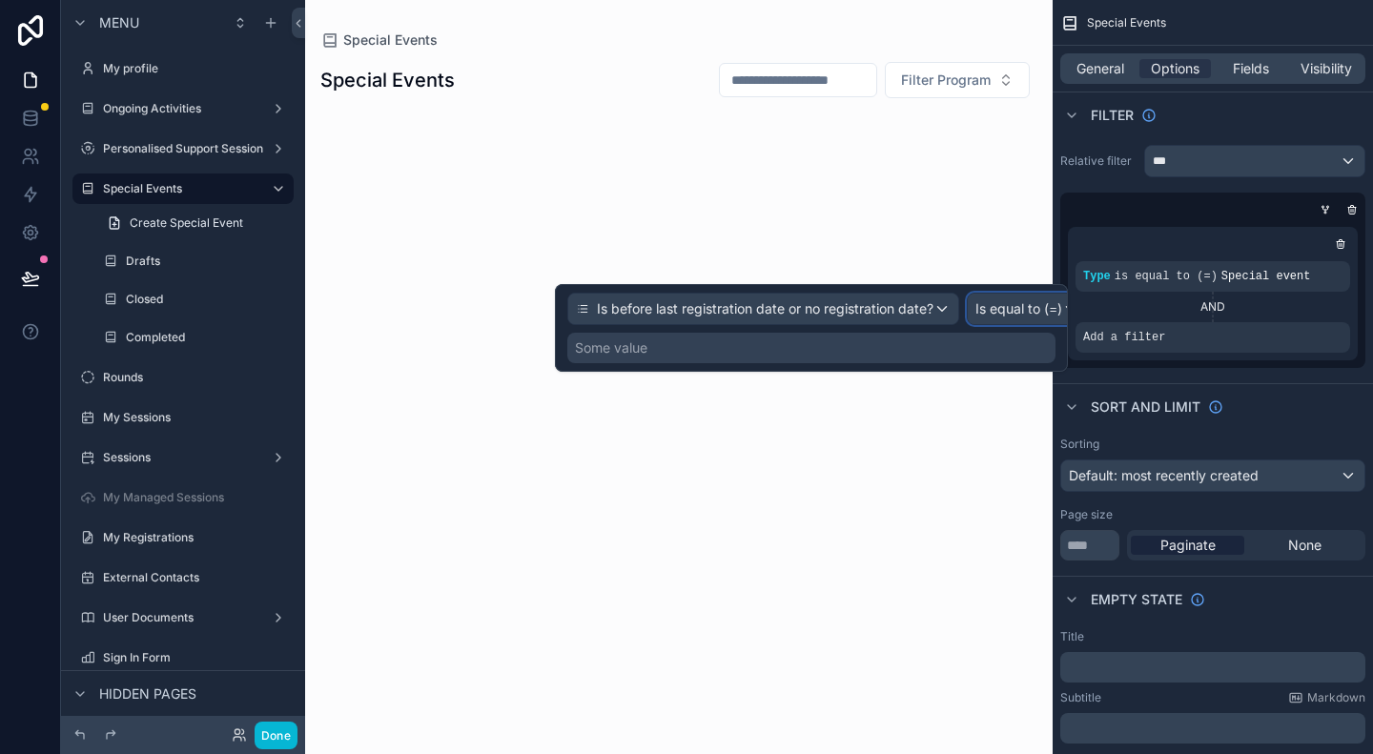
click at [1030, 305] on span "Is equal to (=)" at bounding box center [1018, 308] width 87 height 19
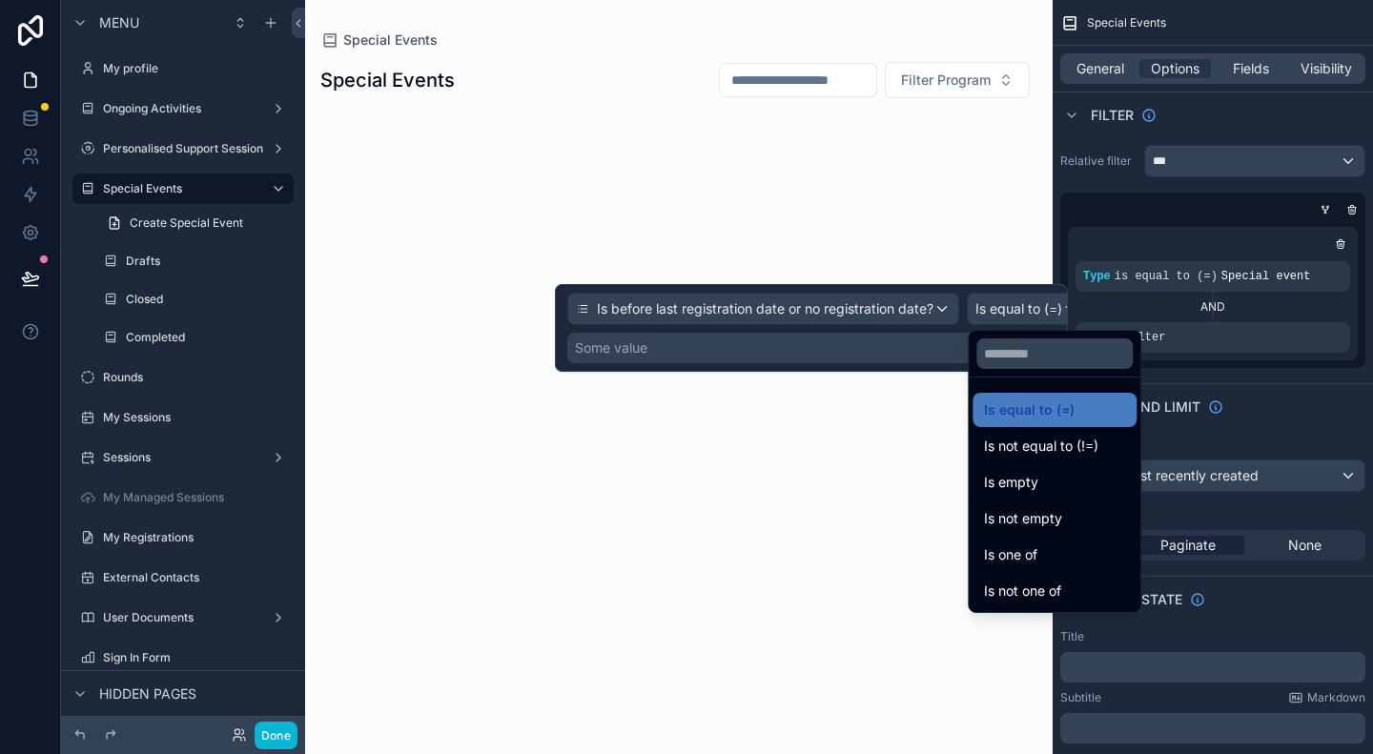
click at [1043, 558] on div "Is one of" at bounding box center [1054, 554] width 141 height 23
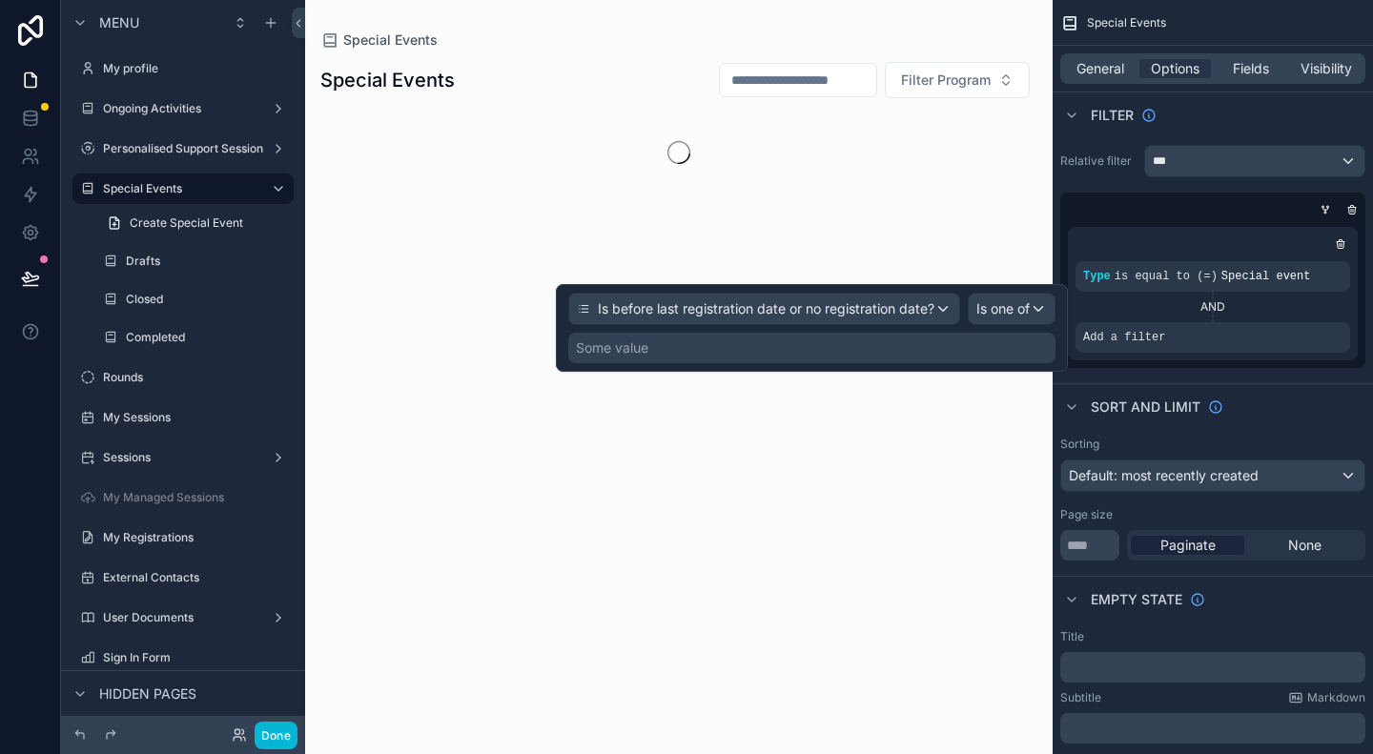
click at [856, 342] on div "Some value" at bounding box center [811, 348] width 487 height 31
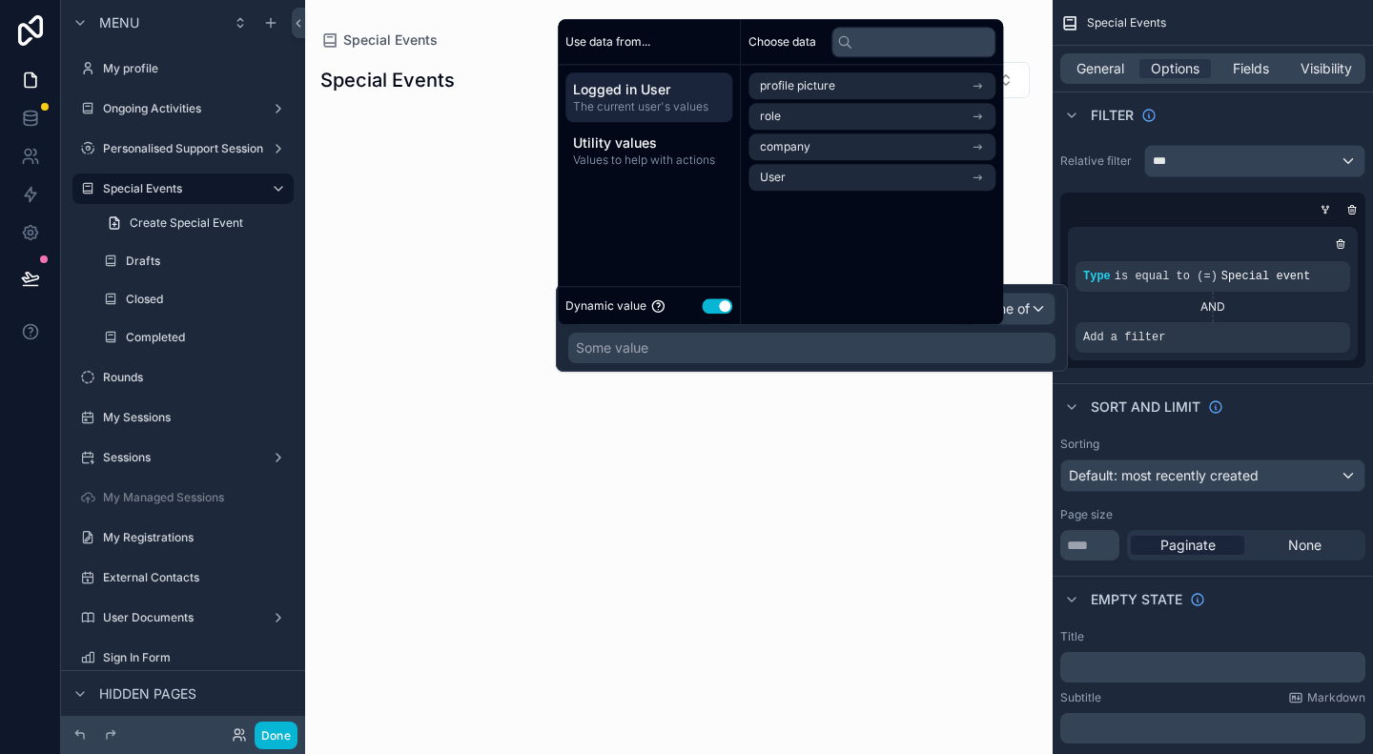
click at [703, 304] on button "Use setting" at bounding box center [717, 305] width 31 height 15
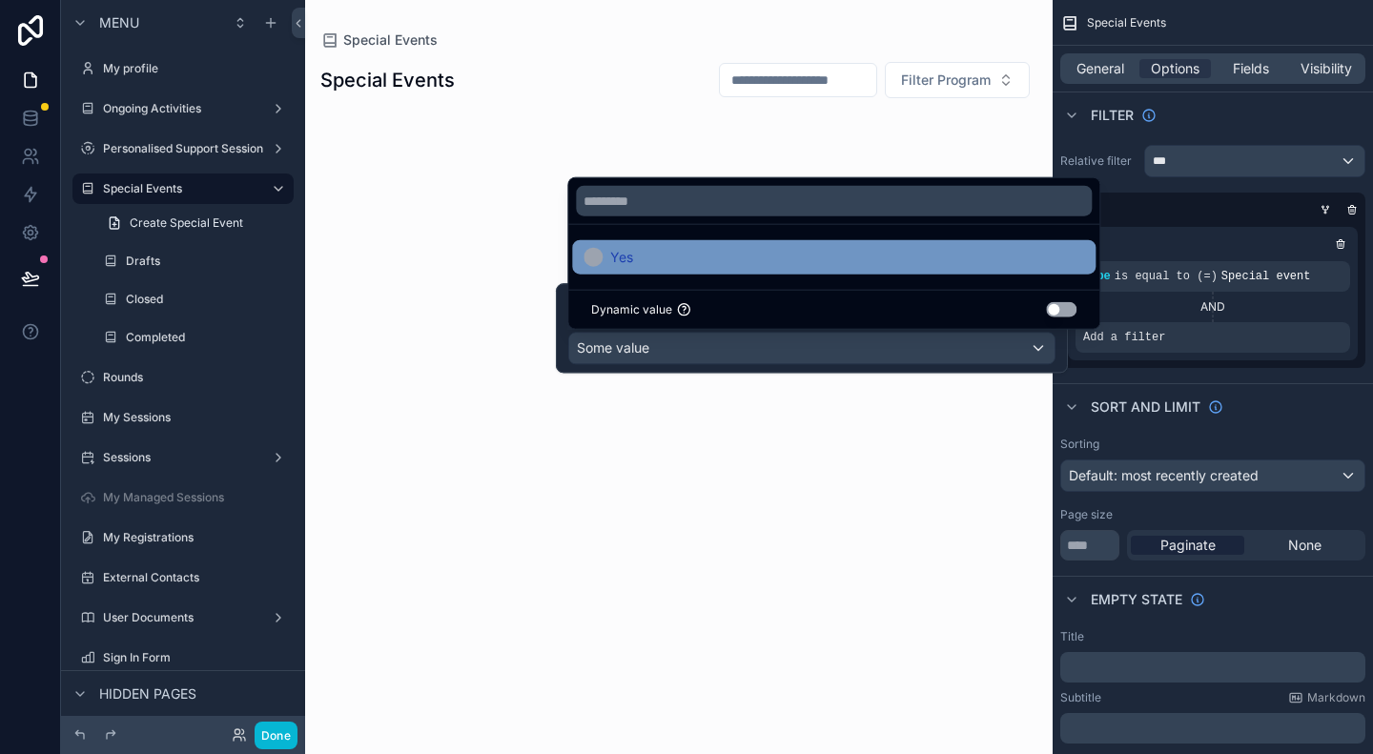
click at [636, 261] on div "Yes" at bounding box center [833, 257] width 500 height 23
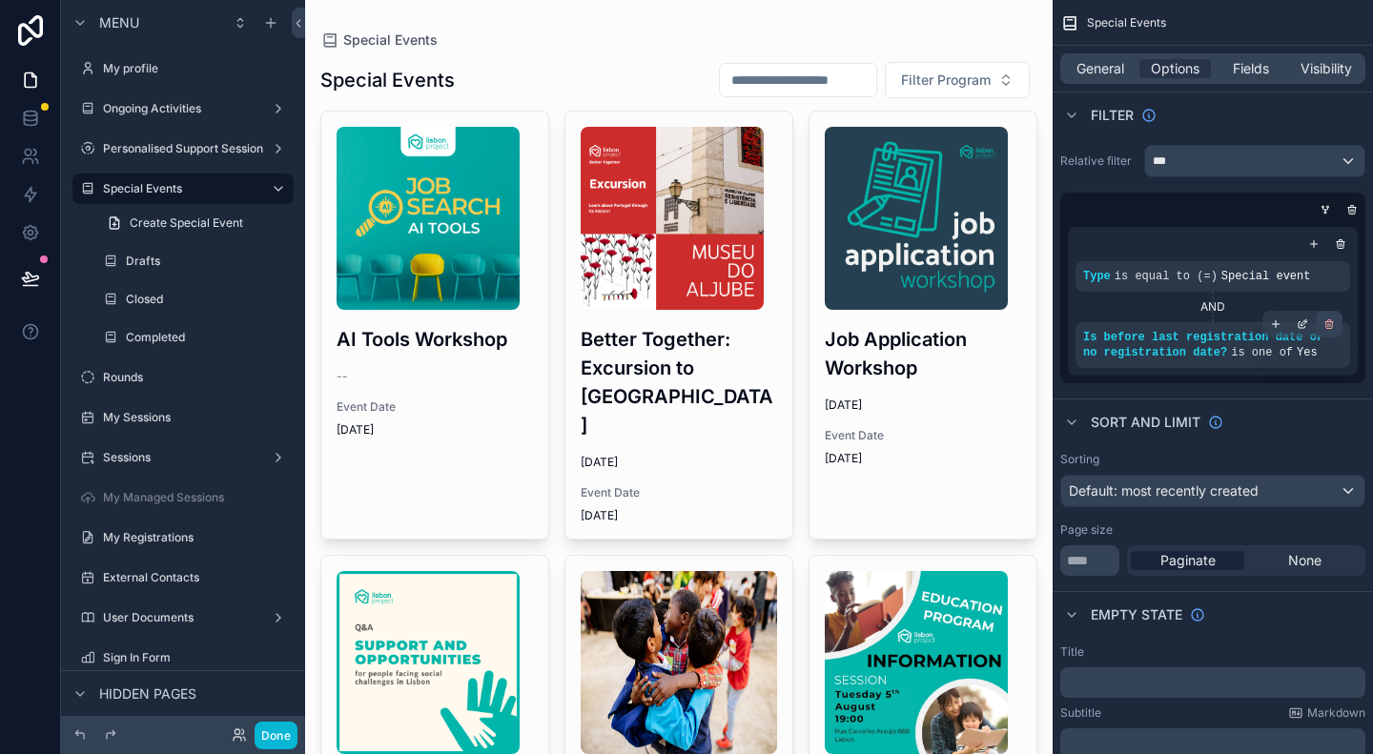
click at [1331, 320] on icon "scrollable content" at bounding box center [1329, 321] width 3 height 2
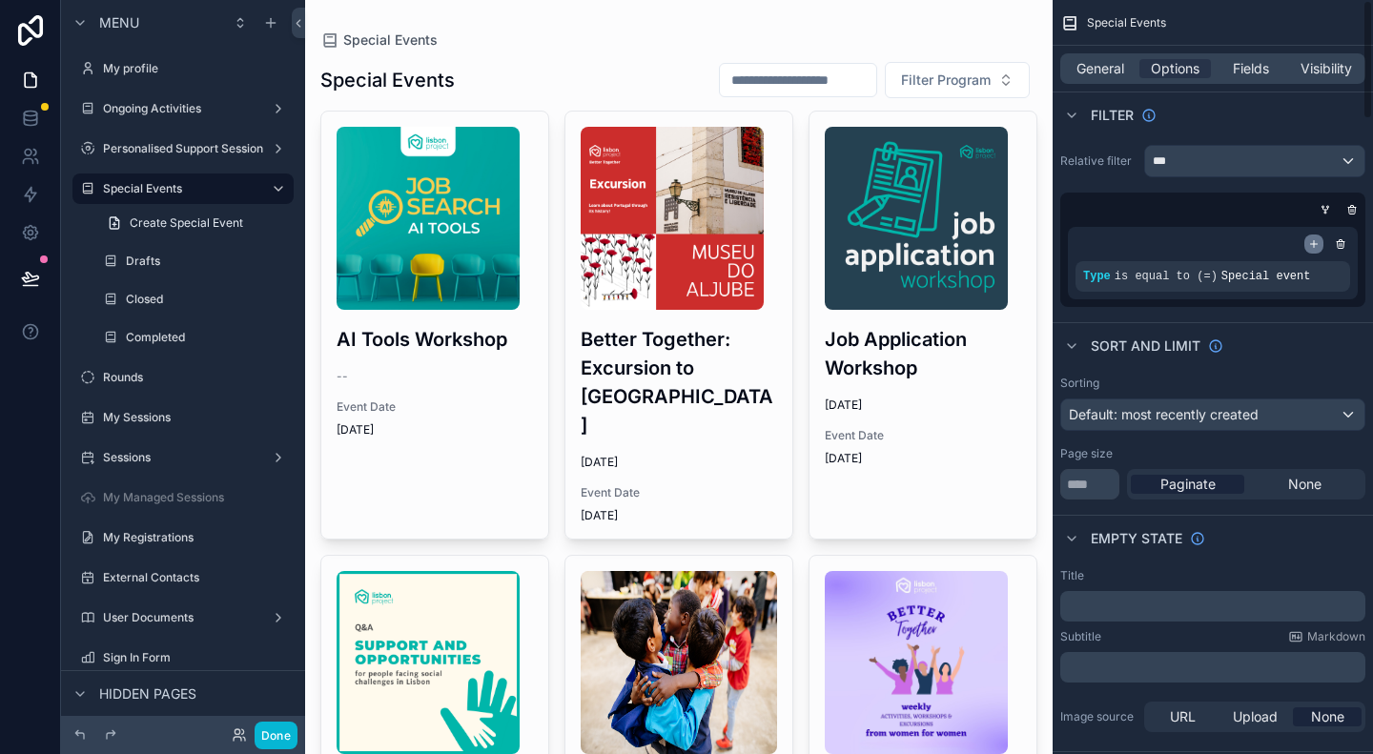
click at [1321, 246] on div "scrollable content" at bounding box center [1313, 243] width 19 height 19
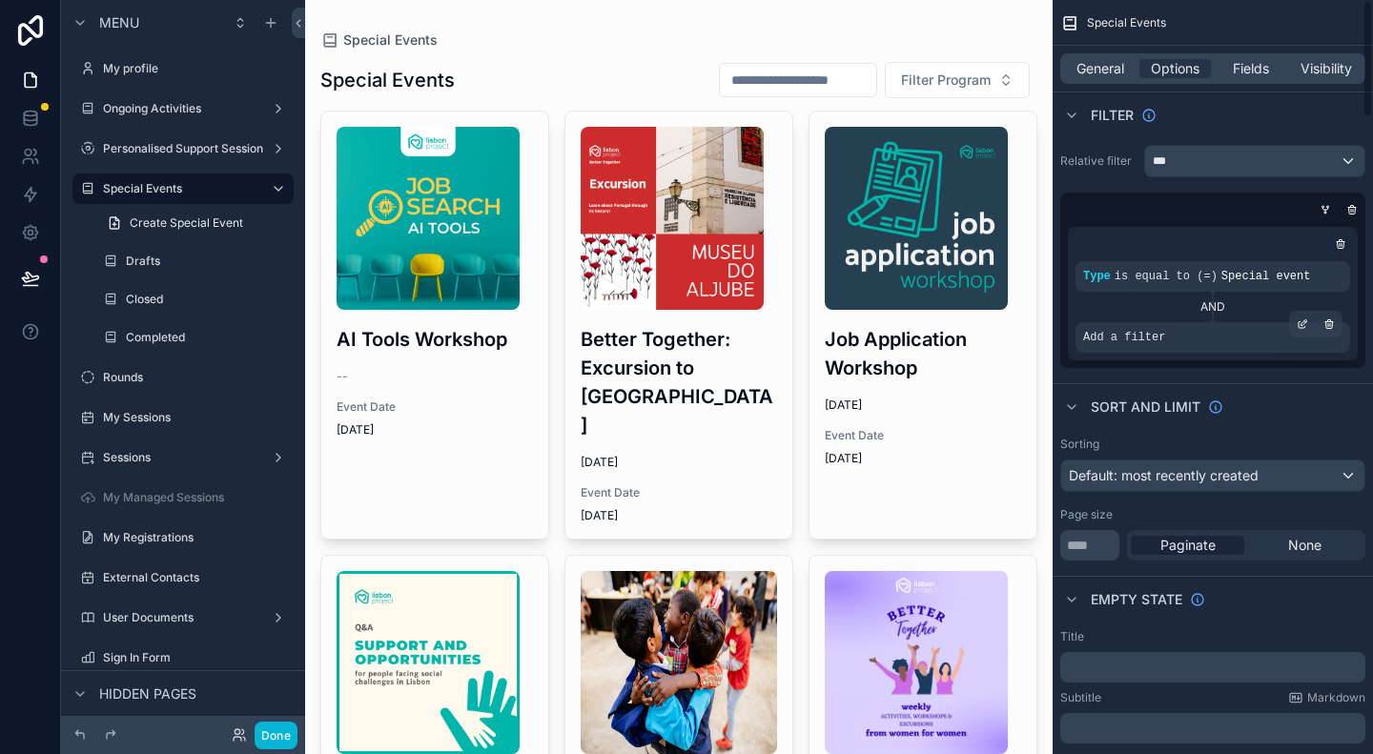
click at [1269, 340] on div "Add a filter" at bounding box center [1212, 337] width 275 height 31
click at [1298, 330] on div "scrollable content" at bounding box center [1302, 324] width 27 height 27
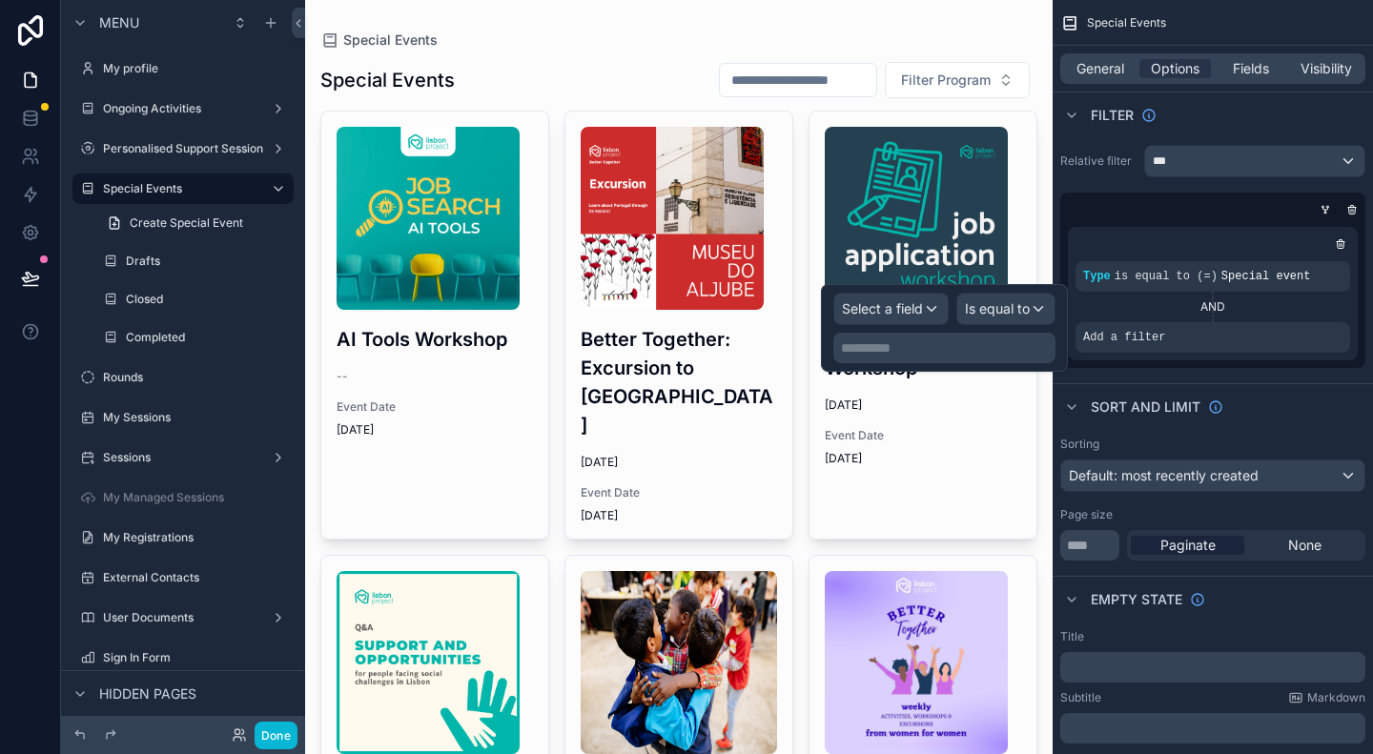
click at [904, 346] on p "**********" at bounding box center [946, 347] width 211 height 19
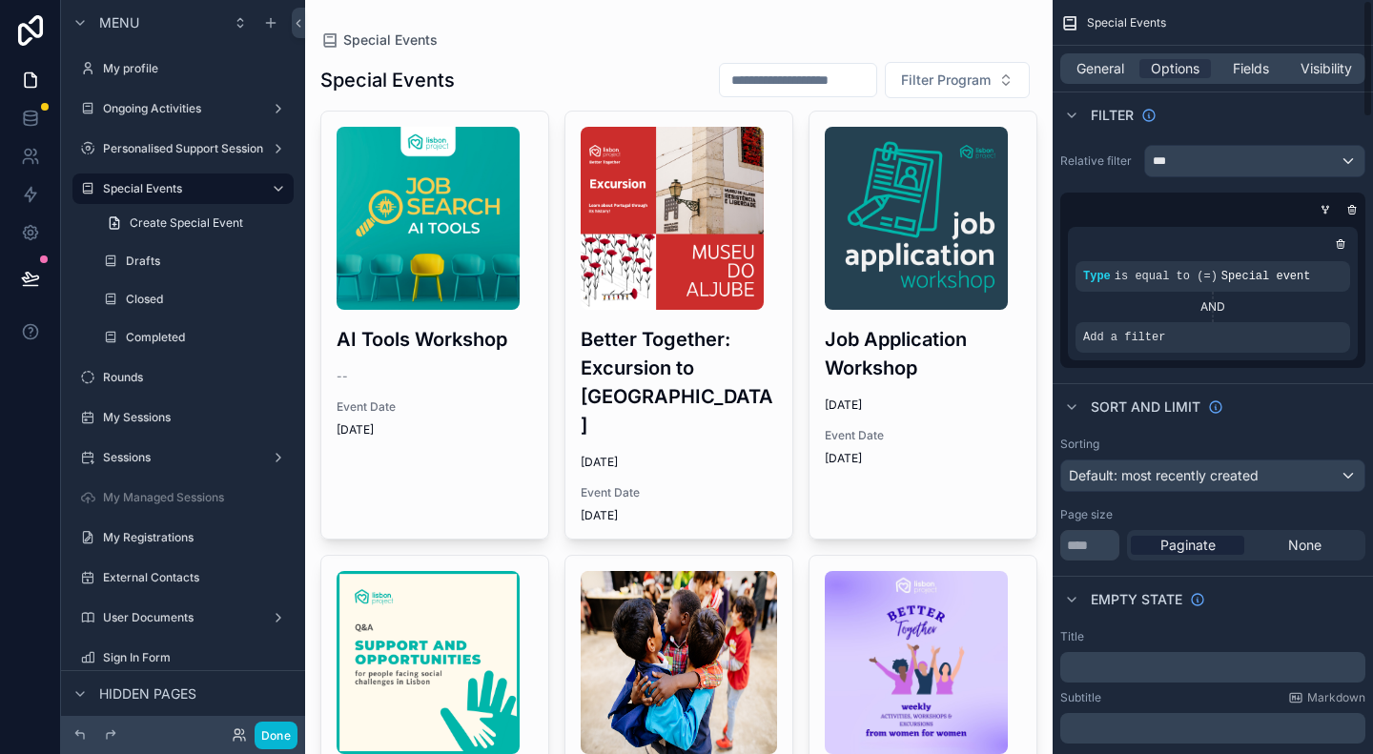
click at [1226, 326] on div "Add a filter" at bounding box center [1212, 337] width 275 height 31
click at [1306, 323] on icon "scrollable content" at bounding box center [1301, 323] width 11 height 11
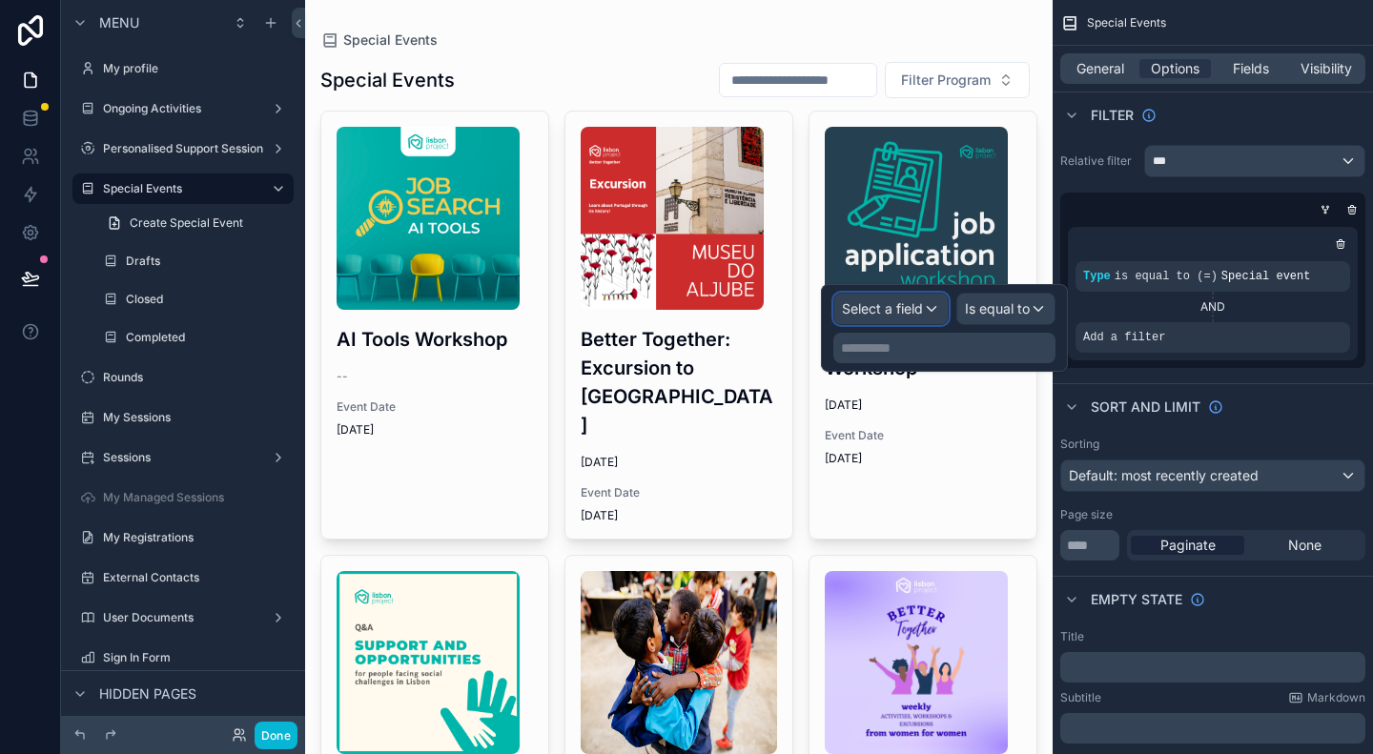
click at [919, 314] on span "Select a field" at bounding box center [882, 308] width 81 height 16
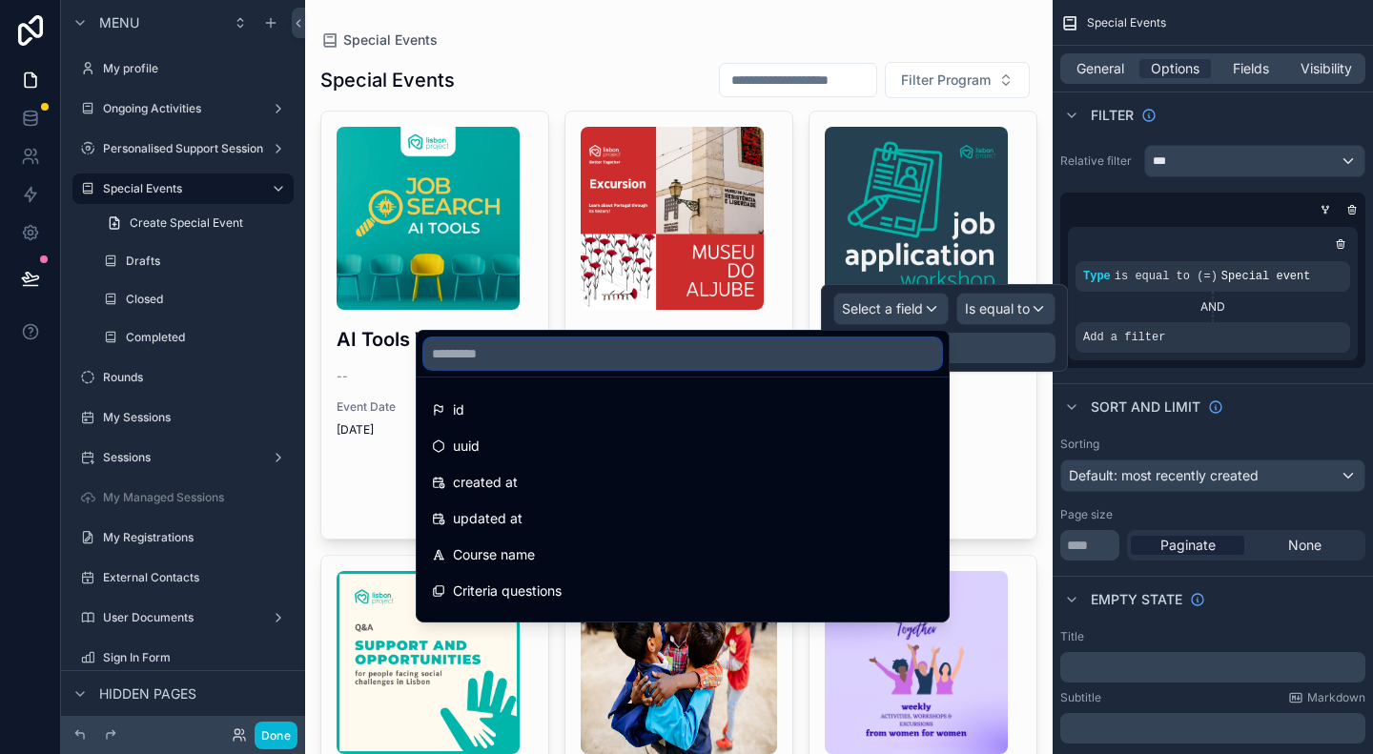
click at [816, 366] on input "text" at bounding box center [682, 353] width 517 height 31
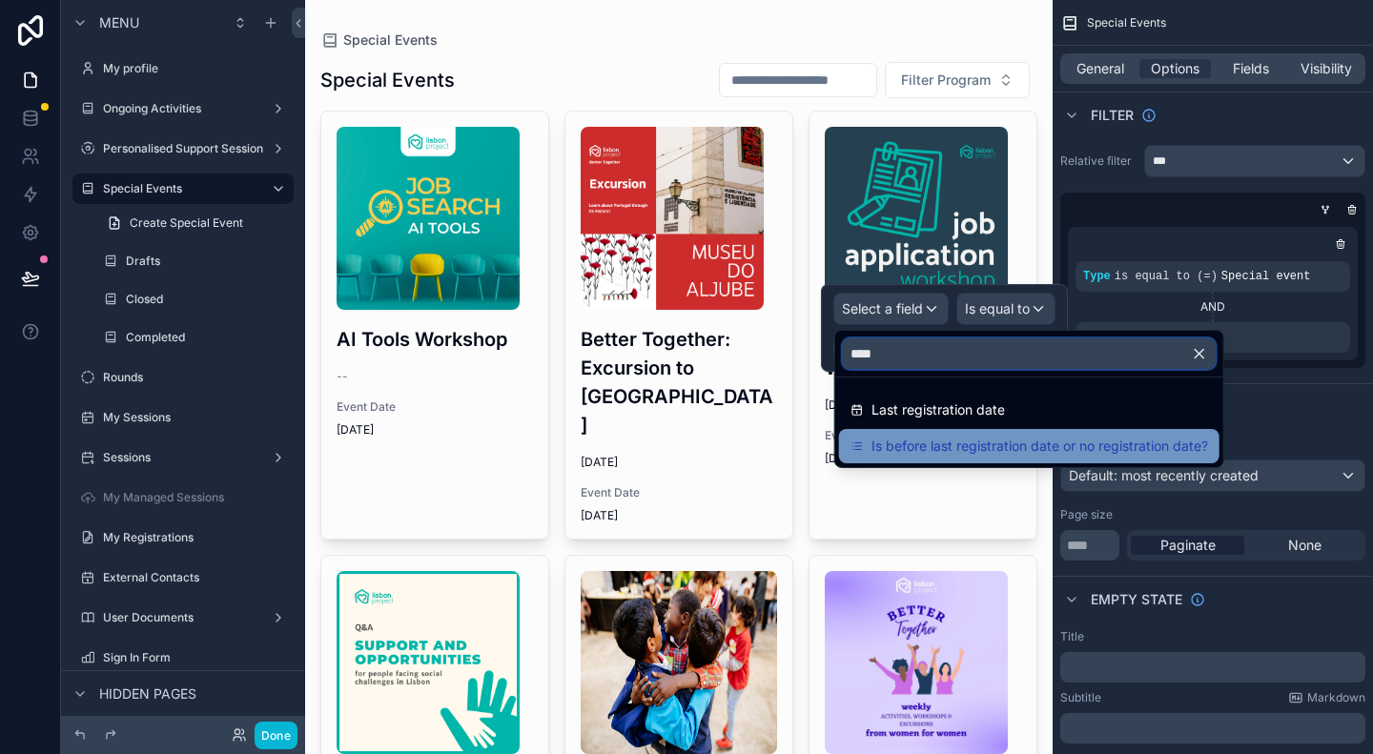
type input "****"
click at [938, 447] on span "Is before last registration date or no registration date?" at bounding box center [1039, 446] width 336 height 23
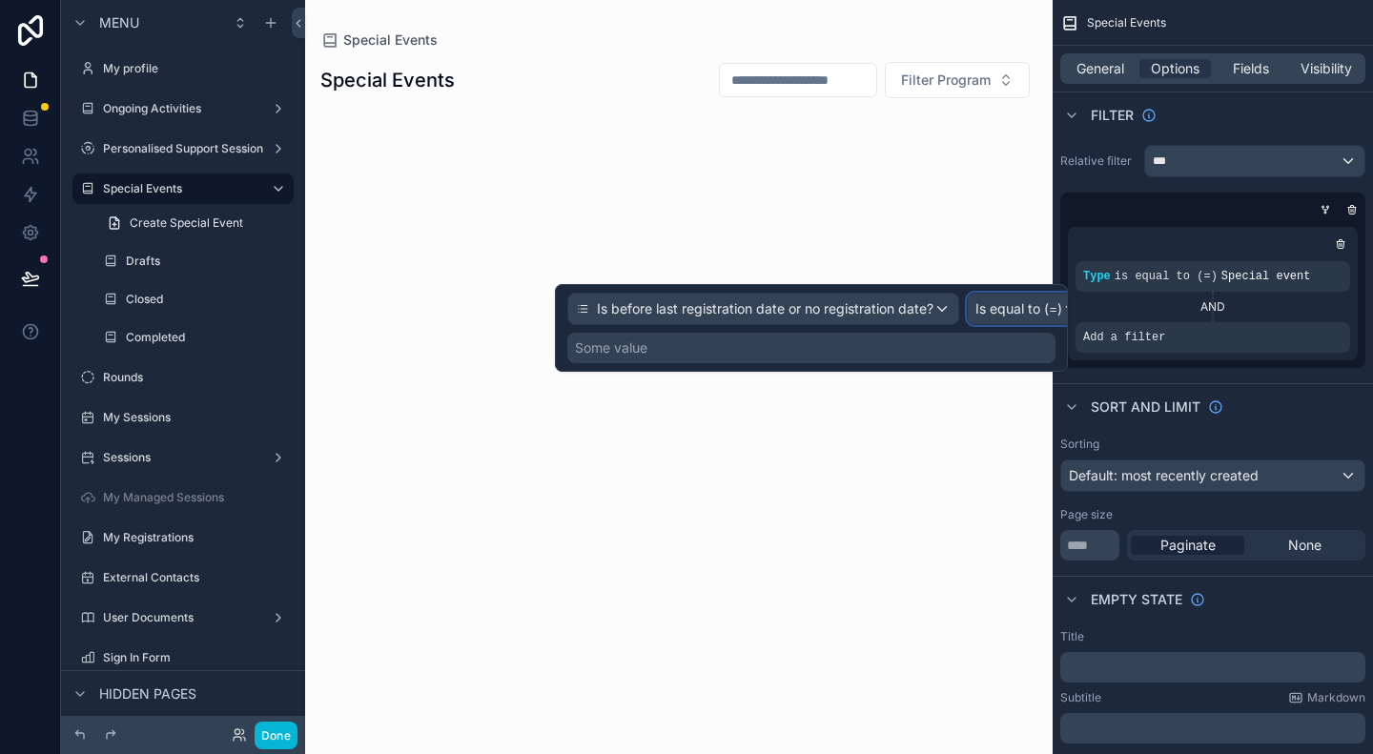
click at [1008, 308] on span "Is equal to (=)" at bounding box center [1018, 308] width 87 height 19
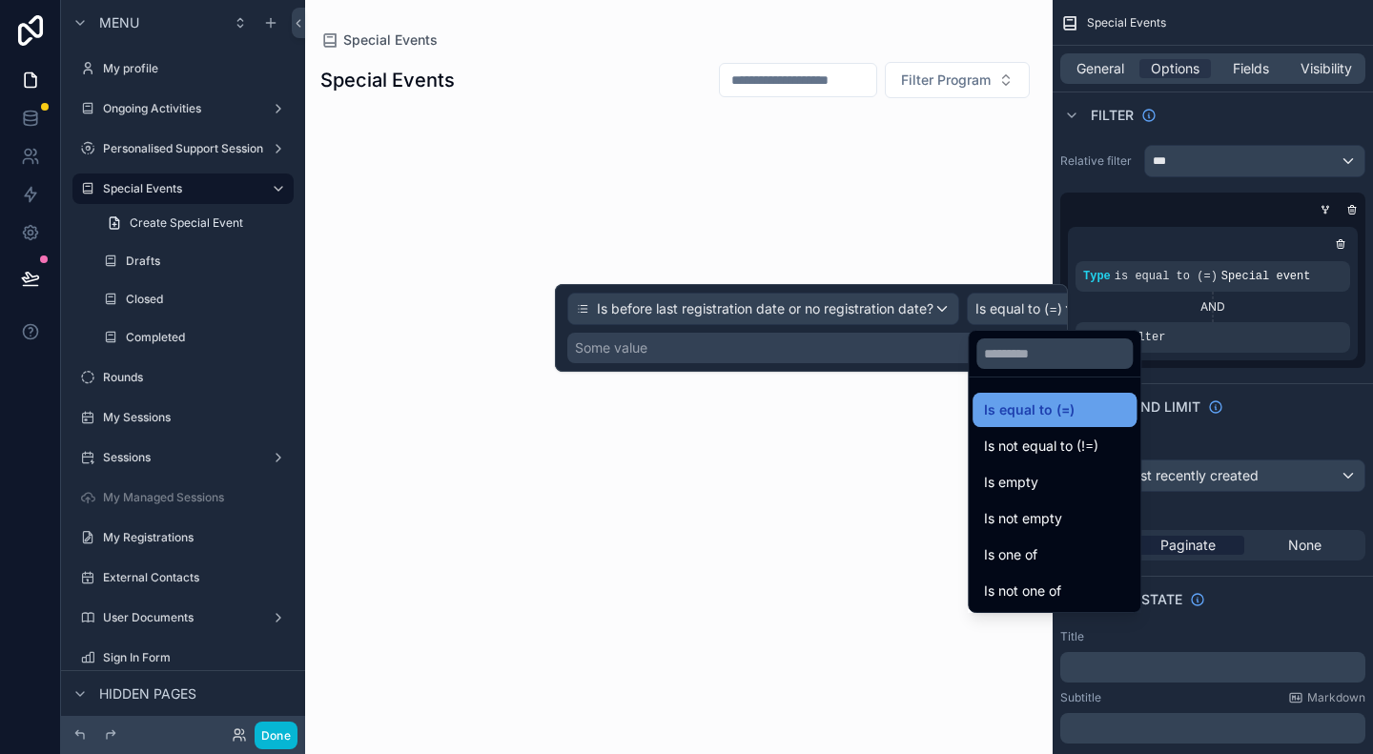
click at [1053, 413] on span "Is equal to (=)" at bounding box center [1029, 409] width 91 height 23
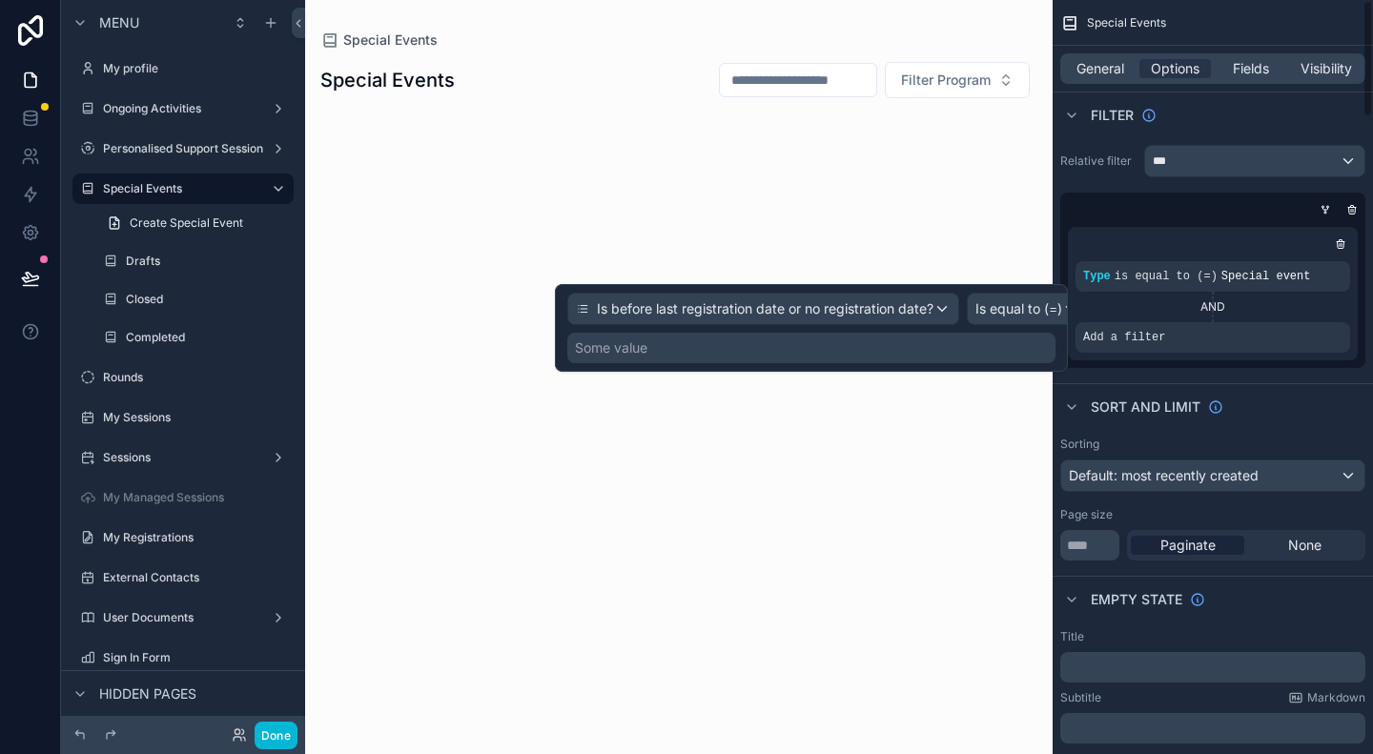
click at [983, 359] on div "Some value" at bounding box center [811, 348] width 488 height 31
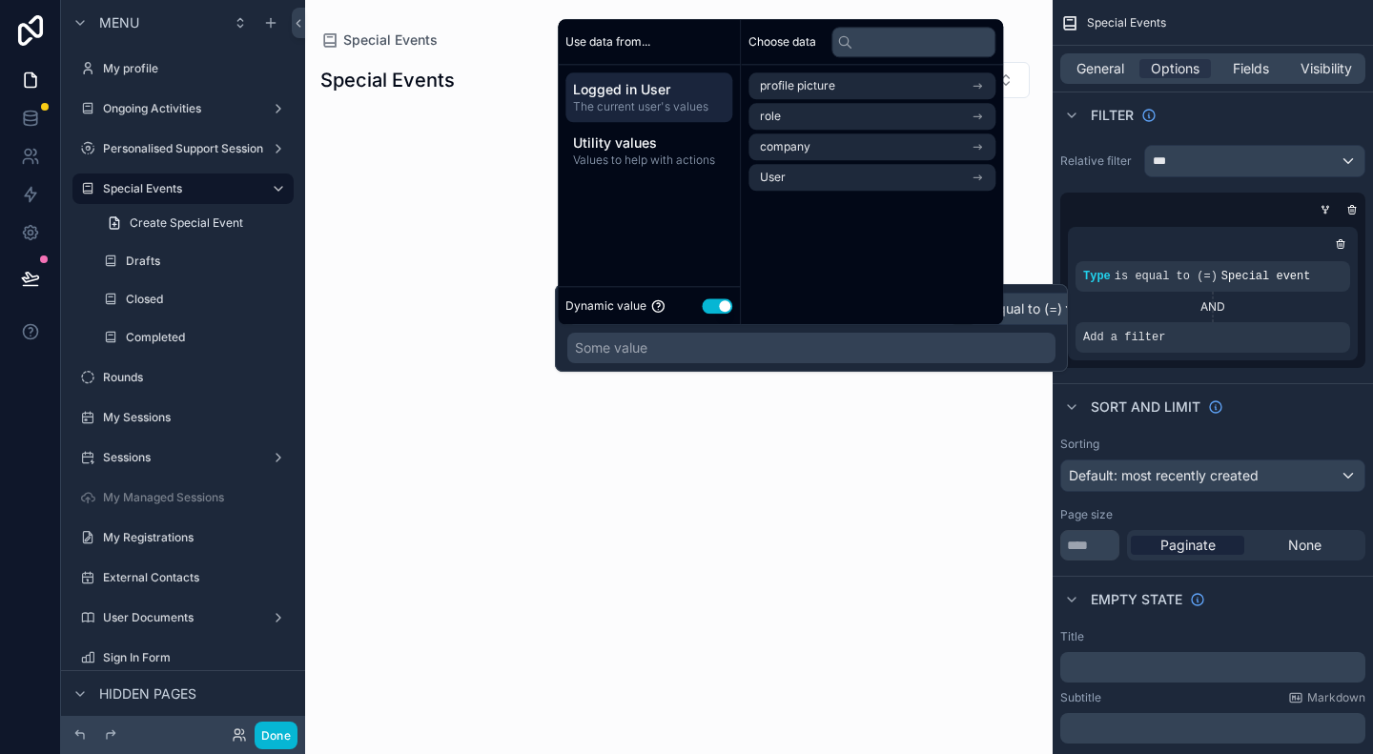
click at [732, 308] on button "Use setting" at bounding box center [717, 305] width 31 height 15
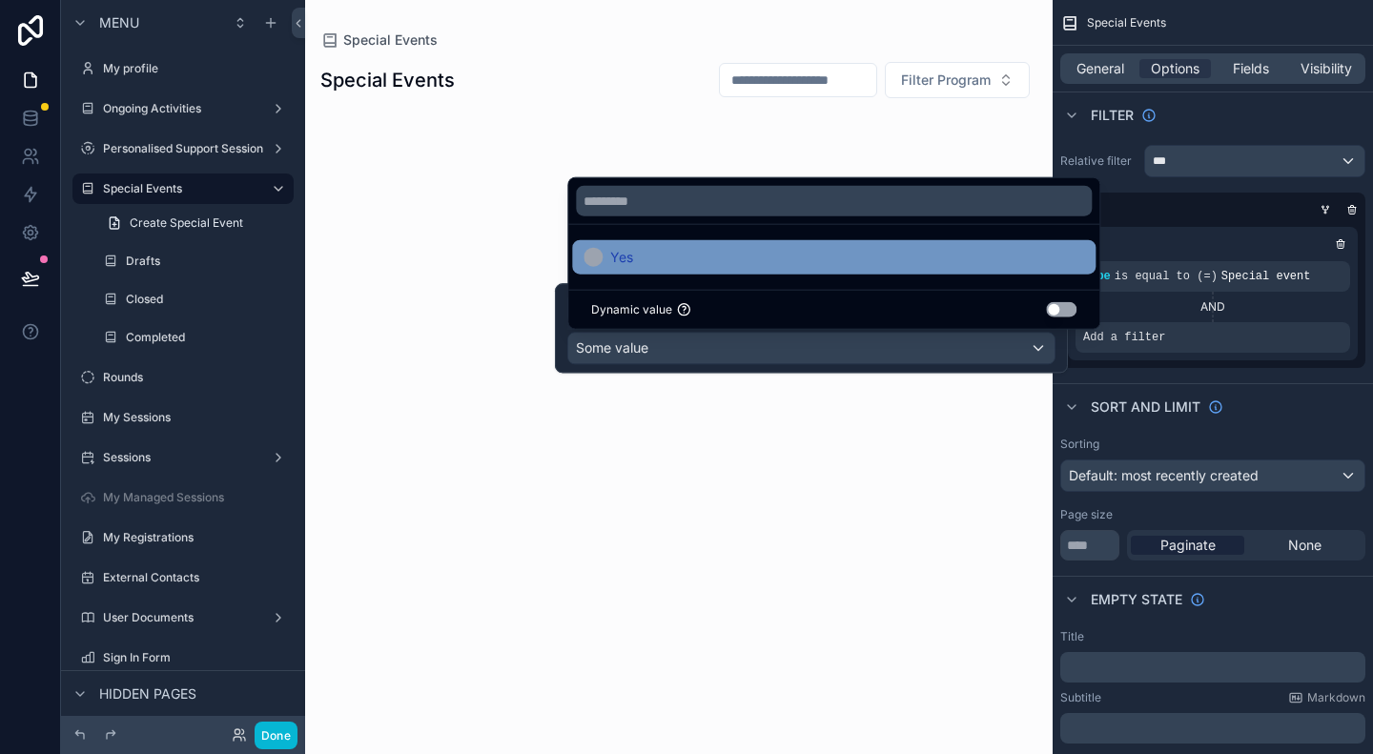
click at [631, 266] on span "Yes" at bounding box center [621, 257] width 23 height 23
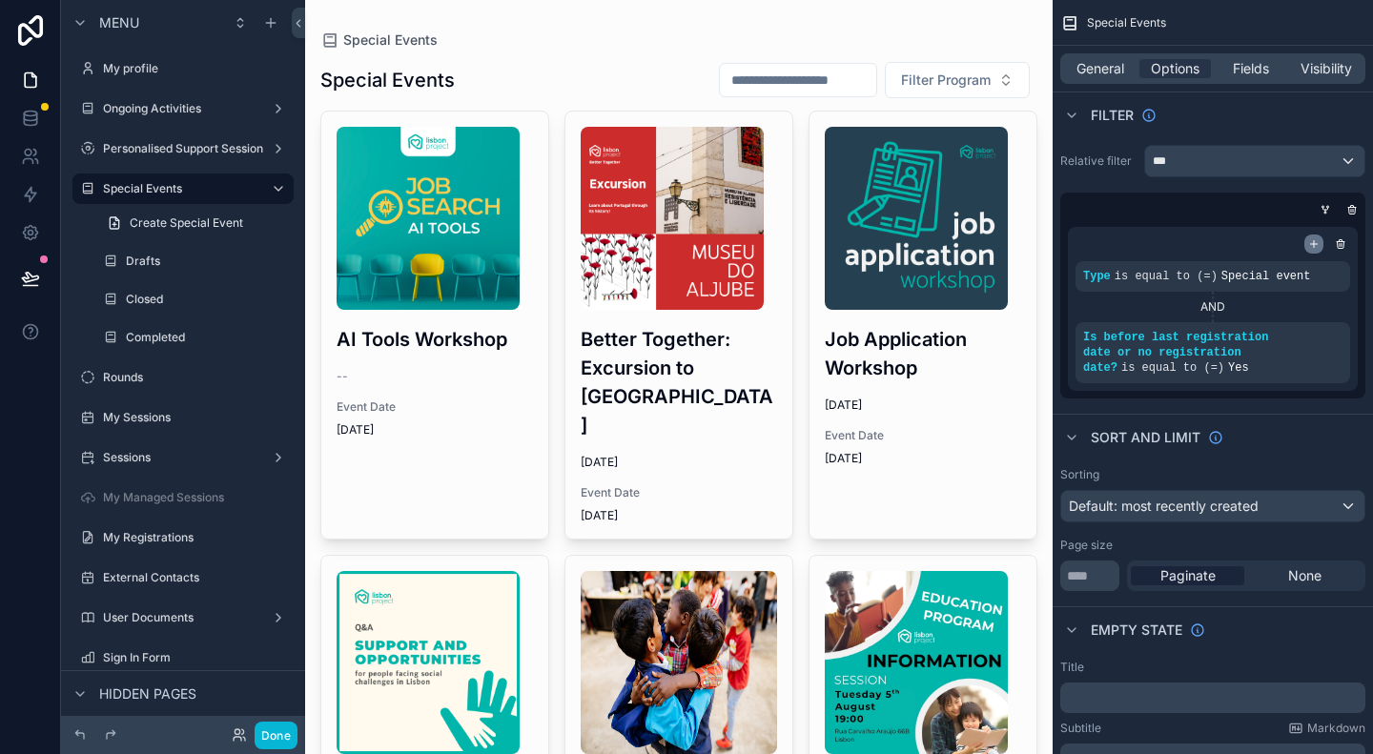
click at [1315, 241] on icon "scrollable content" at bounding box center [1313, 243] width 11 height 11
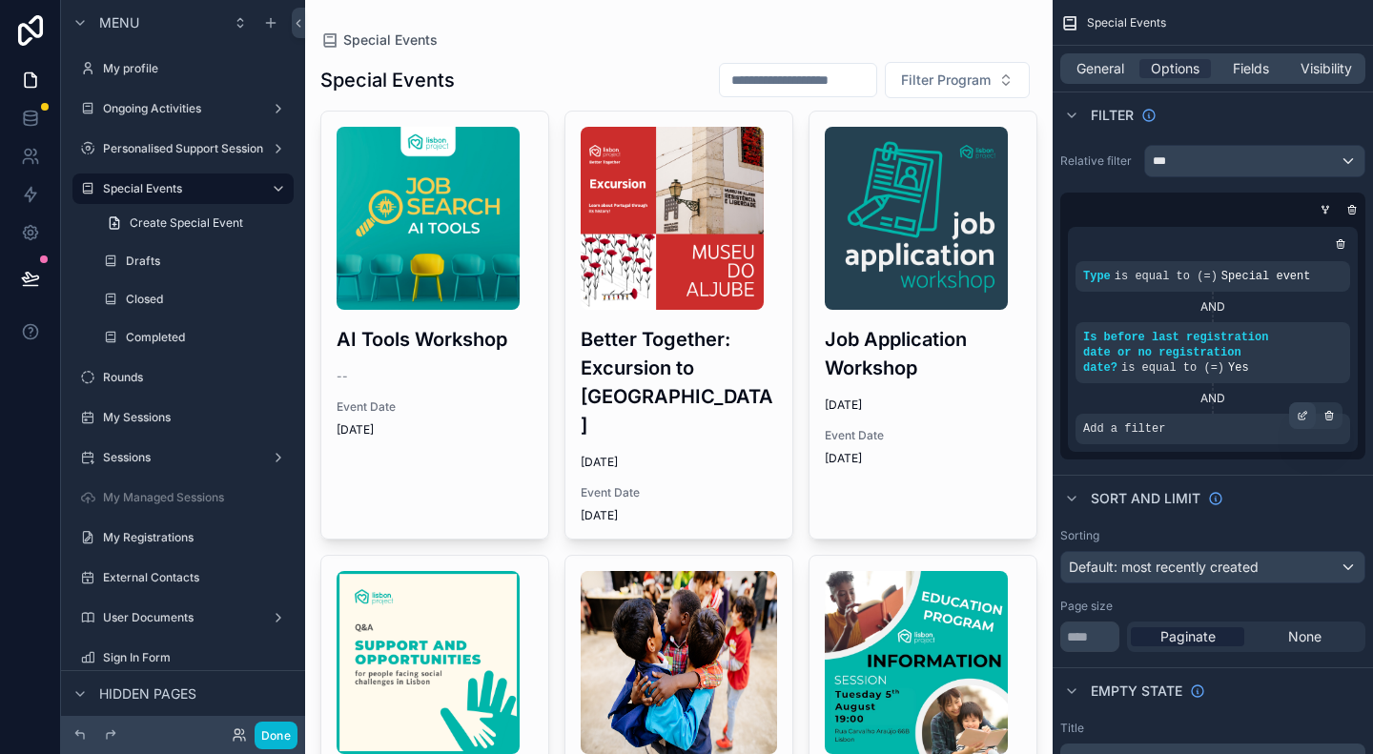
click at [1300, 410] on icon "scrollable content" at bounding box center [1301, 415] width 11 height 11
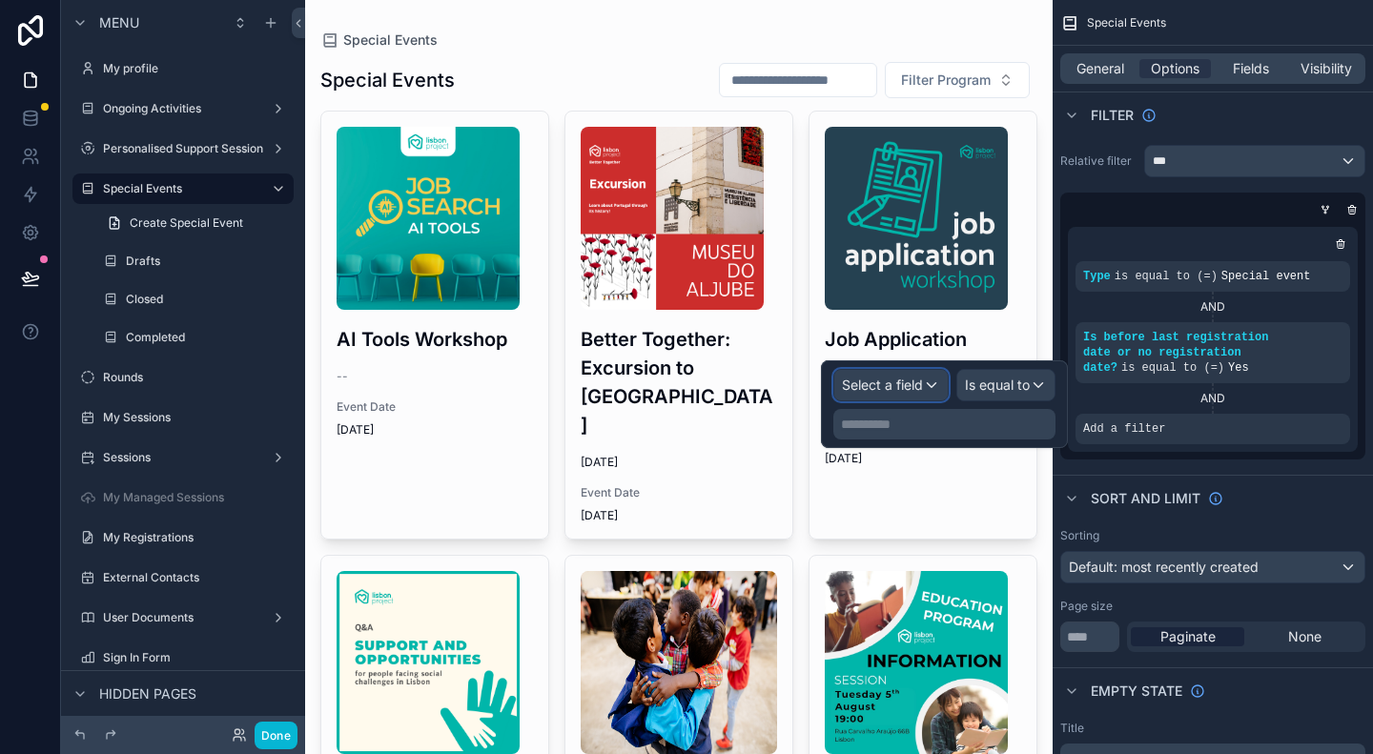
click at [900, 383] on span "Select a field" at bounding box center [882, 385] width 81 height 16
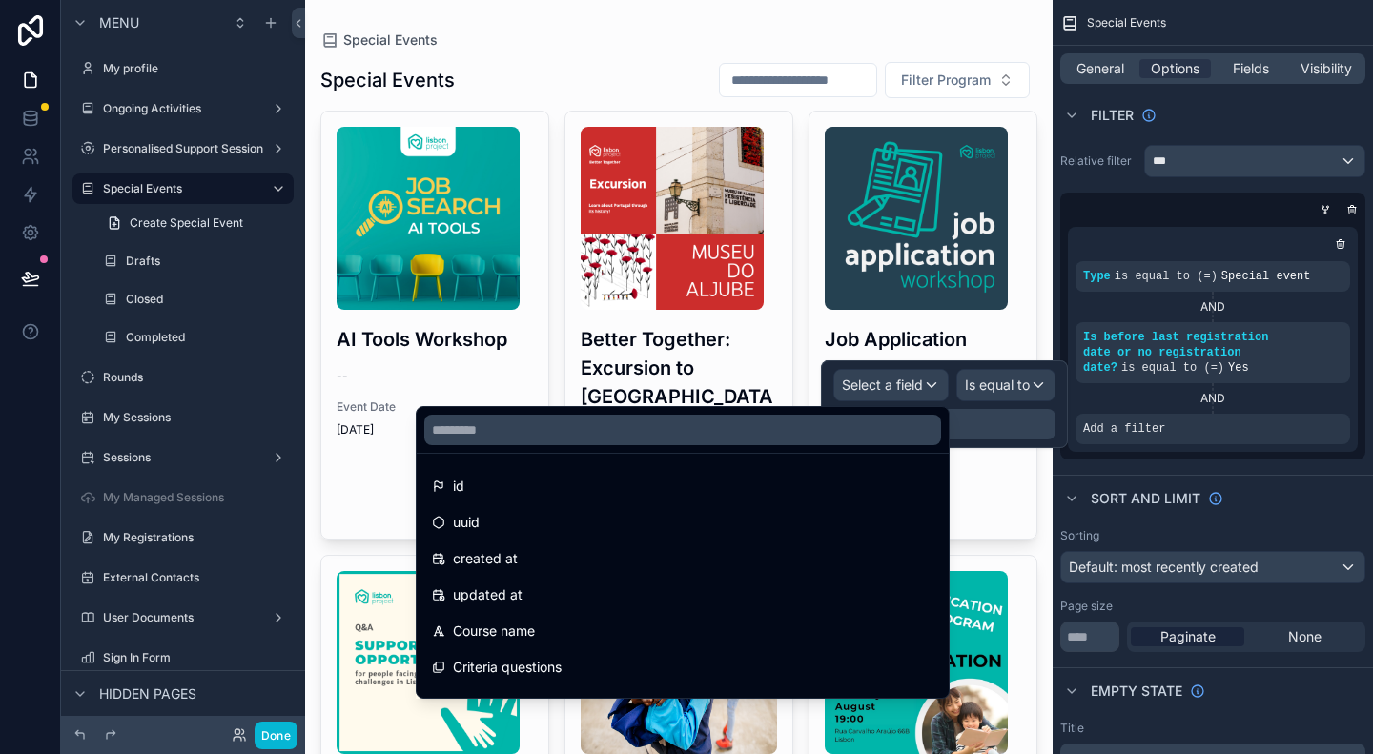
click at [814, 449] on div at bounding box center [683, 430] width 532 height 46
click at [825, 433] on input "text" at bounding box center [682, 430] width 517 height 31
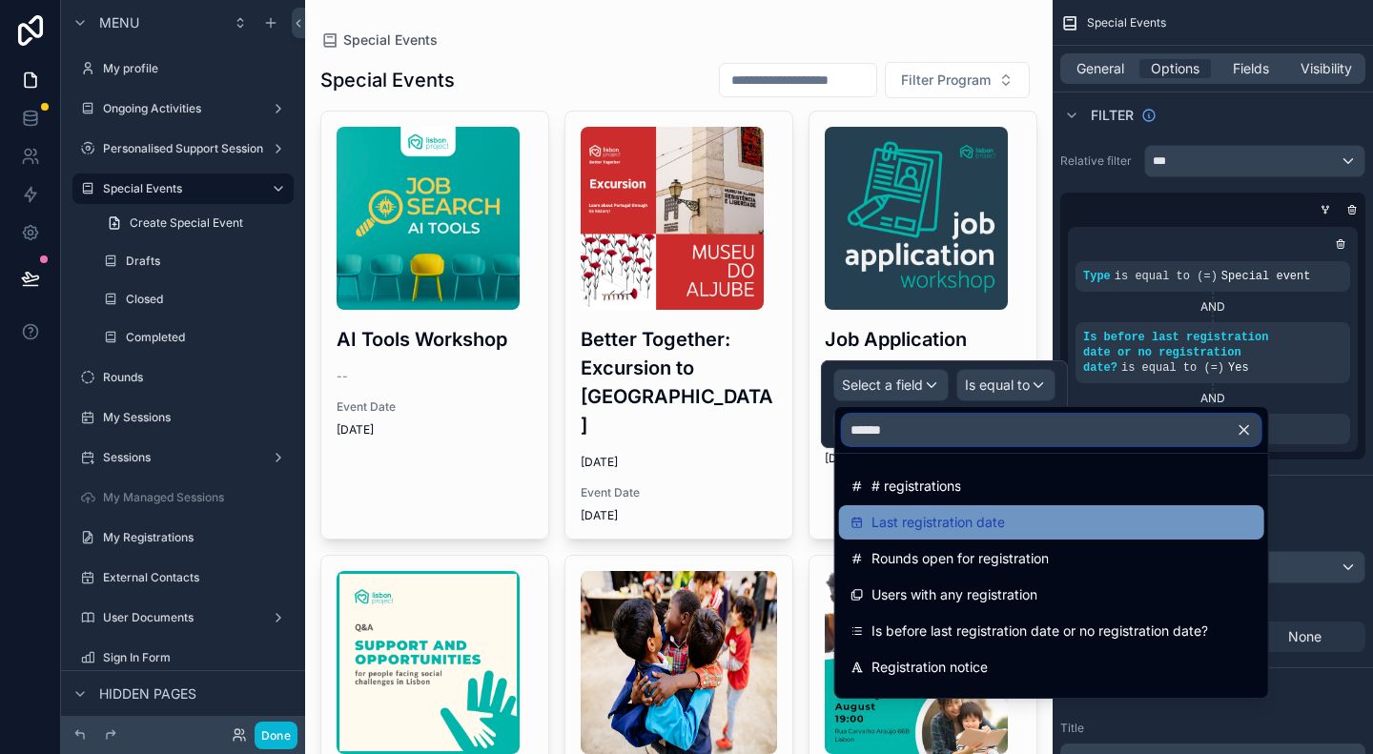
type input "******"
click at [923, 519] on span "Last registration date" at bounding box center [937, 522] width 133 height 23
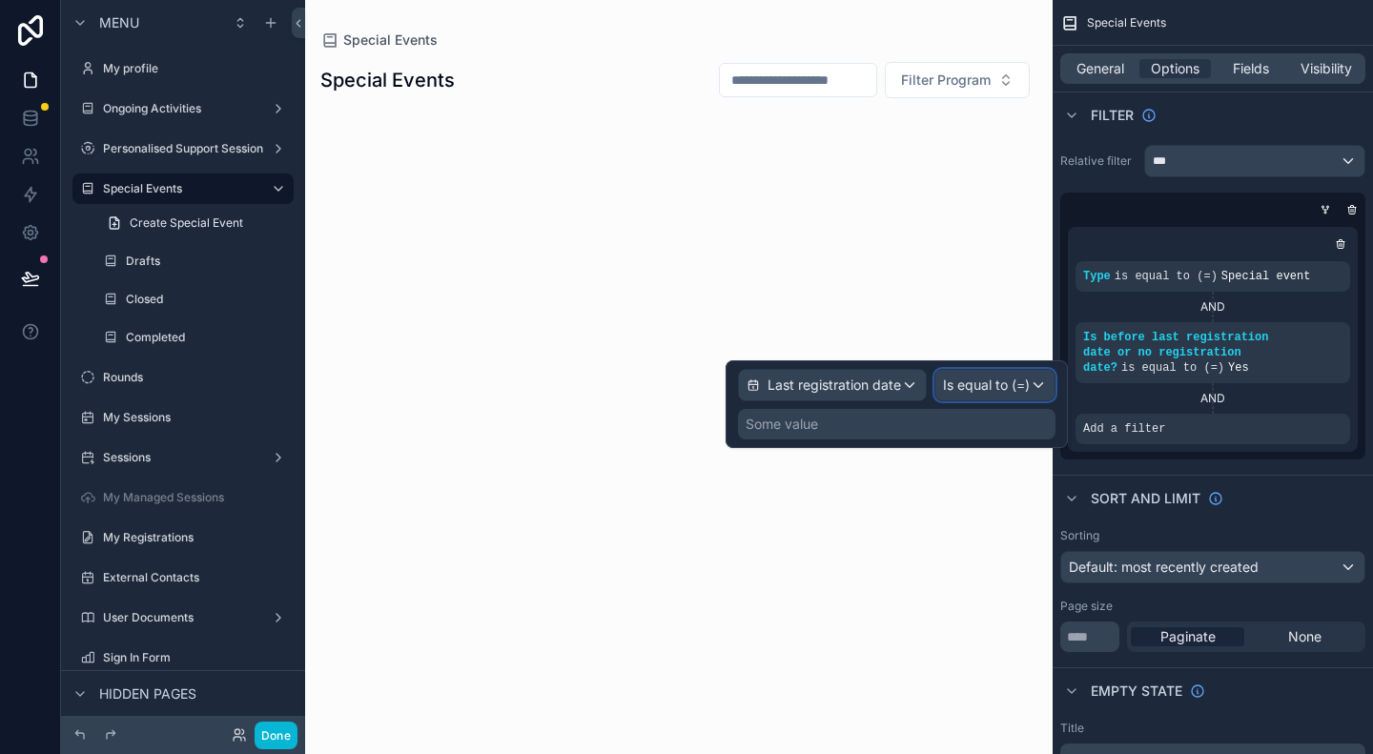
click at [1003, 382] on span "Is equal to (=)" at bounding box center [986, 385] width 87 height 19
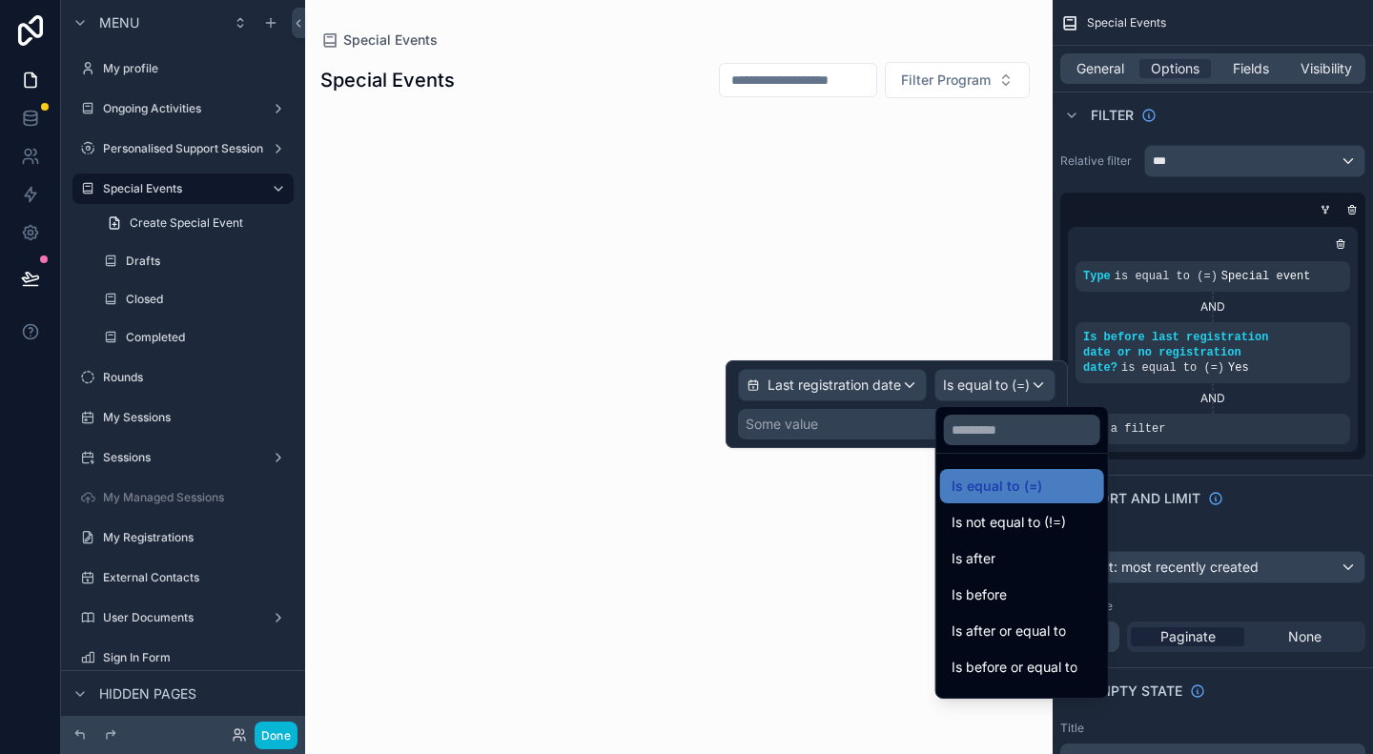
click at [889, 377] on div at bounding box center [896, 404] width 342 height 88
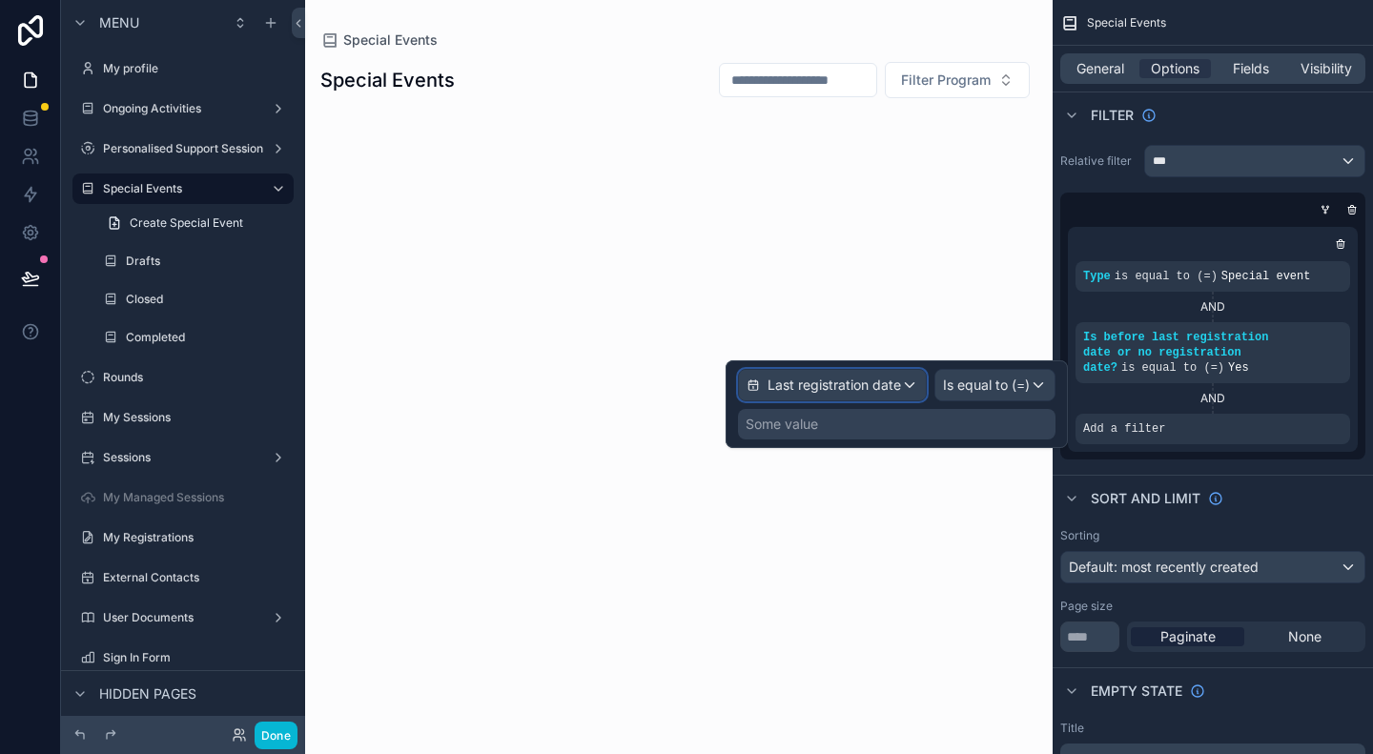
click at [898, 392] on span "Last registration date" at bounding box center [833, 385] width 133 height 19
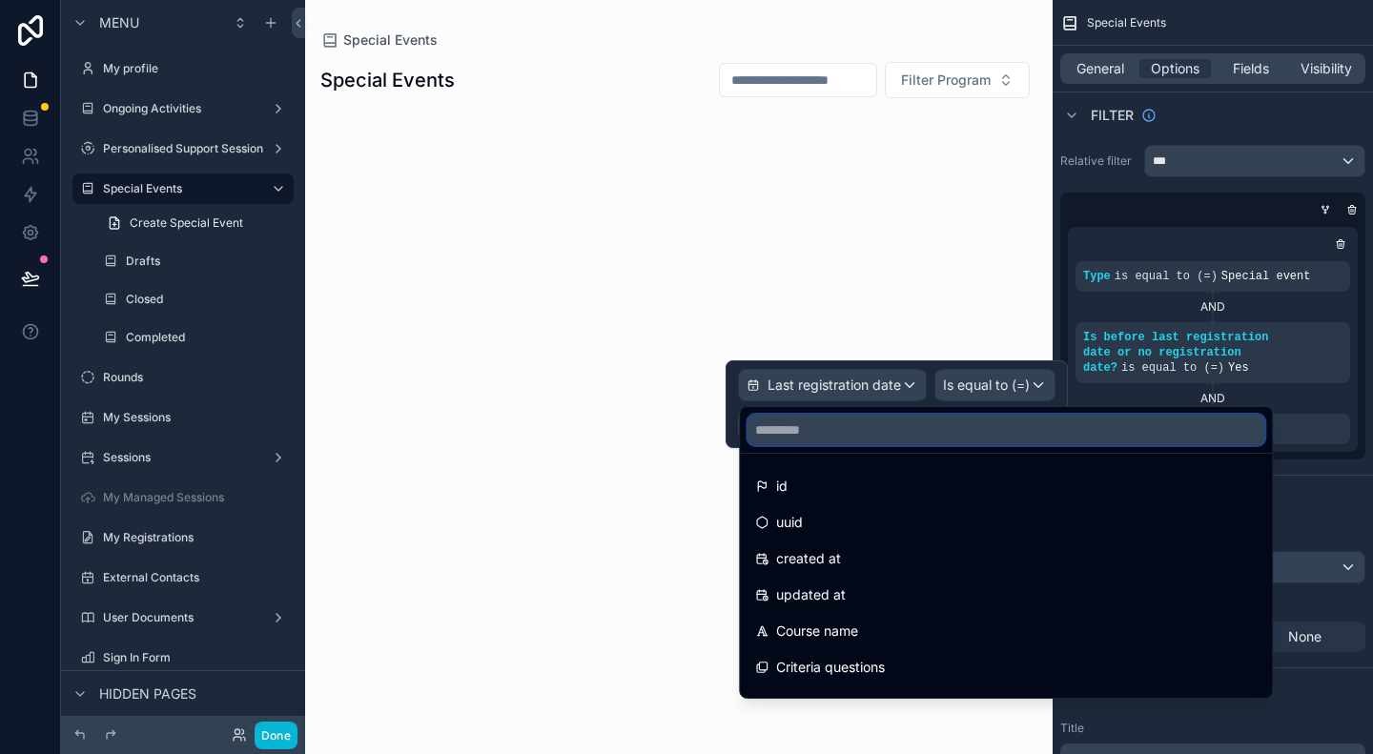
click at [826, 428] on input "text" at bounding box center [1005, 430] width 517 height 31
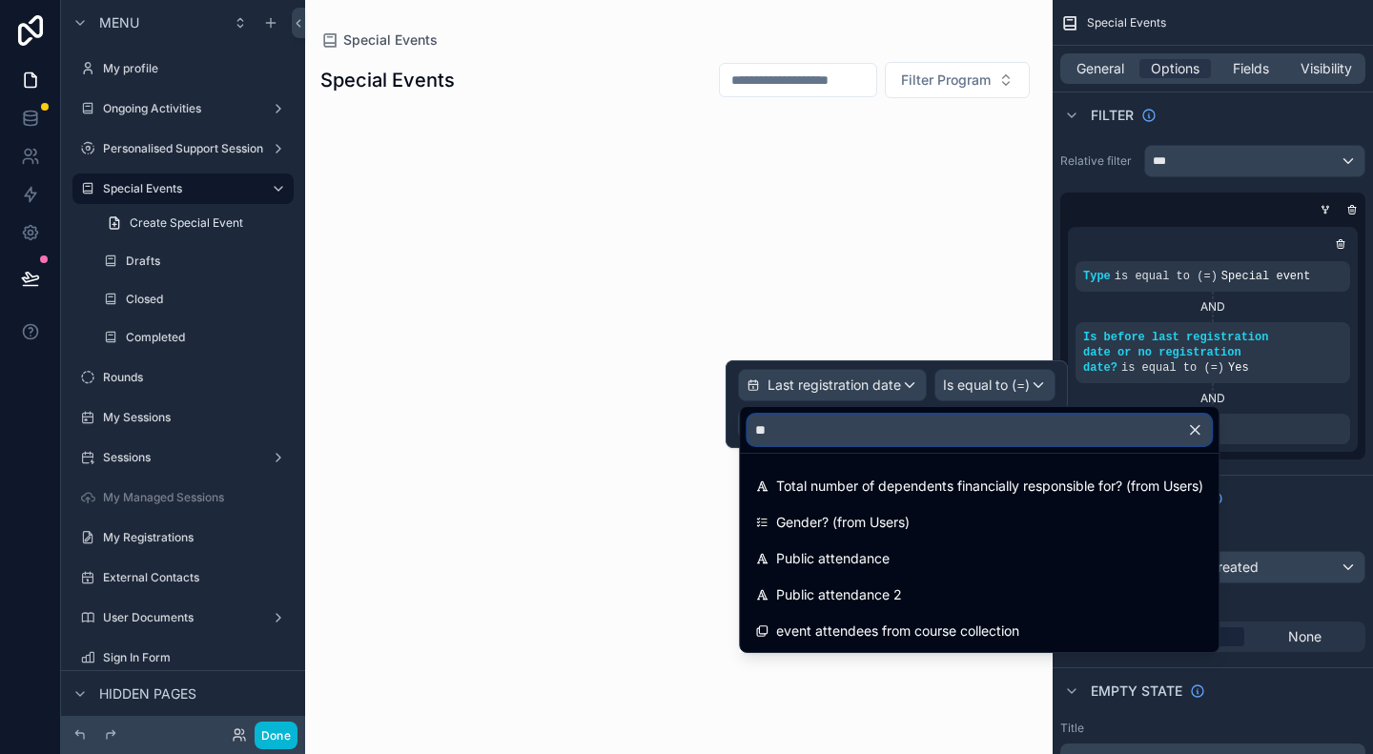
type input "*"
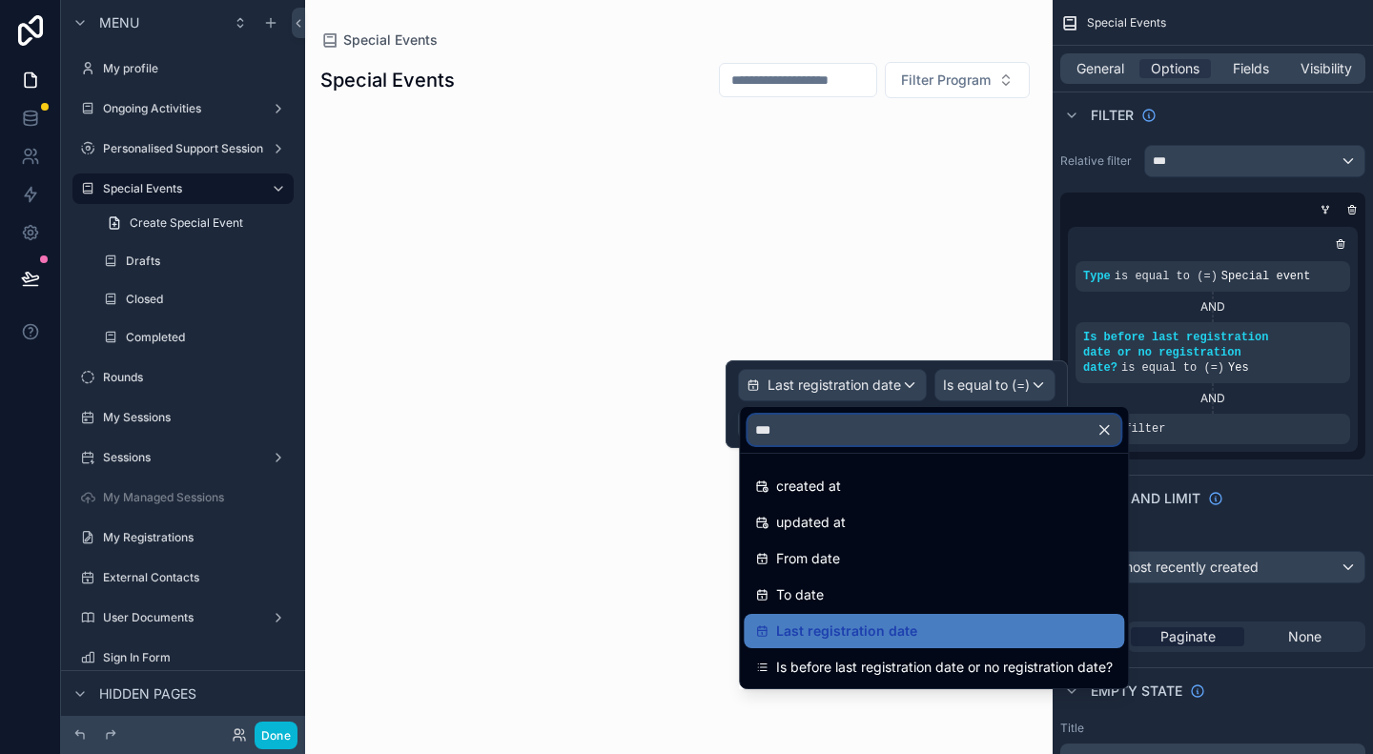
type input "****"
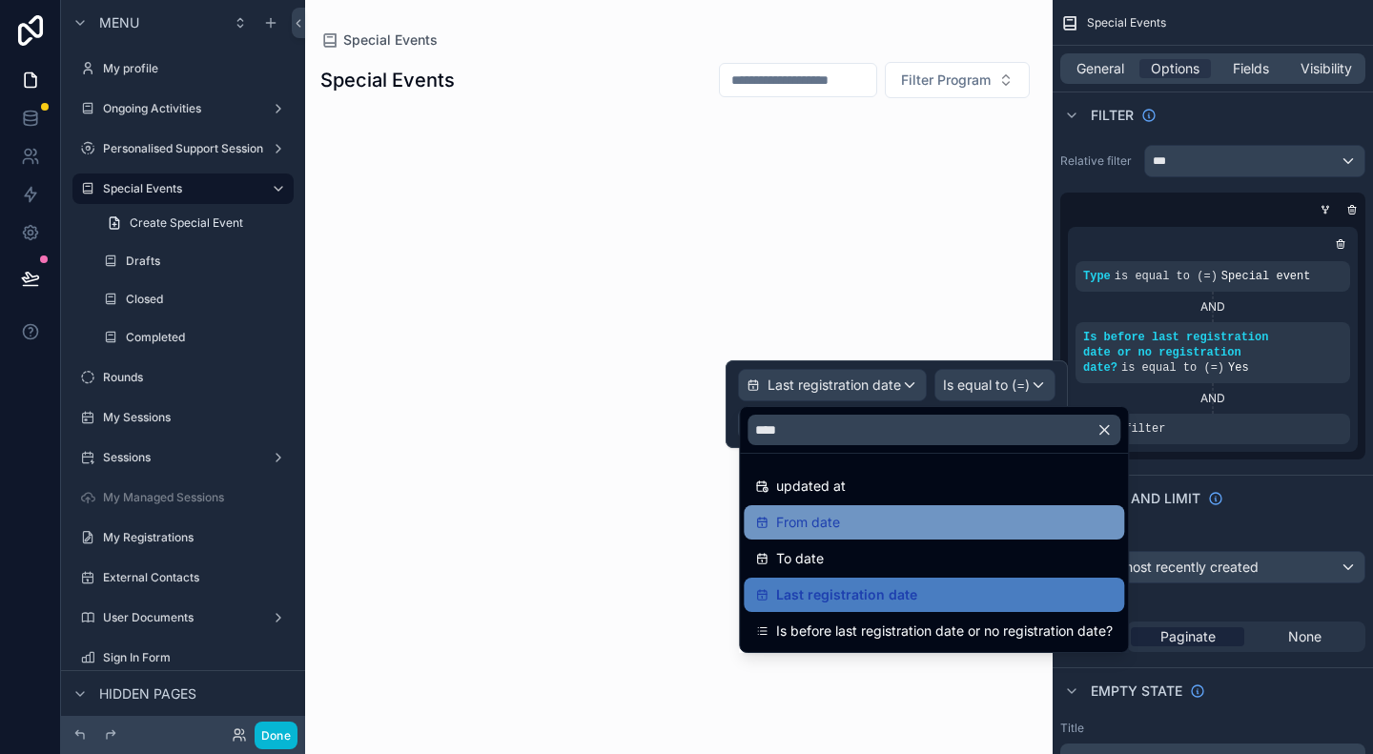
click at [845, 519] on div "From date" at bounding box center [933, 522] width 357 height 23
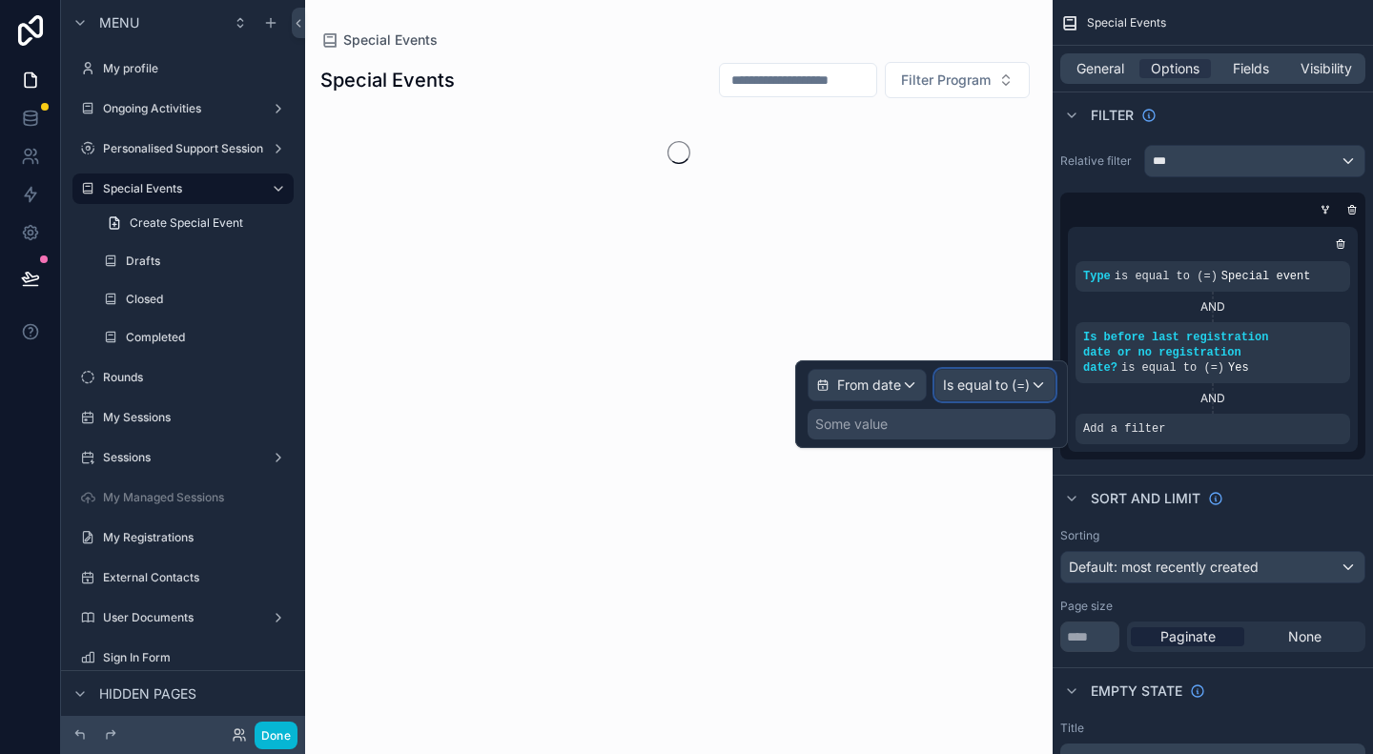
click at [972, 383] on span "Is equal to (=)" at bounding box center [986, 385] width 87 height 19
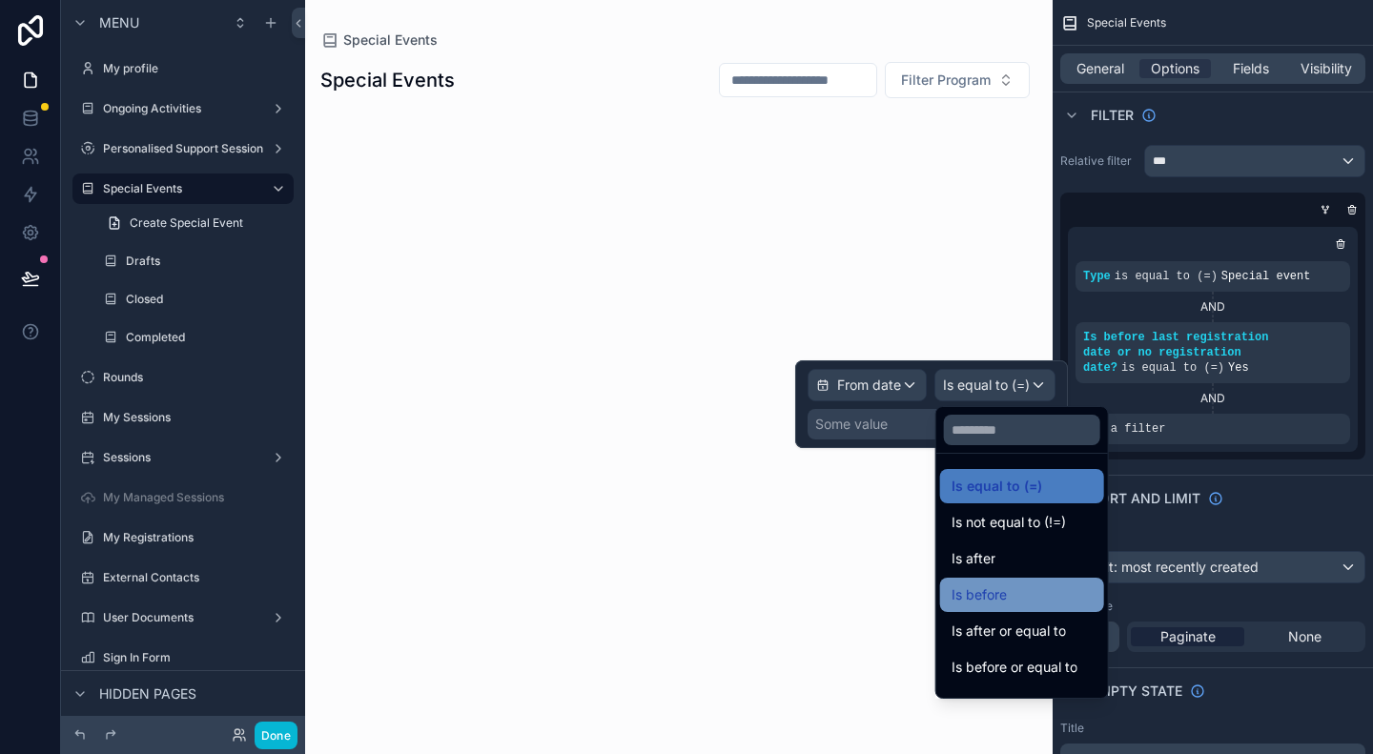
click at [1010, 584] on div "Is before" at bounding box center [1021, 594] width 141 height 23
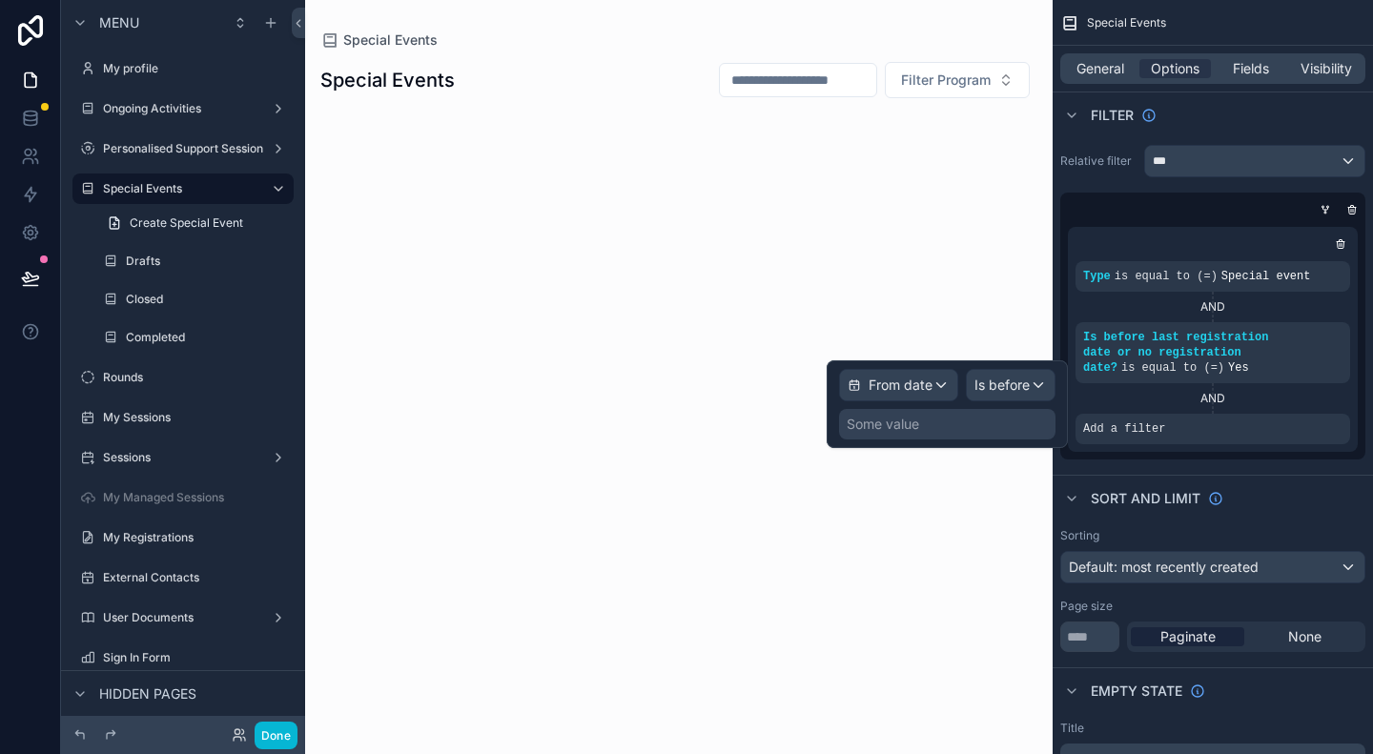
click at [858, 430] on div "Some value" at bounding box center [882, 424] width 72 height 19
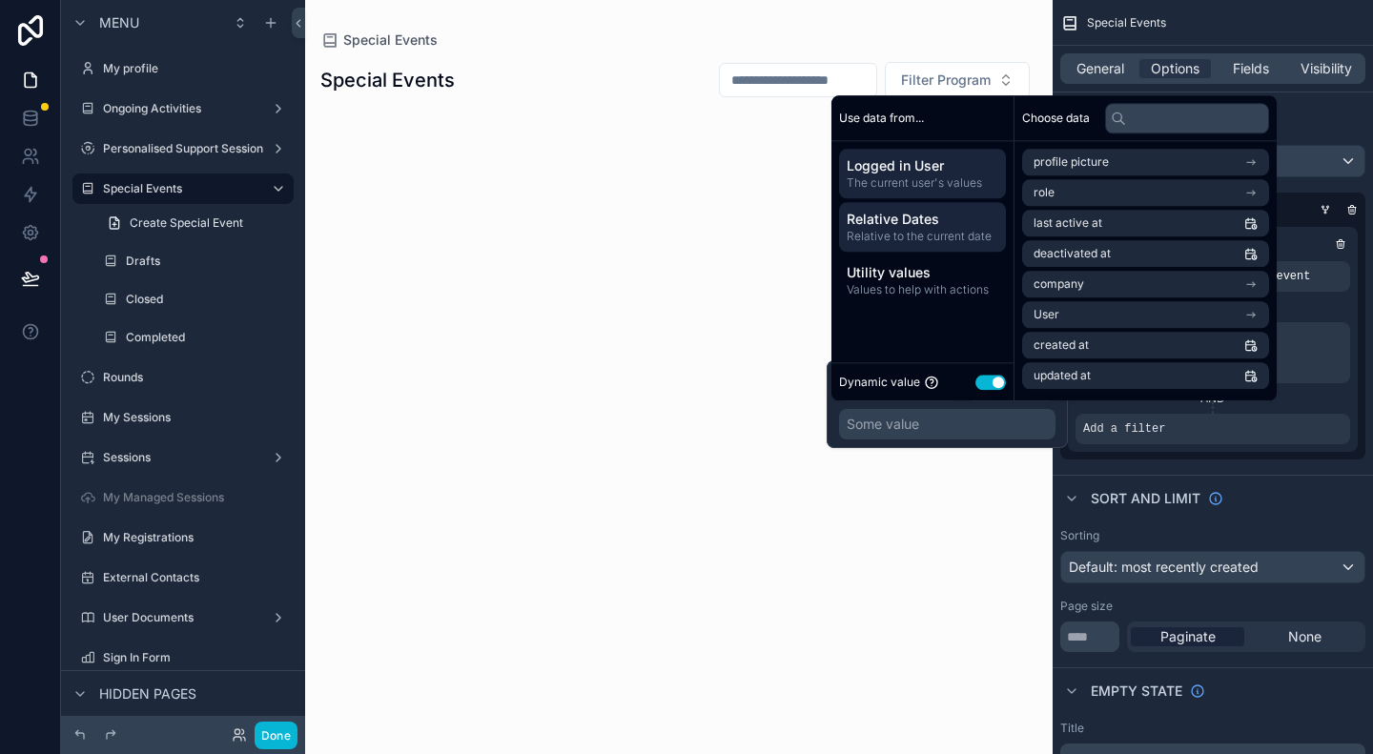
click at [896, 227] on span "Relative Dates" at bounding box center [922, 219] width 152 height 19
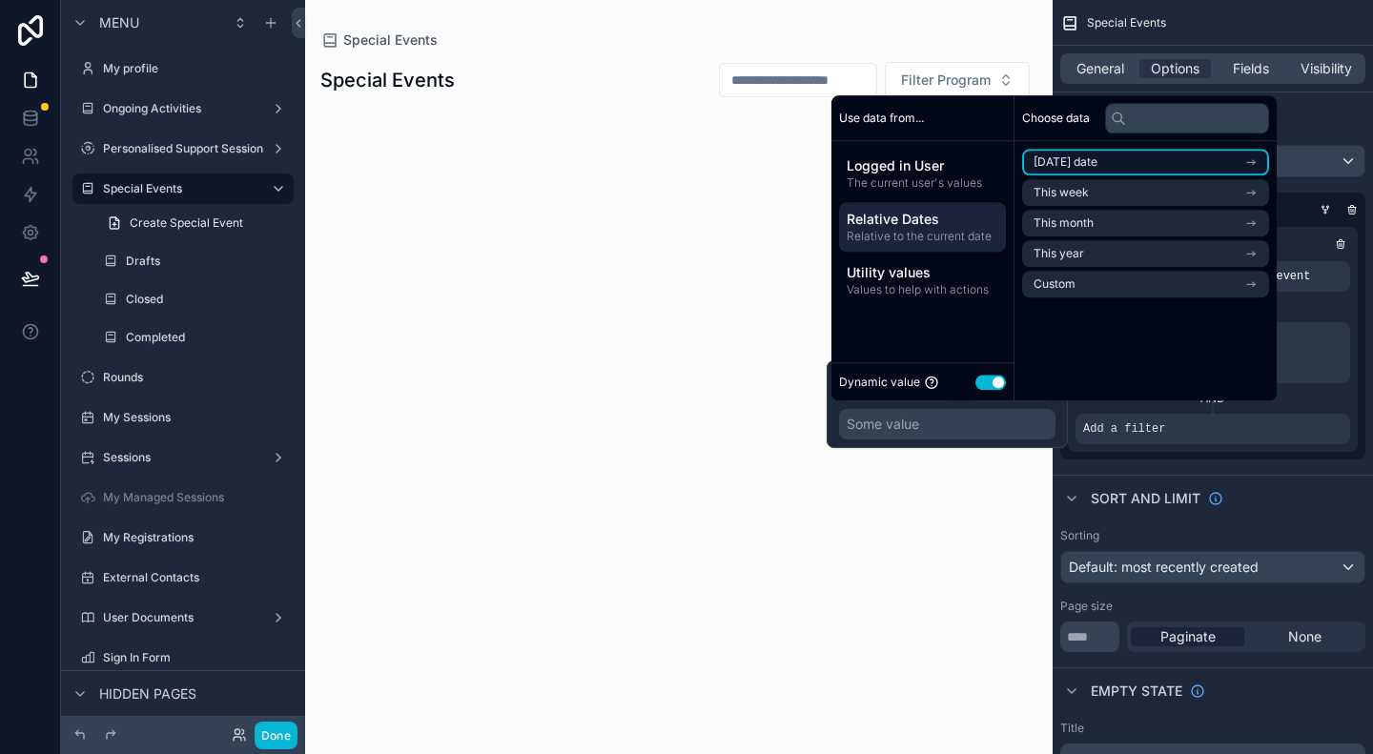
click at [1077, 159] on span "Today's date" at bounding box center [1065, 161] width 64 height 15
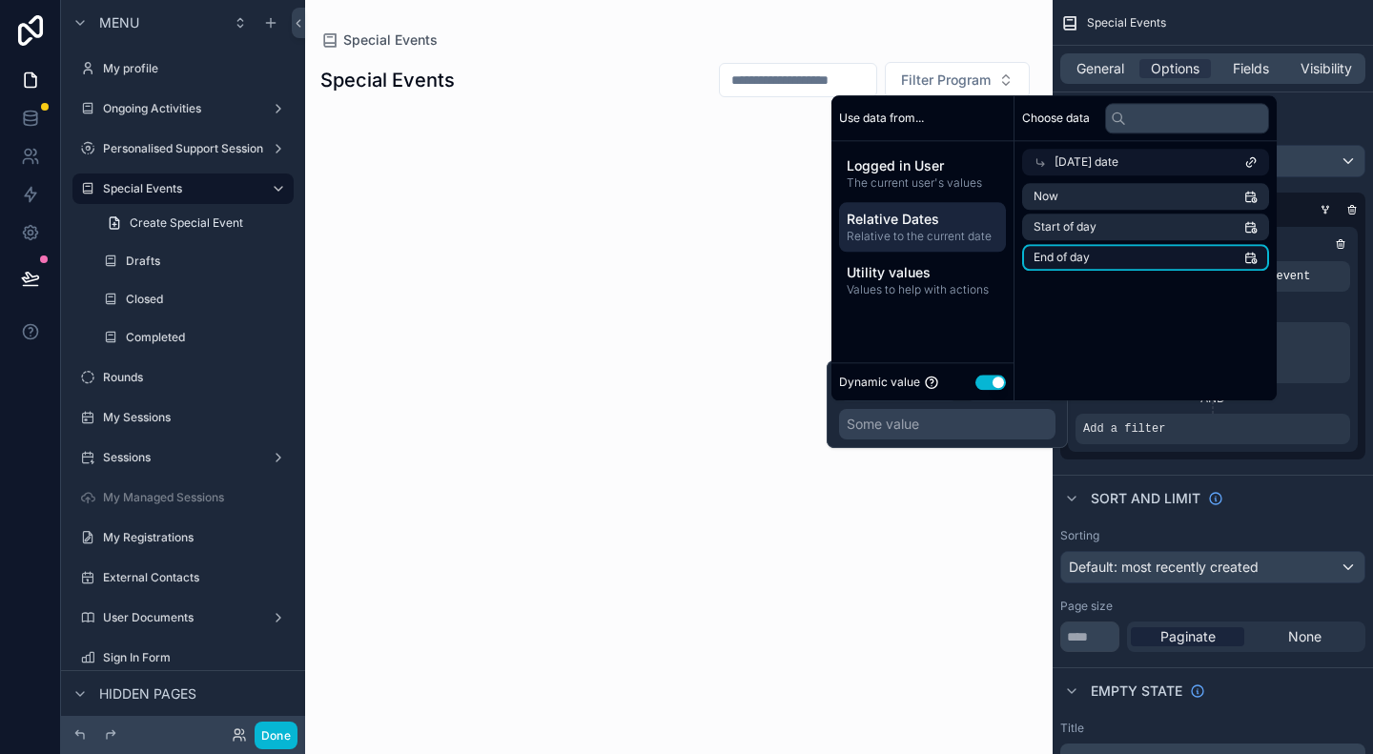
click at [1090, 262] on span "End of day" at bounding box center [1061, 257] width 56 height 15
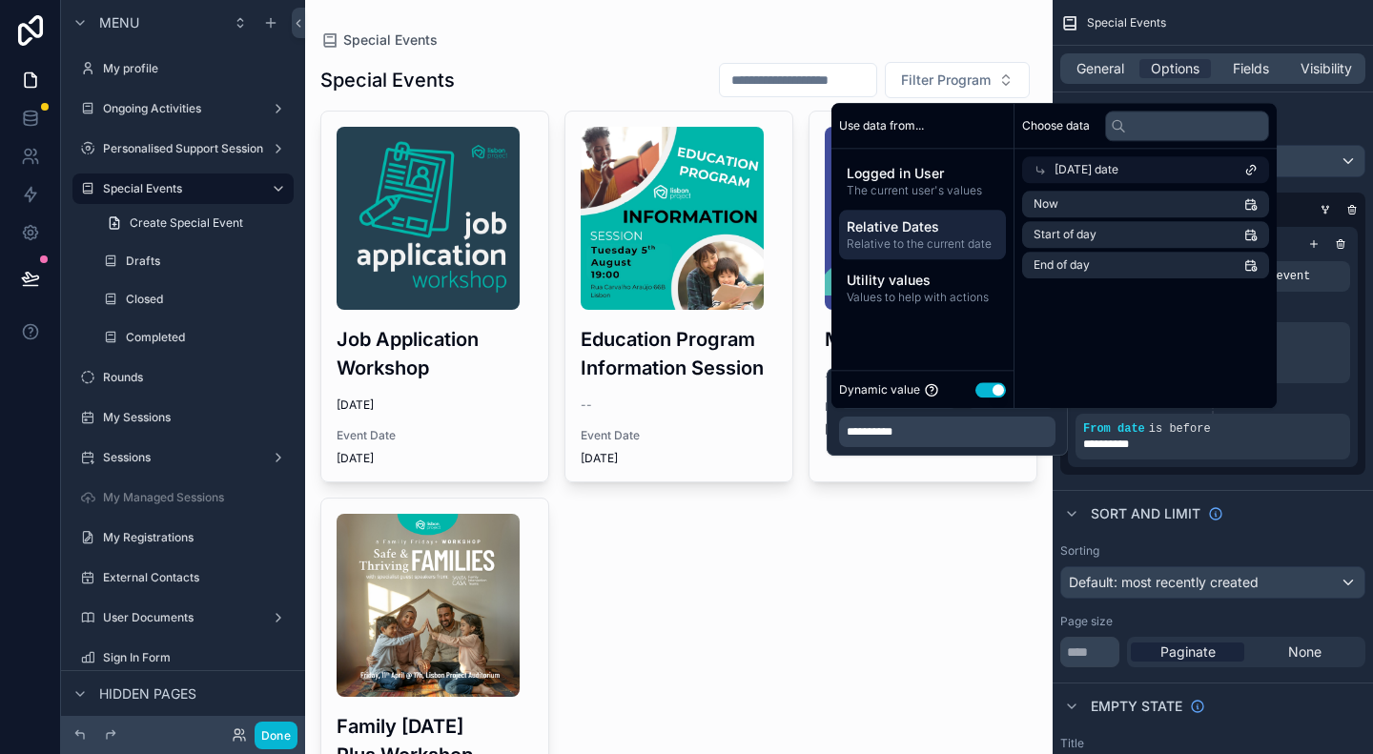
click at [1277, 490] on div "Sort And Limit" at bounding box center [1212, 513] width 320 height 46
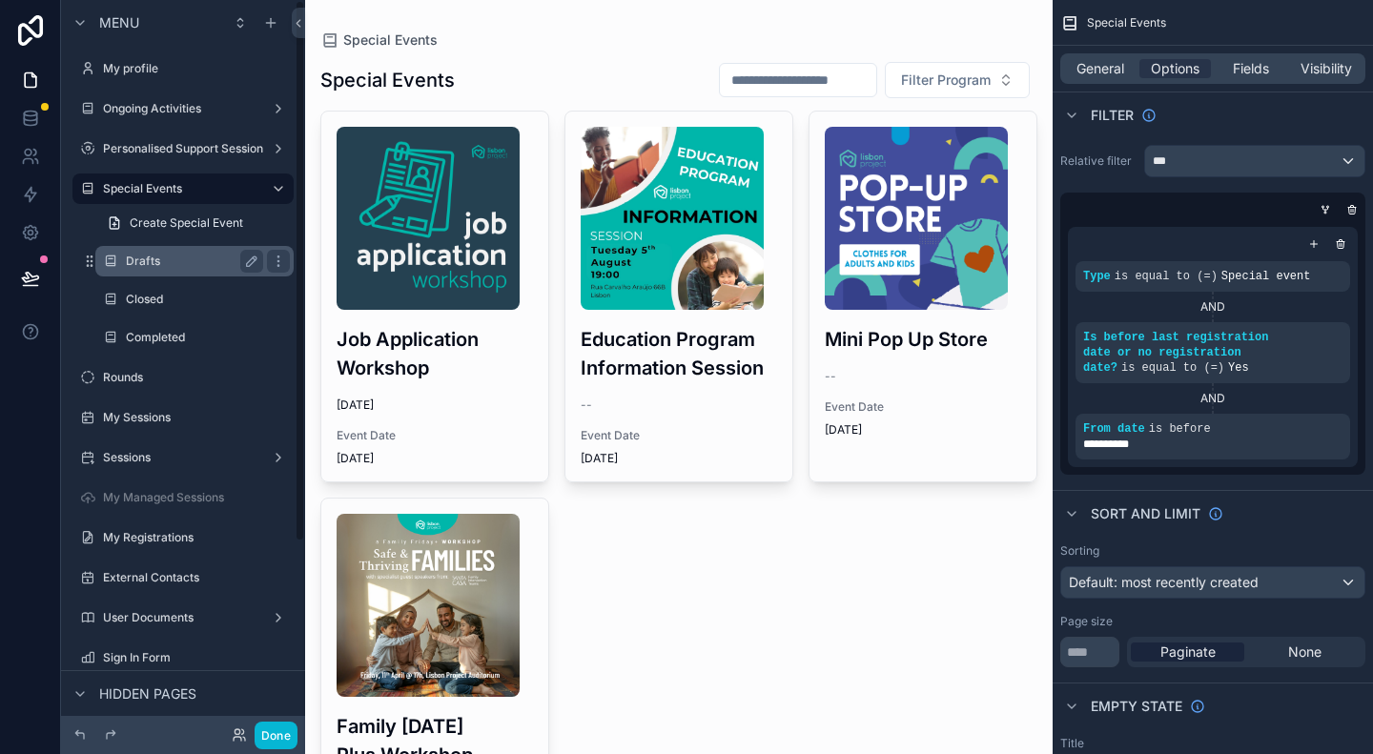
click at [176, 264] on label "Drafts" at bounding box center [191, 261] width 130 height 15
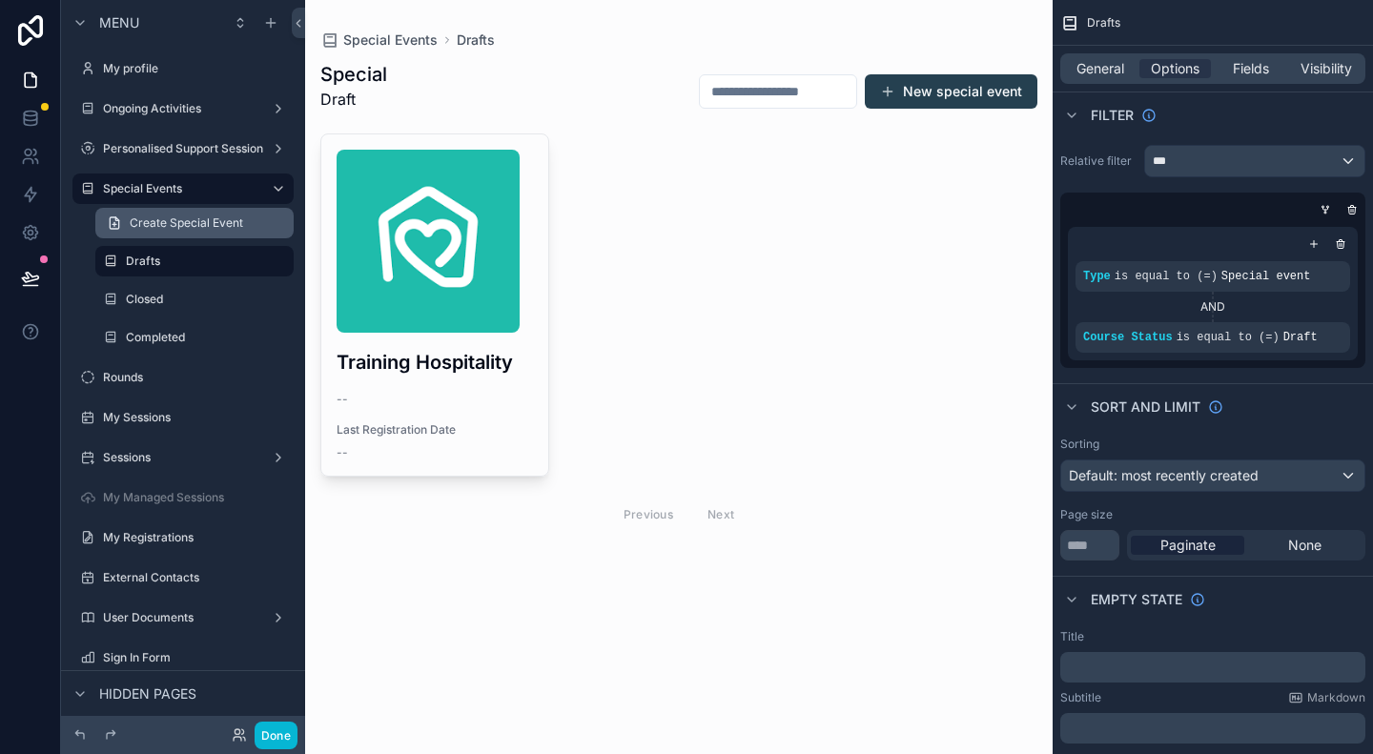
click at [185, 226] on span "Create Special Event" at bounding box center [186, 222] width 113 height 15
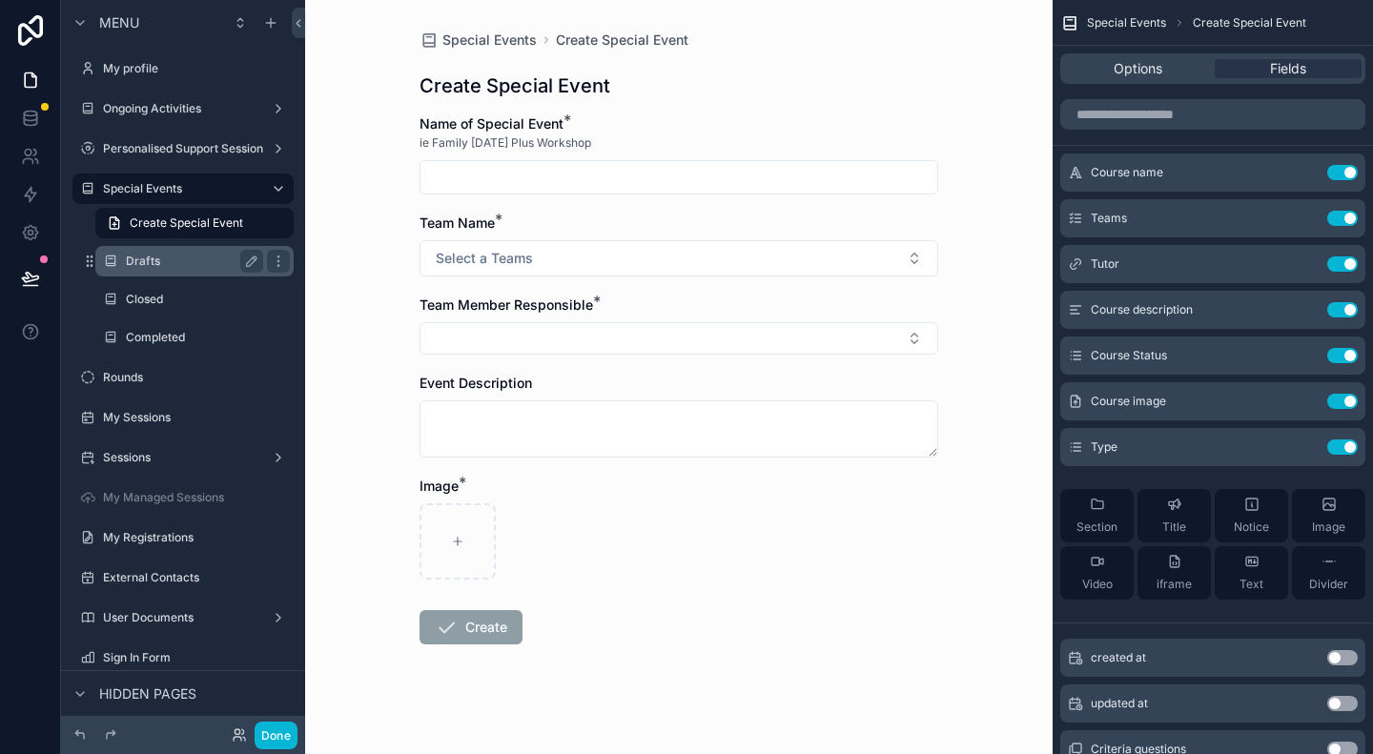
click at [172, 267] on label "Drafts" at bounding box center [191, 261] width 130 height 15
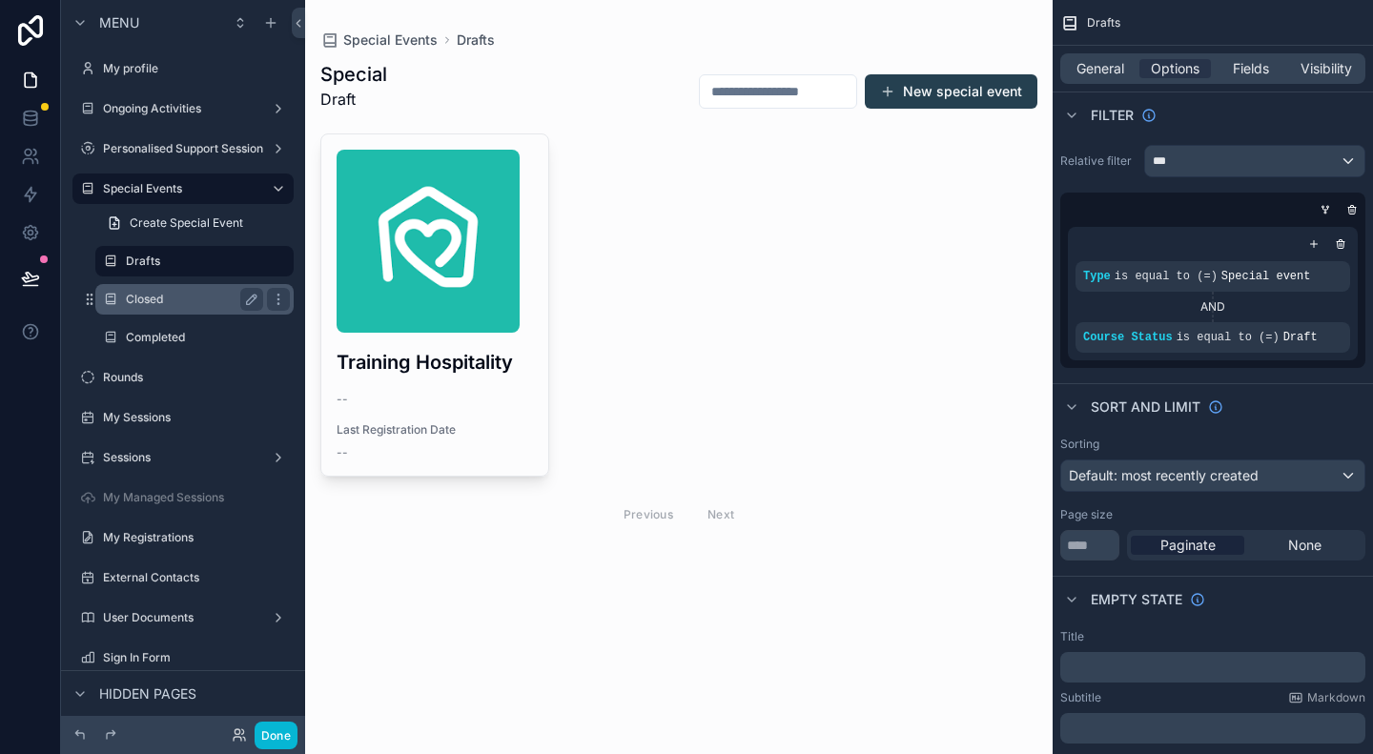
click at [170, 289] on div "Closed" at bounding box center [194, 299] width 137 height 23
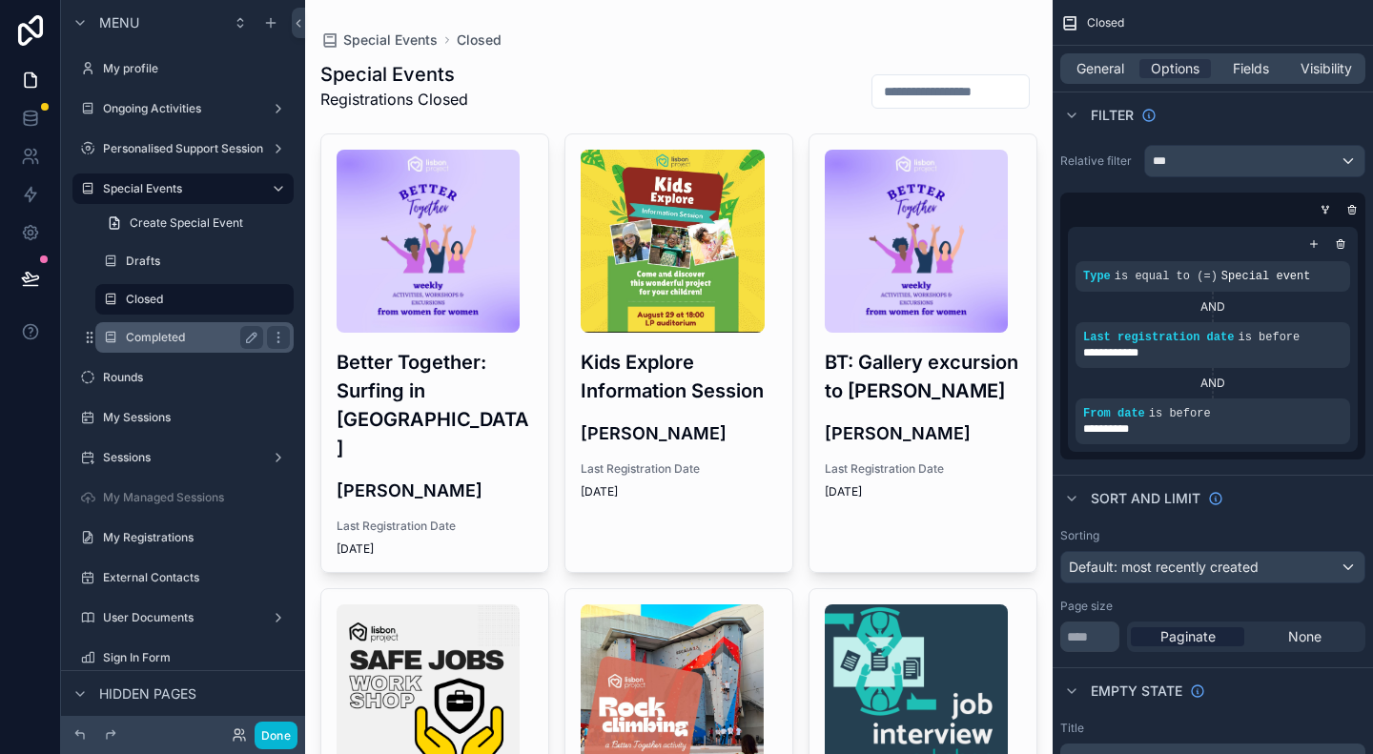
click at [173, 333] on label "Completed" at bounding box center [191, 337] width 130 height 15
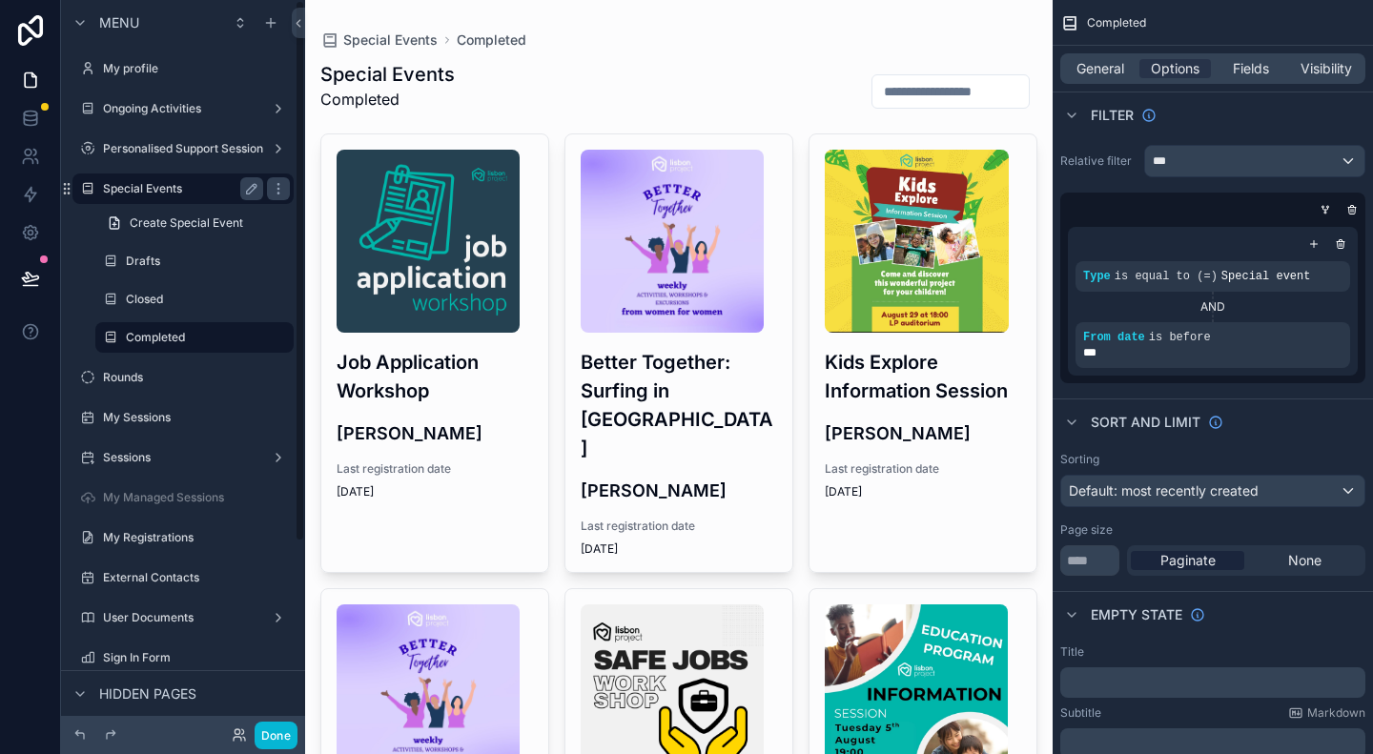
click at [147, 187] on label "Special Events" at bounding box center [179, 188] width 153 height 15
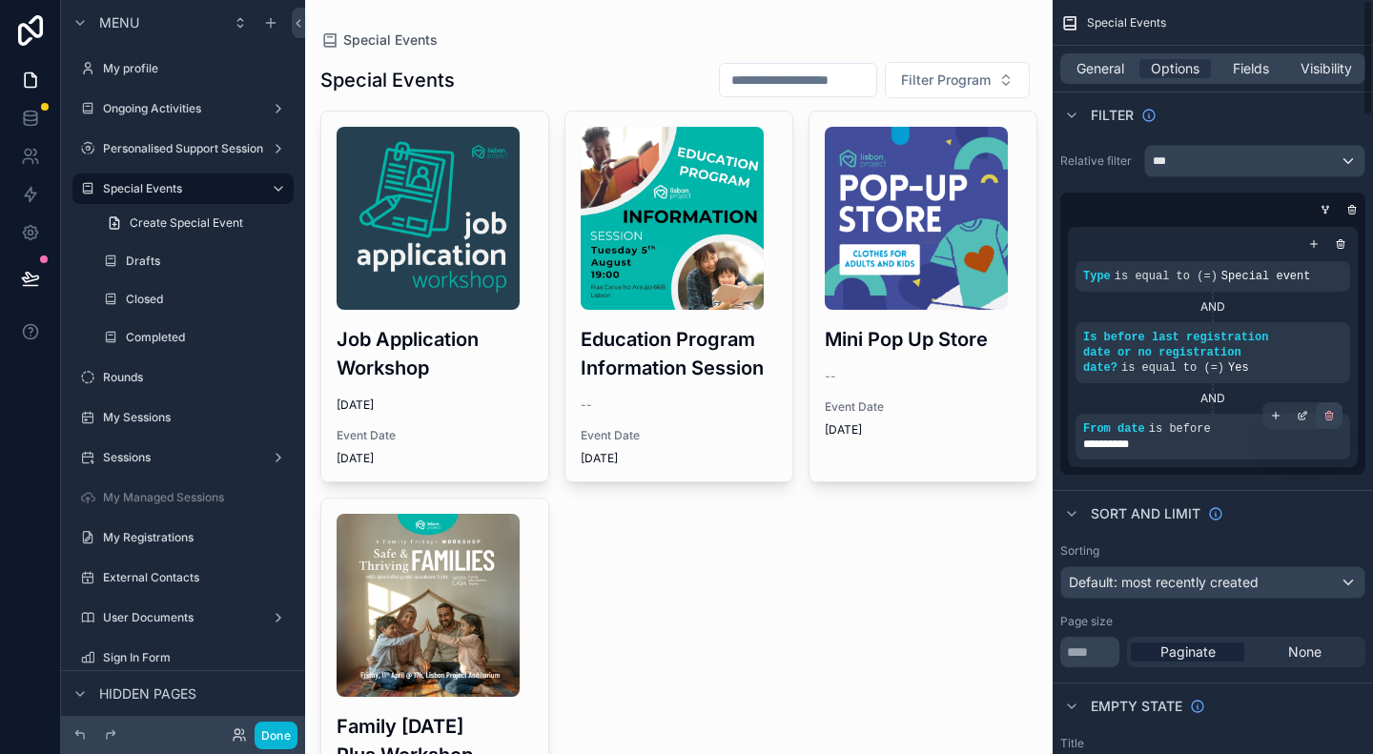
click at [1327, 410] on icon "scrollable content" at bounding box center [1328, 415] width 11 height 11
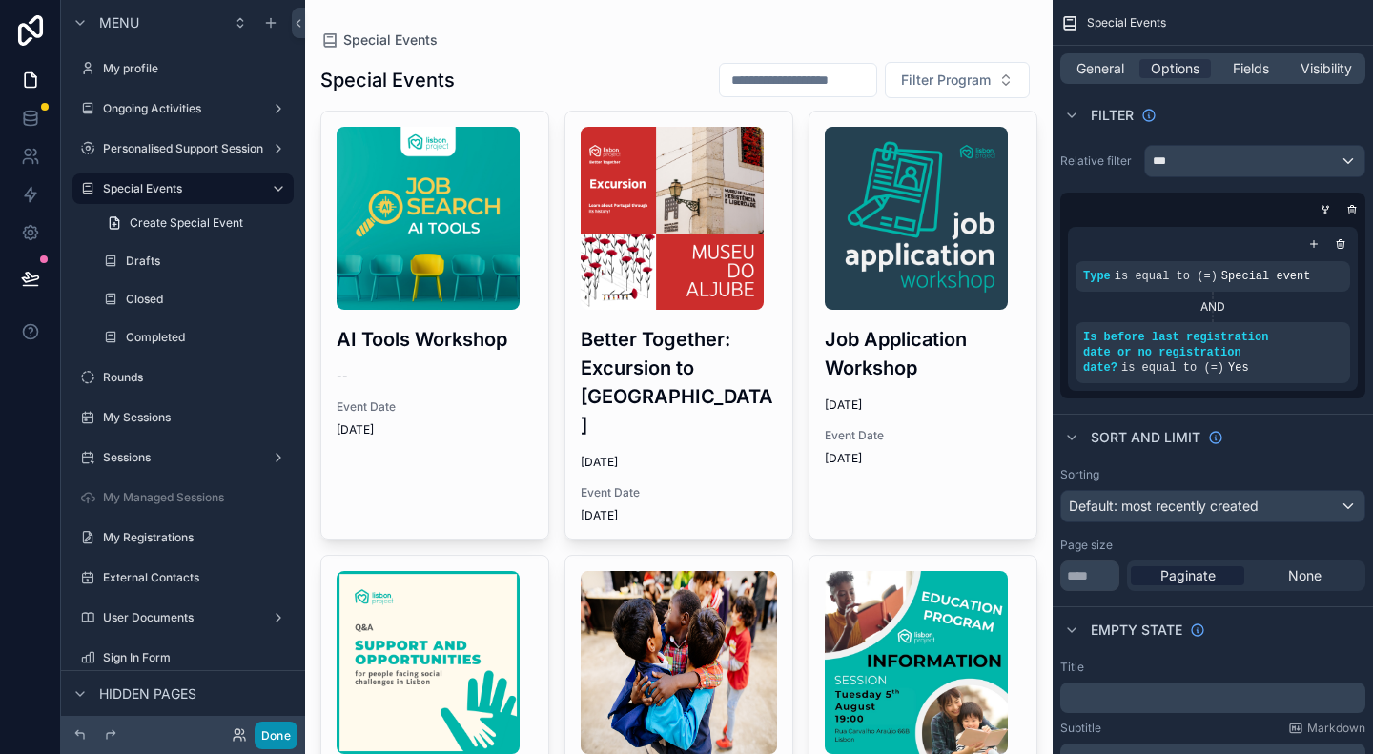
click at [280, 732] on button "Done" at bounding box center [276, 736] width 43 height 28
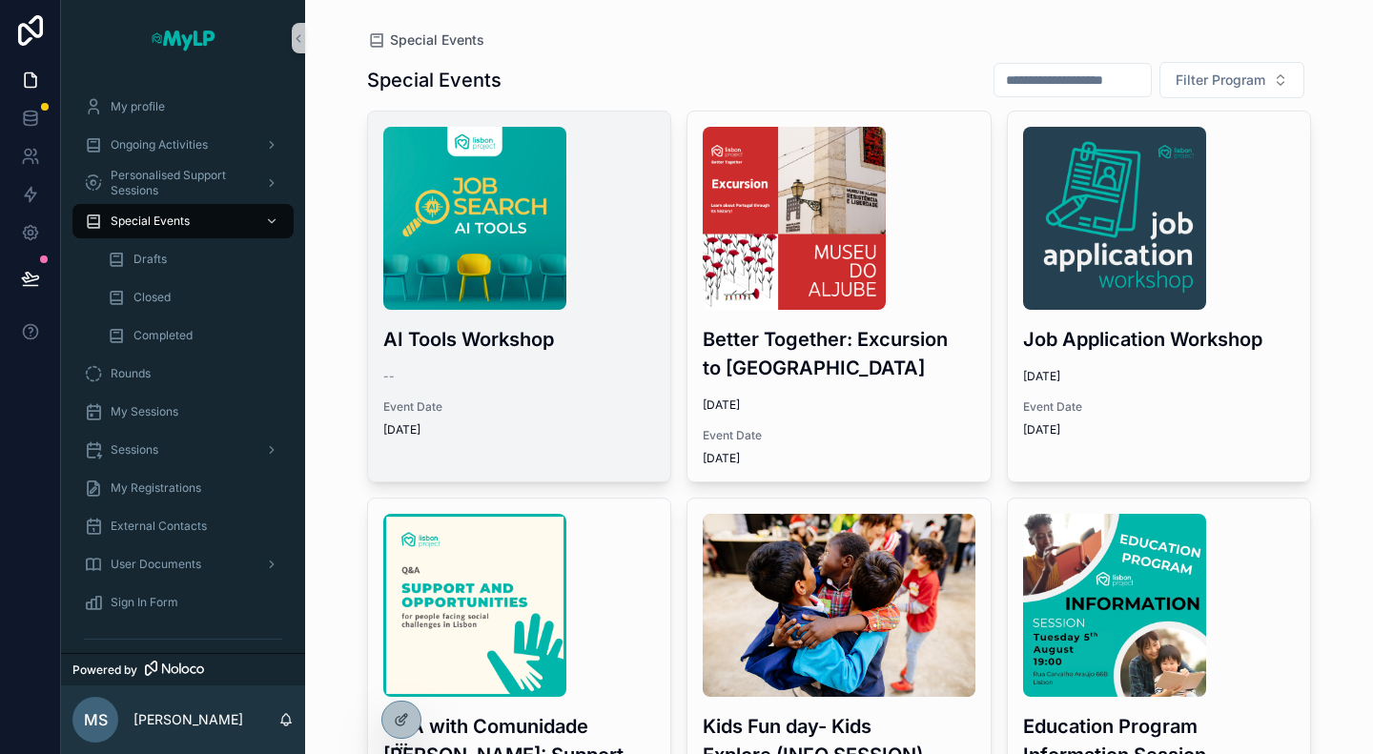
click at [542, 288] on img "scrollable content" at bounding box center [474, 218] width 183 height 183
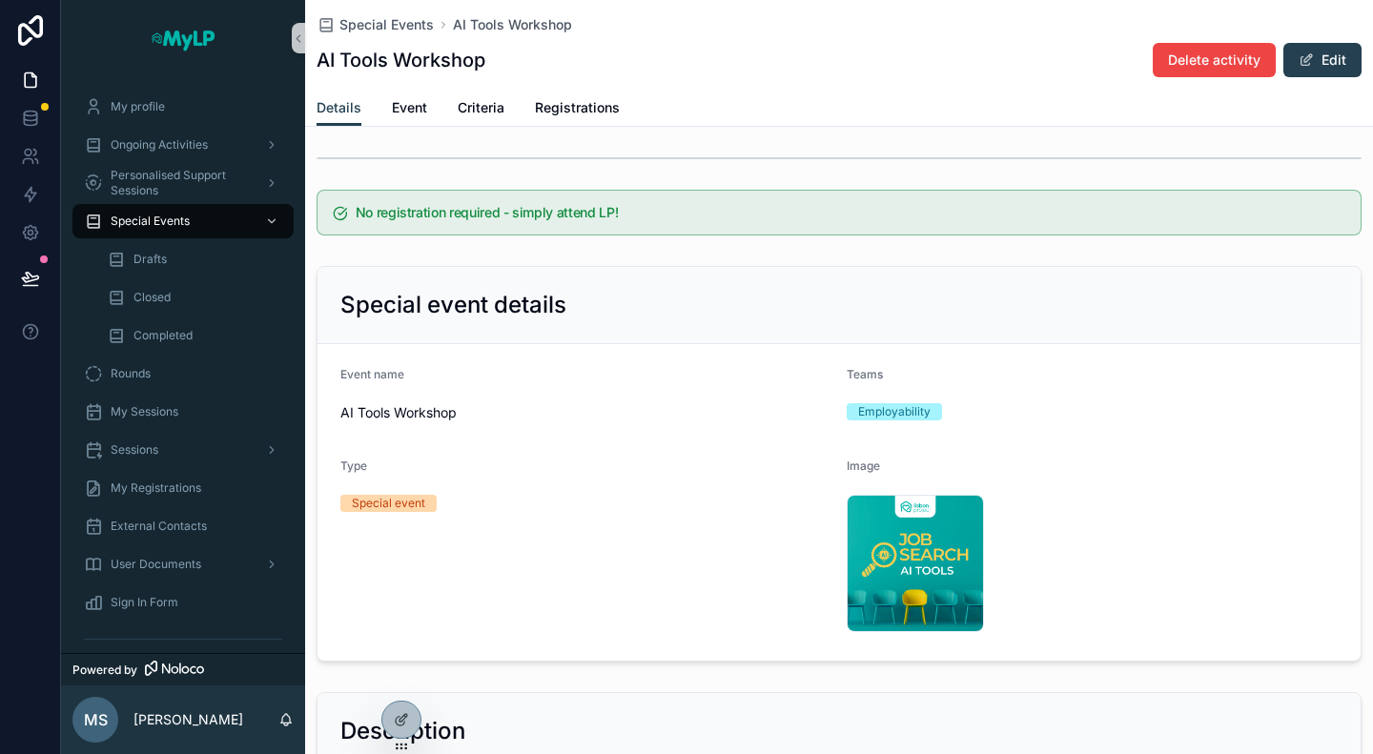
click at [434, 109] on div "Details Event Criteria Registrations" at bounding box center [838, 108] width 1045 height 36
click at [417, 108] on span "Event" at bounding box center [409, 107] width 35 height 19
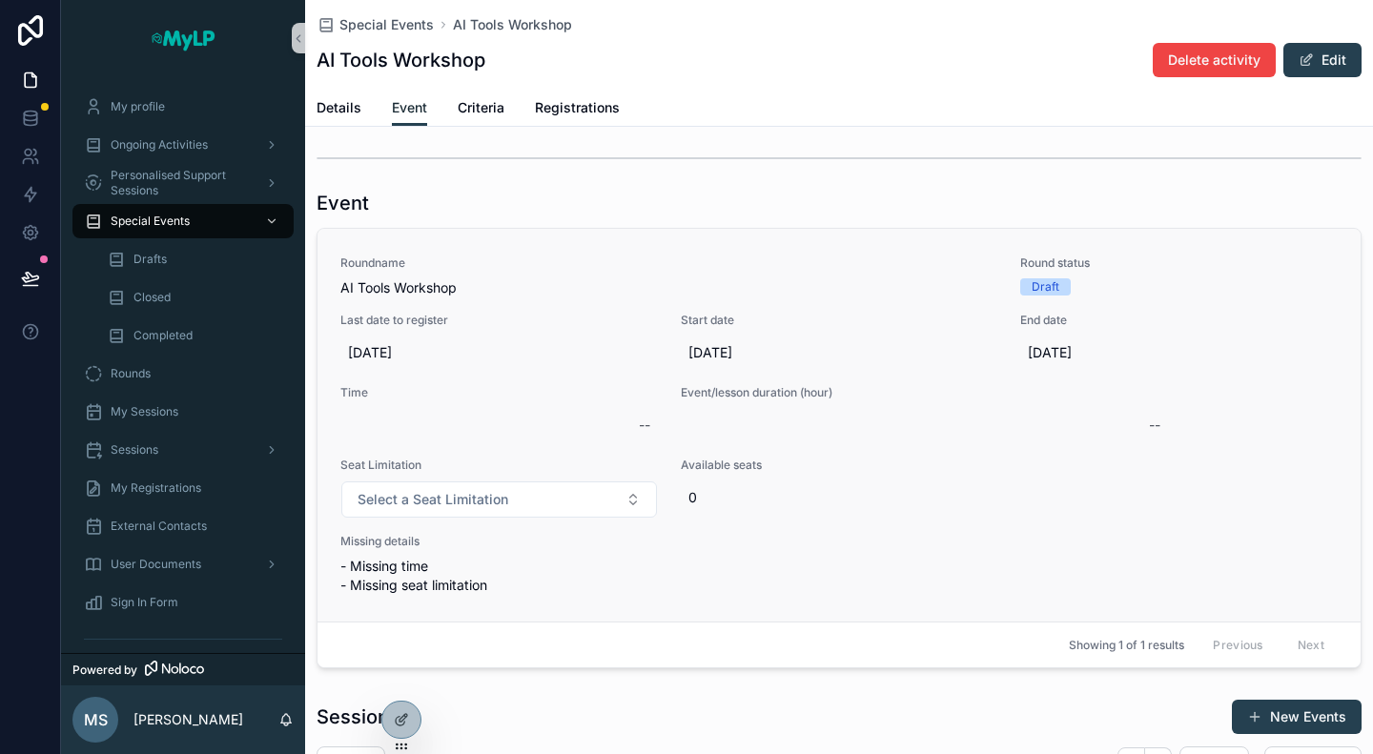
scroll to position [95, 0]
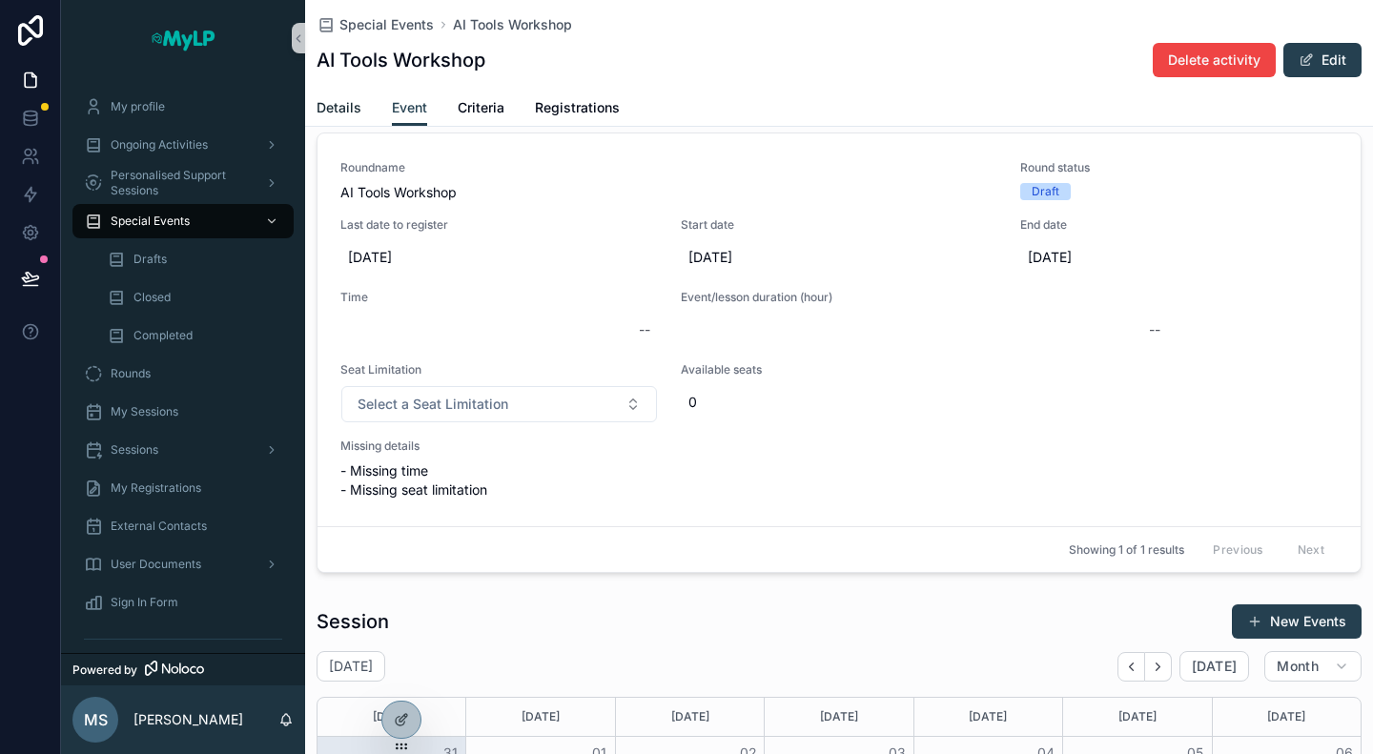
click at [345, 112] on span "Details" at bounding box center [338, 107] width 45 height 19
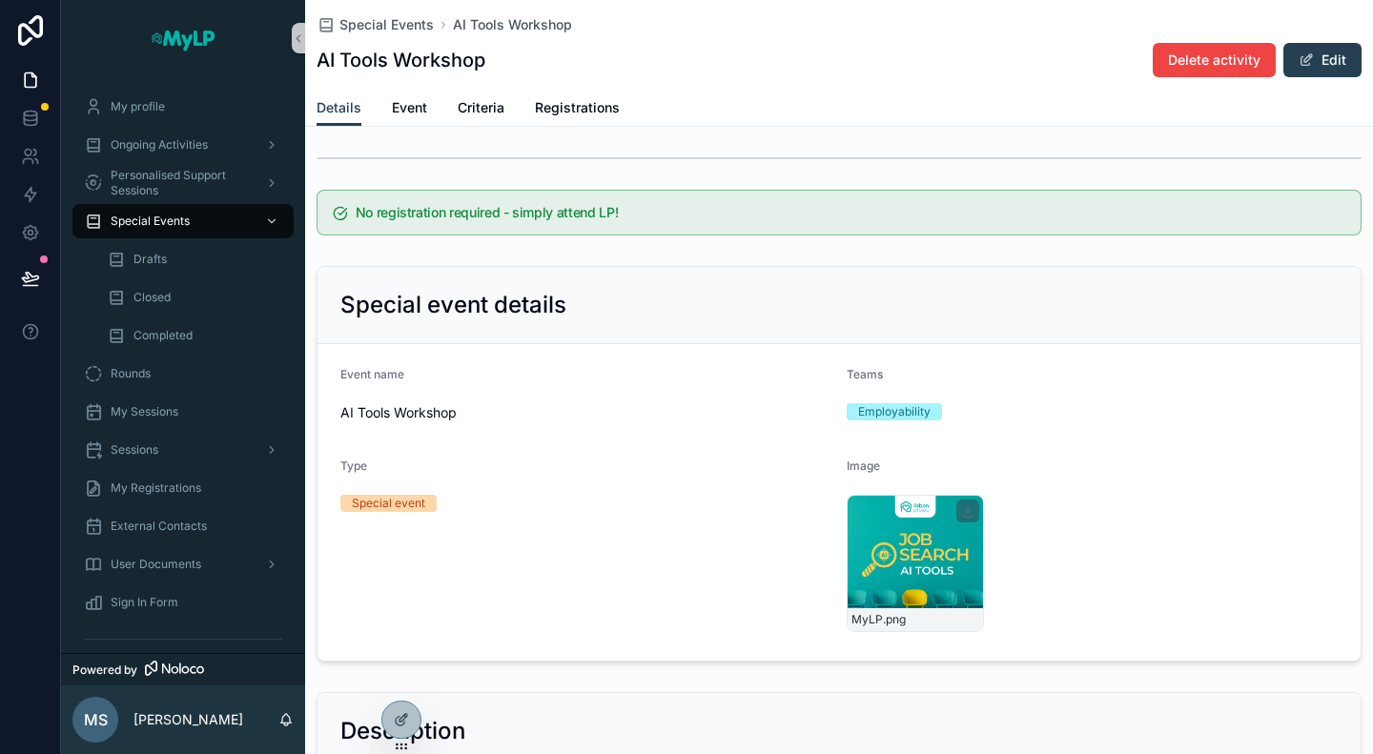
click at [905, 537] on div "MyLP .png" at bounding box center [914, 563] width 137 height 137
drag, startPoint x: 897, startPoint y: 582, endPoint x: 1209, endPoint y: 641, distance: 317.2
click at [895, 582] on div "MyLP .png" at bounding box center [914, 563] width 137 height 137
click at [29, 114] on icon at bounding box center [30, 118] width 19 height 19
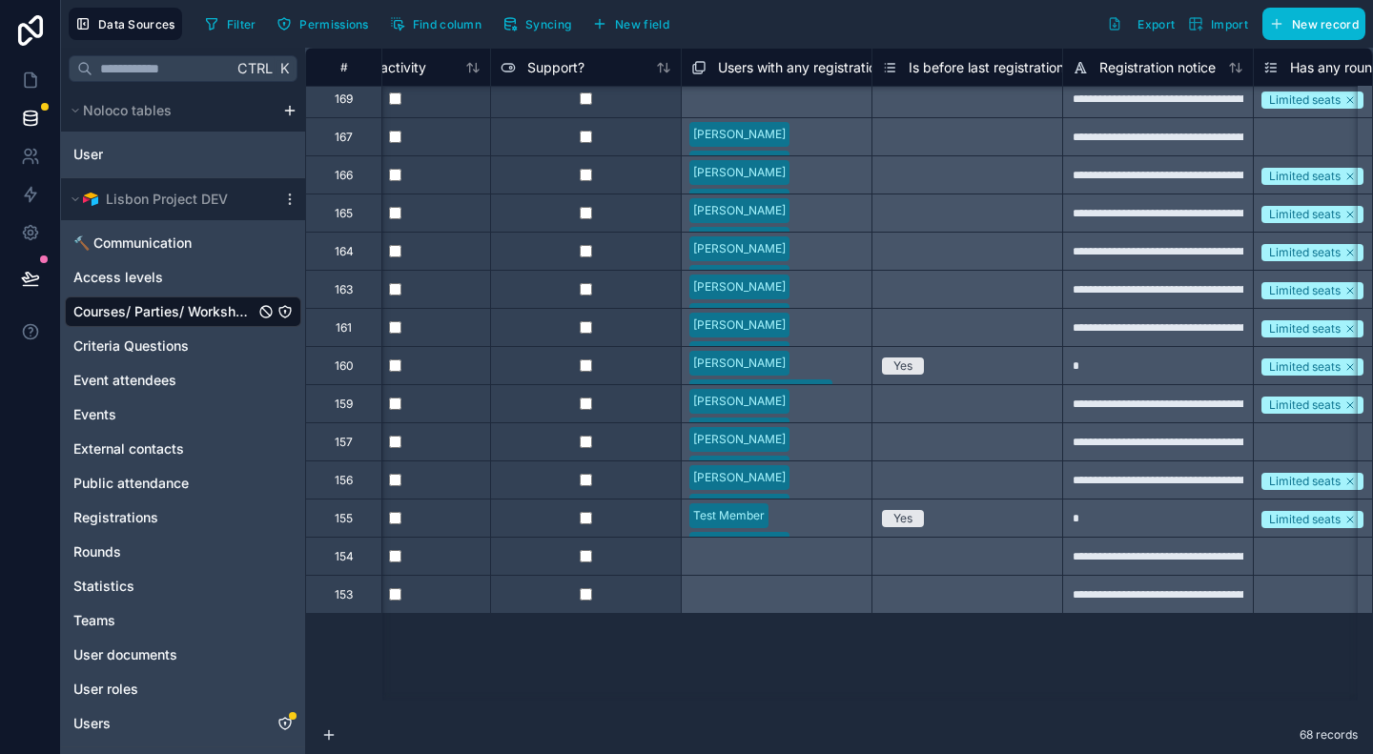
scroll to position [0, 5420]
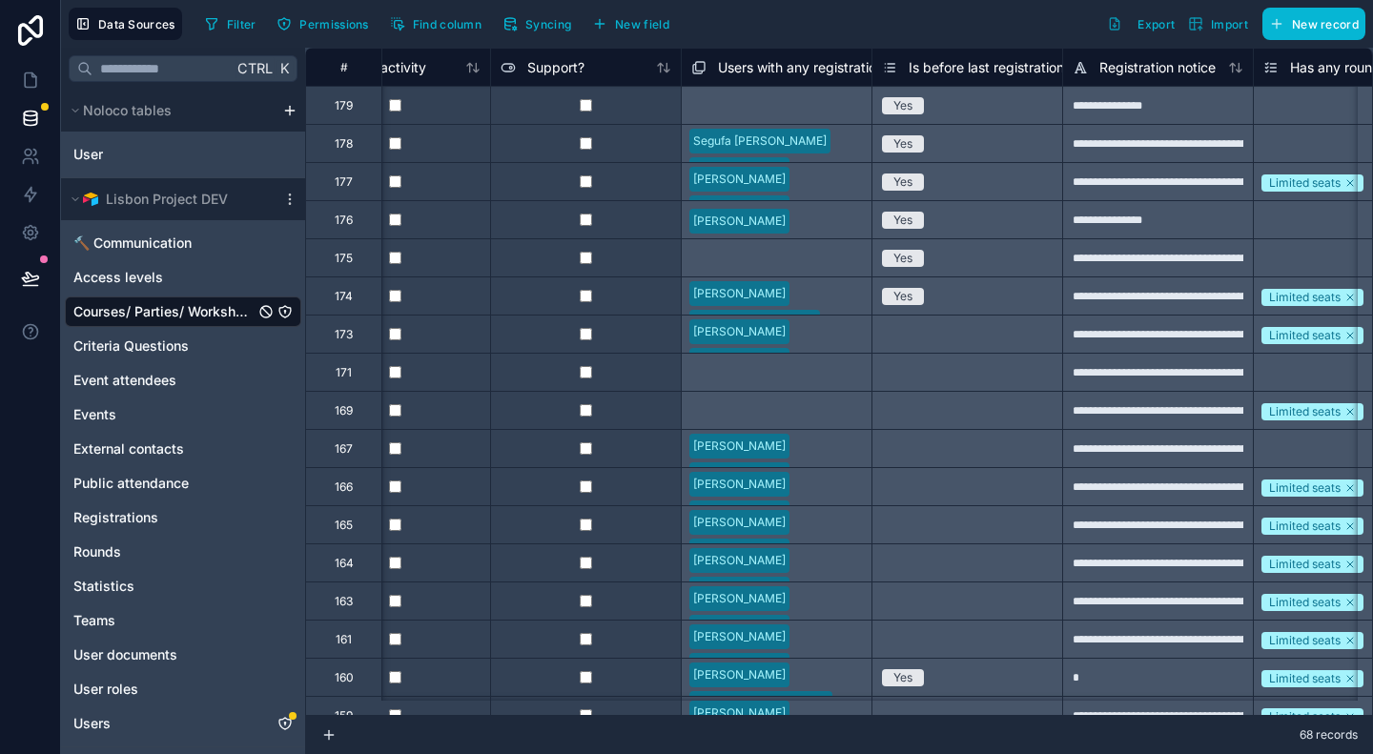
click at [1193, 340] on div "**********" at bounding box center [1157, 334] width 191 height 38
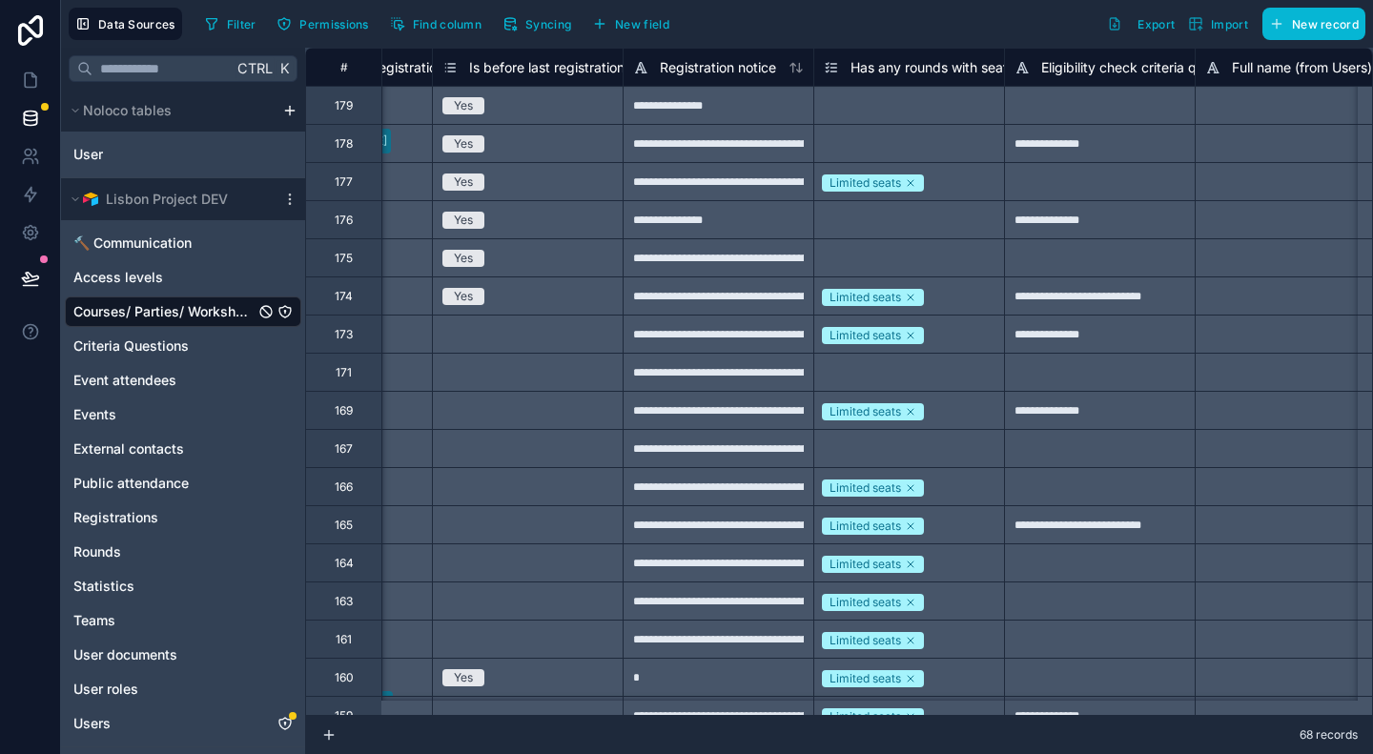
scroll to position [0, 5712]
